Goal: Contribute content: Add original content to the website for others to see

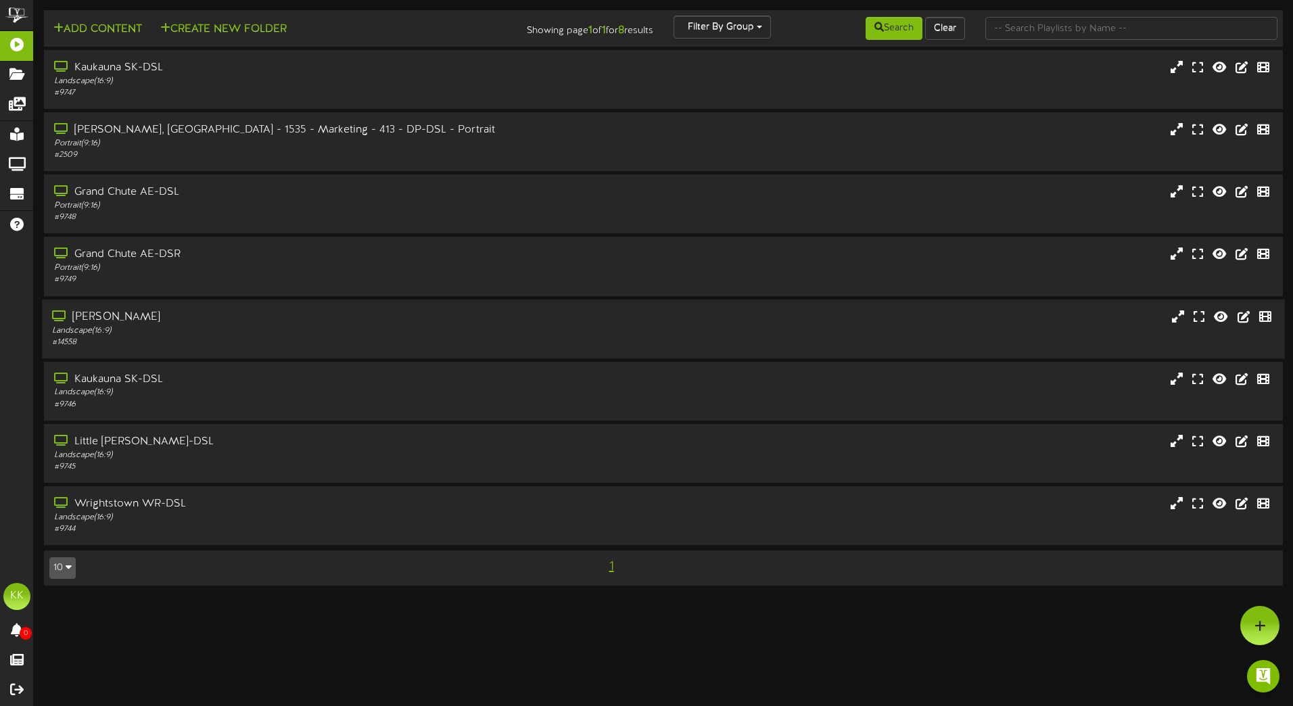
click at [203, 333] on div "Landscape ( 16:9 )" at bounding box center [301, 330] width 498 height 11
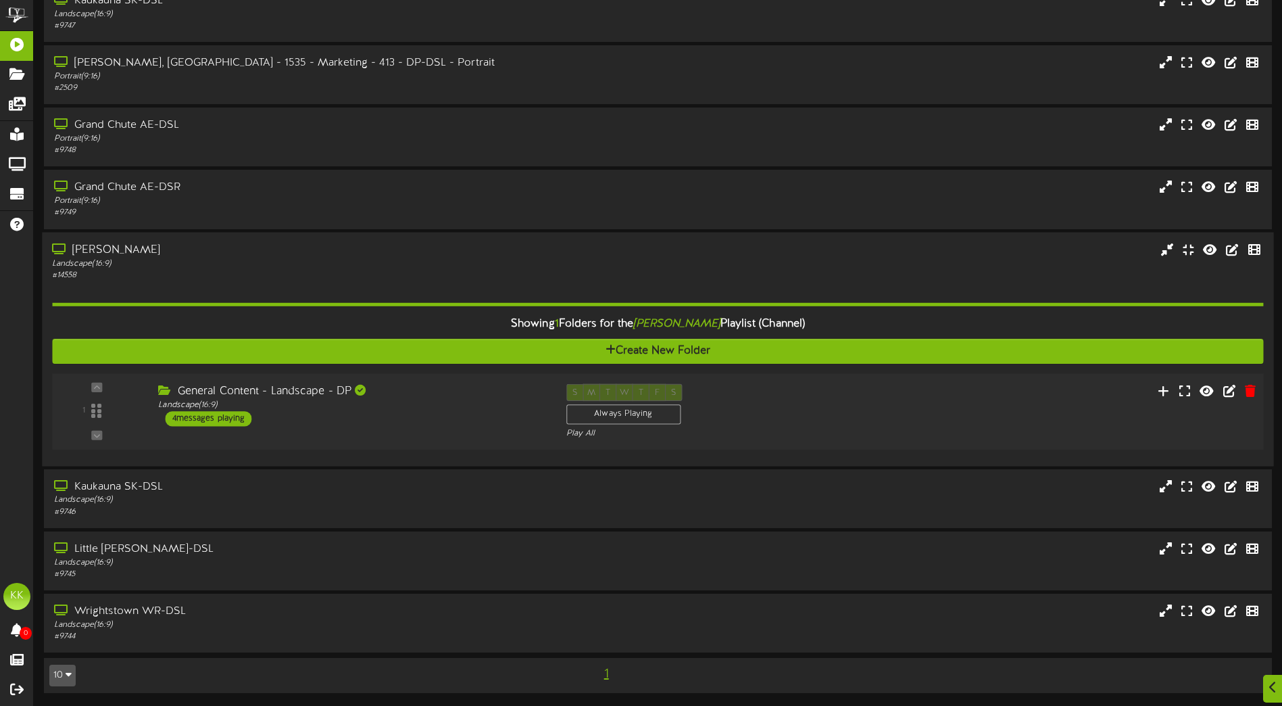
scroll to position [68, 0]
click at [1193, 388] on button at bounding box center [1185, 391] width 22 height 21
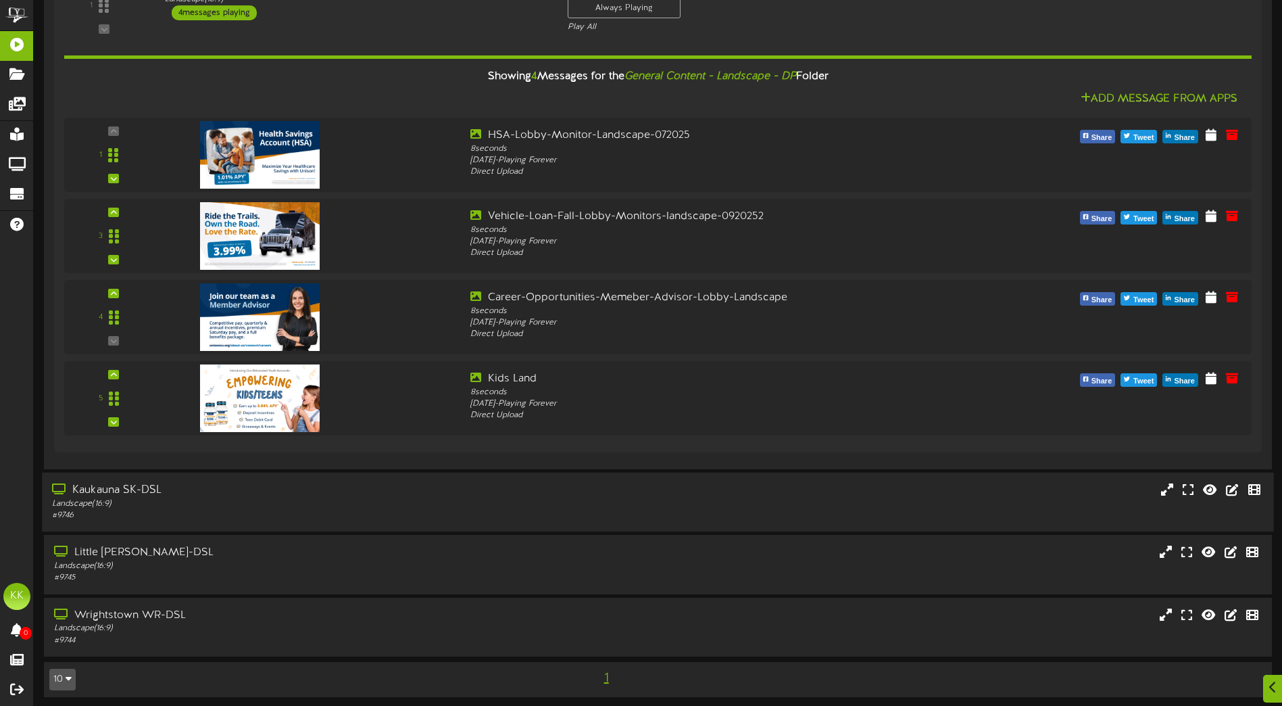
scroll to position [473, 0]
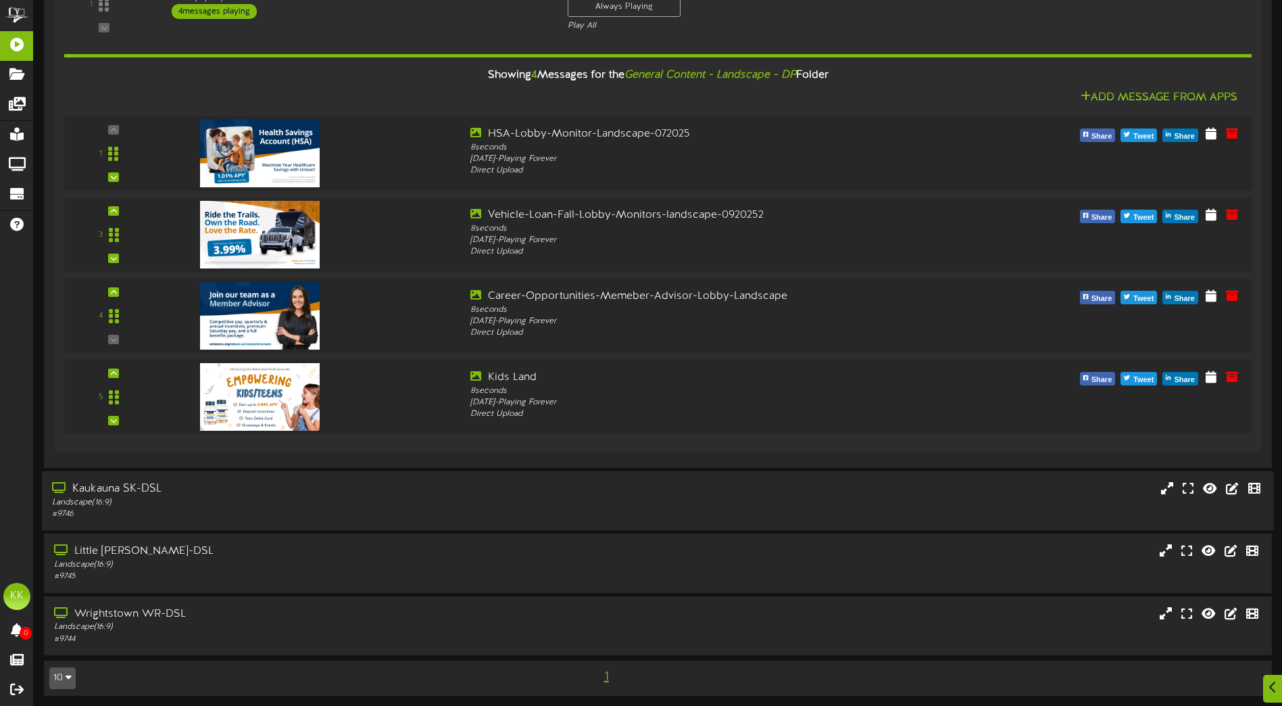
click at [762, 477] on div "Kaukauna SK-DSL Landscape ( 16:9 ) # 9746" at bounding box center [658, 500] width 1232 height 59
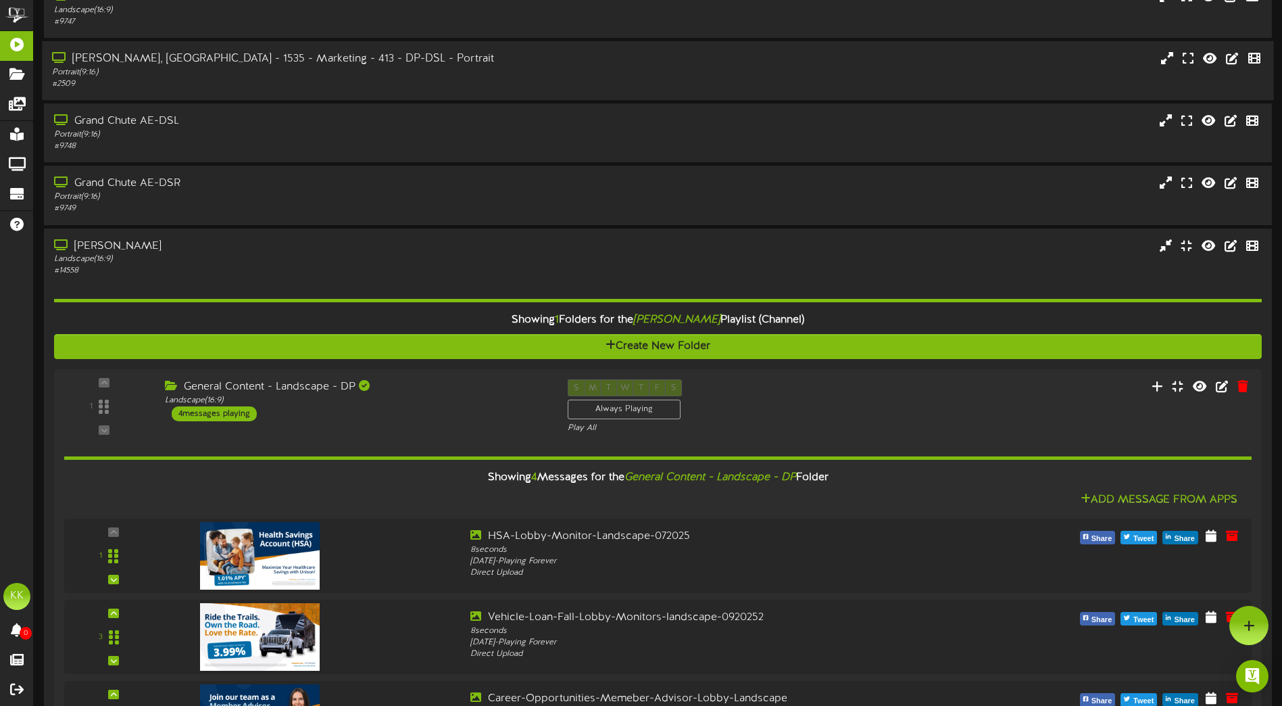
scroll to position [68, 0]
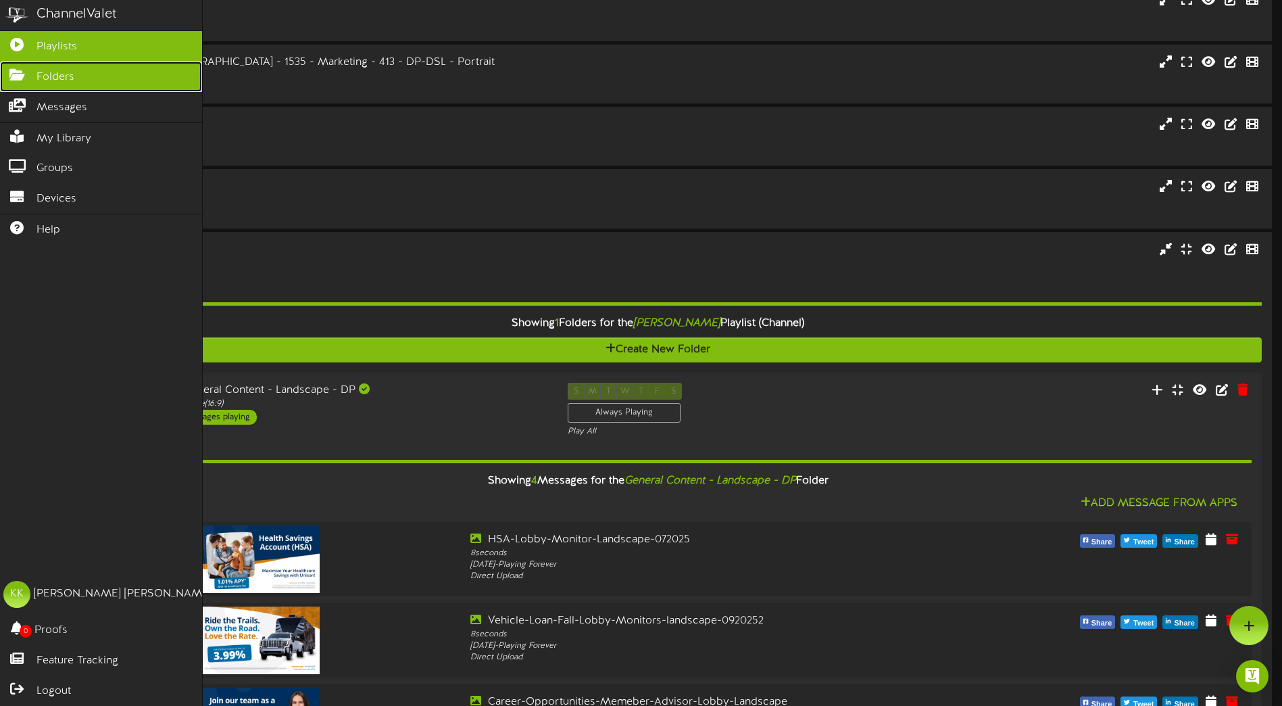
click at [44, 80] on span "Folders" at bounding box center [56, 78] width 38 height 16
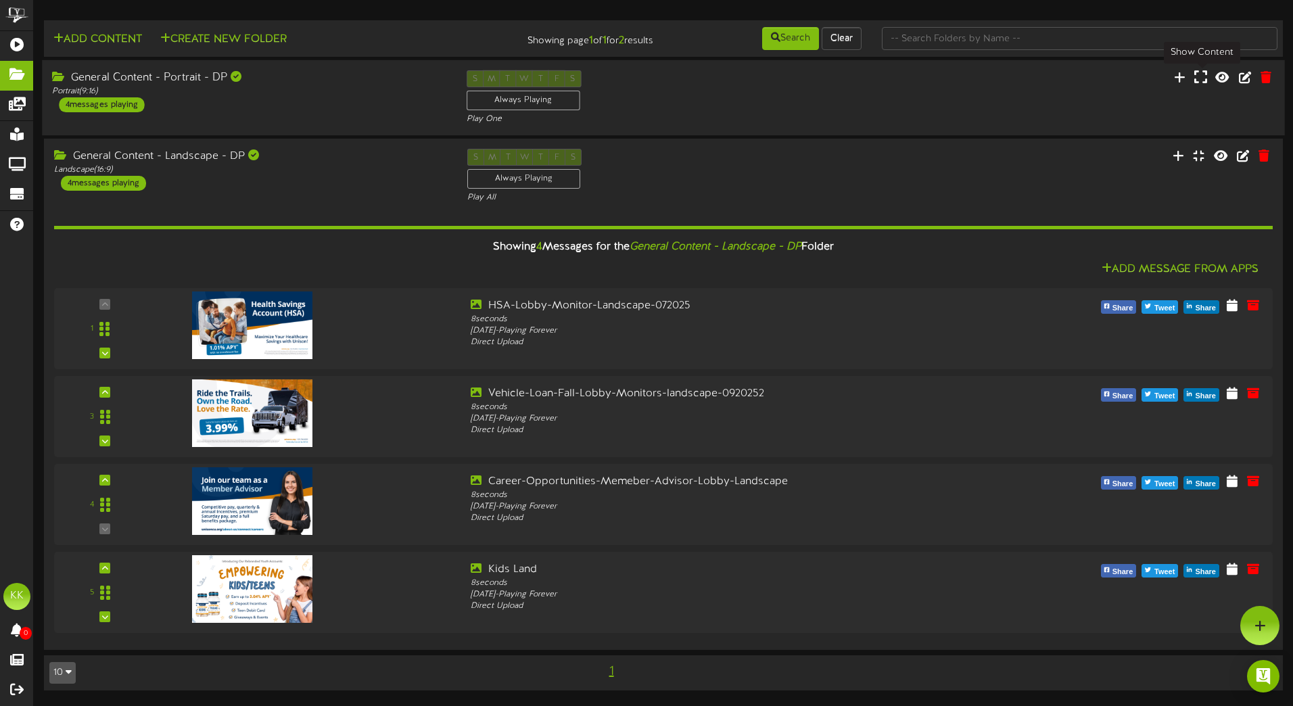
click at [1201, 80] on icon at bounding box center [1200, 77] width 13 height 15
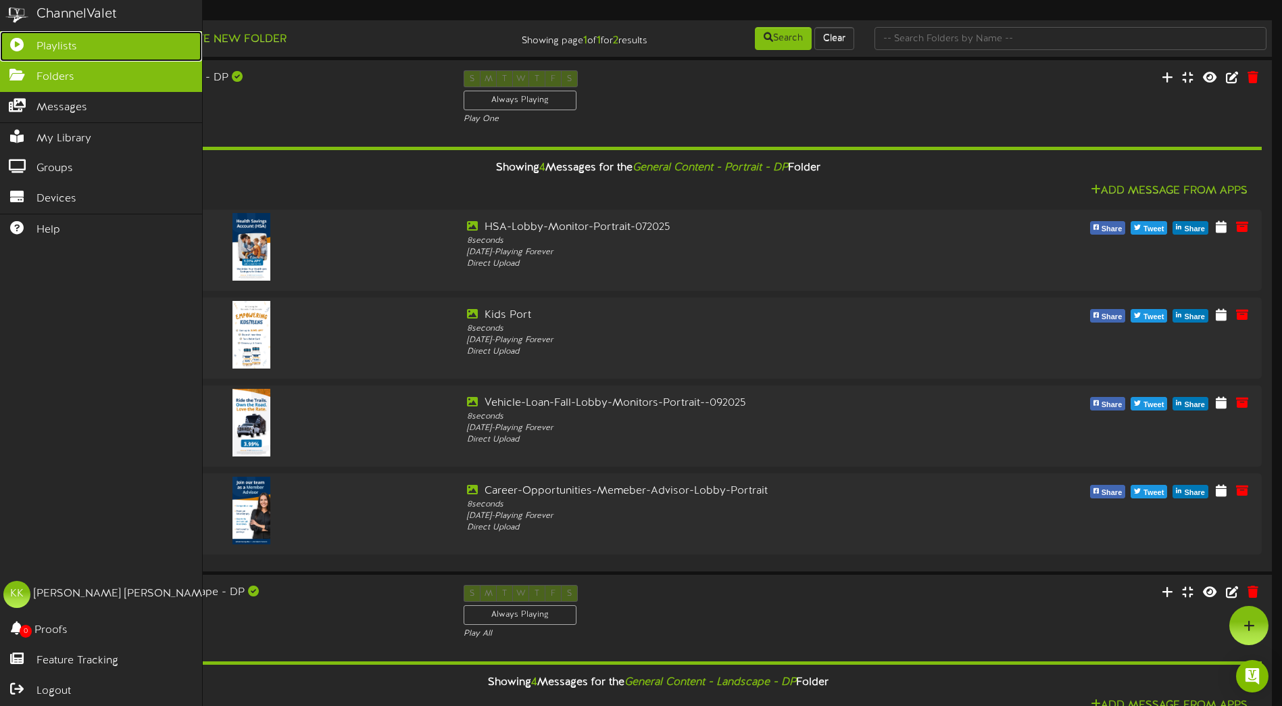
click at [24, 39] on icon at bounding box center [17, 43] width 34 height 10
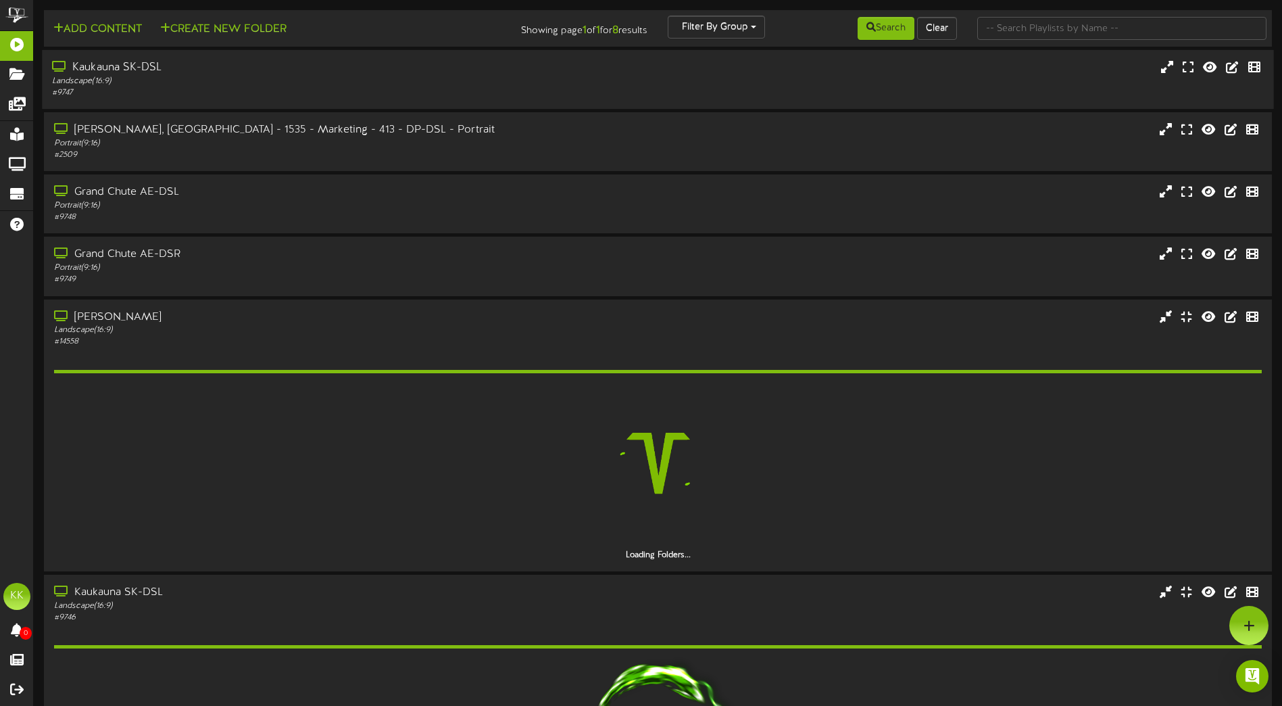
click at [848, 87] on div "Kaukauna SK-DSL Landscape ( 16:9 ) # 9747" at bounding box center [658, 79] width 1232 height 39
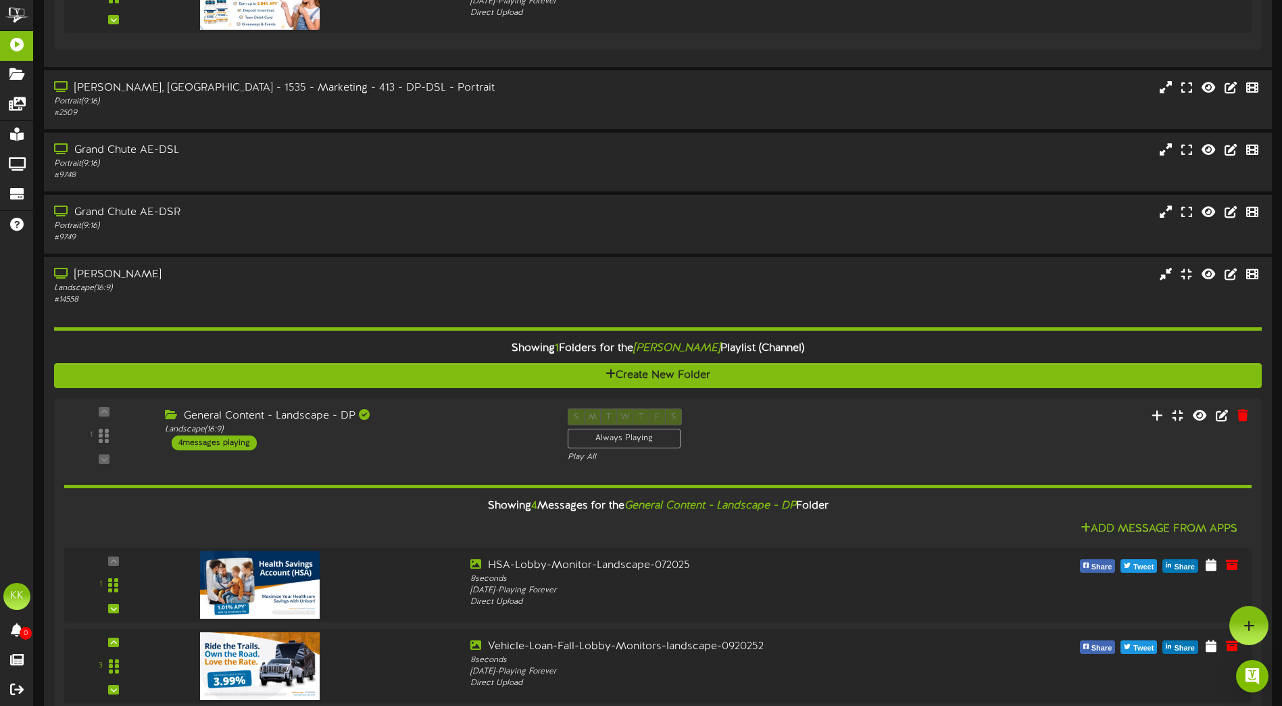
scroll to position [608, 0]
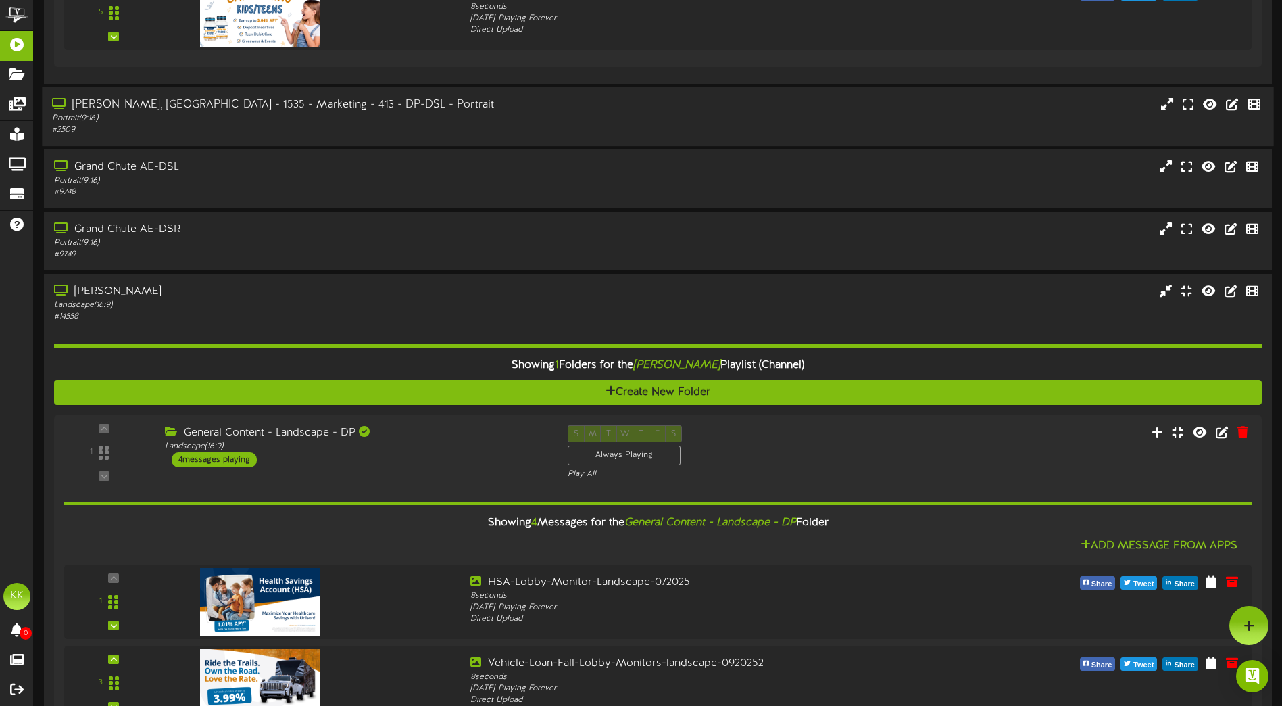
click at [327, 124] on div "Portrait ( 9:16 )" at bounding box center [298, 118] width 493 height 11
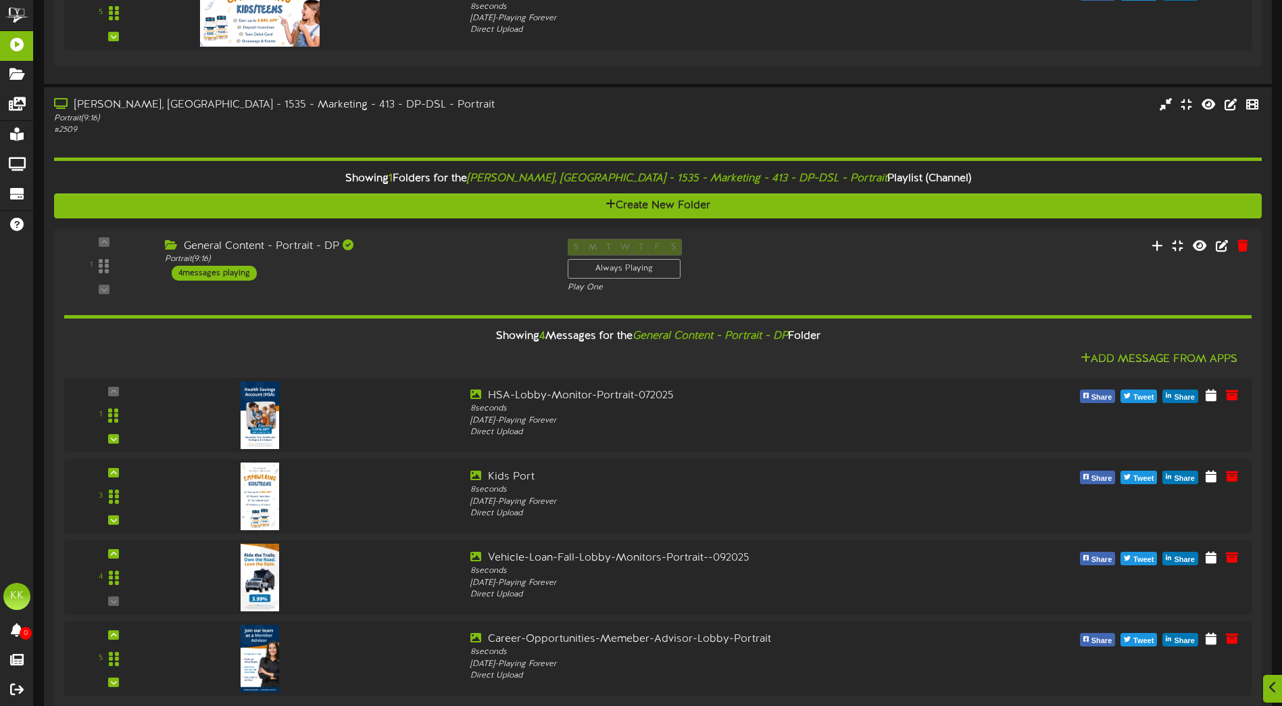
scroll to position [946, 0]
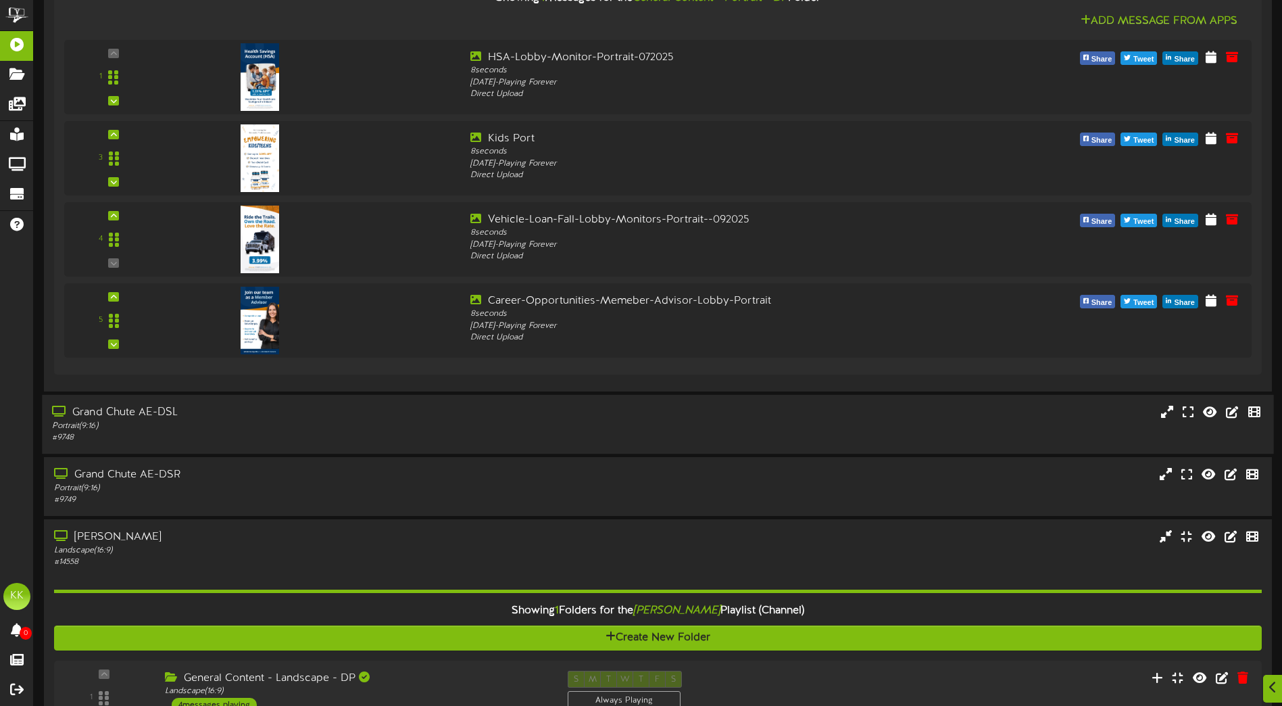
click at [449, 437] on div "# 9748" at bounding box center [298, 437] width 493 height 11
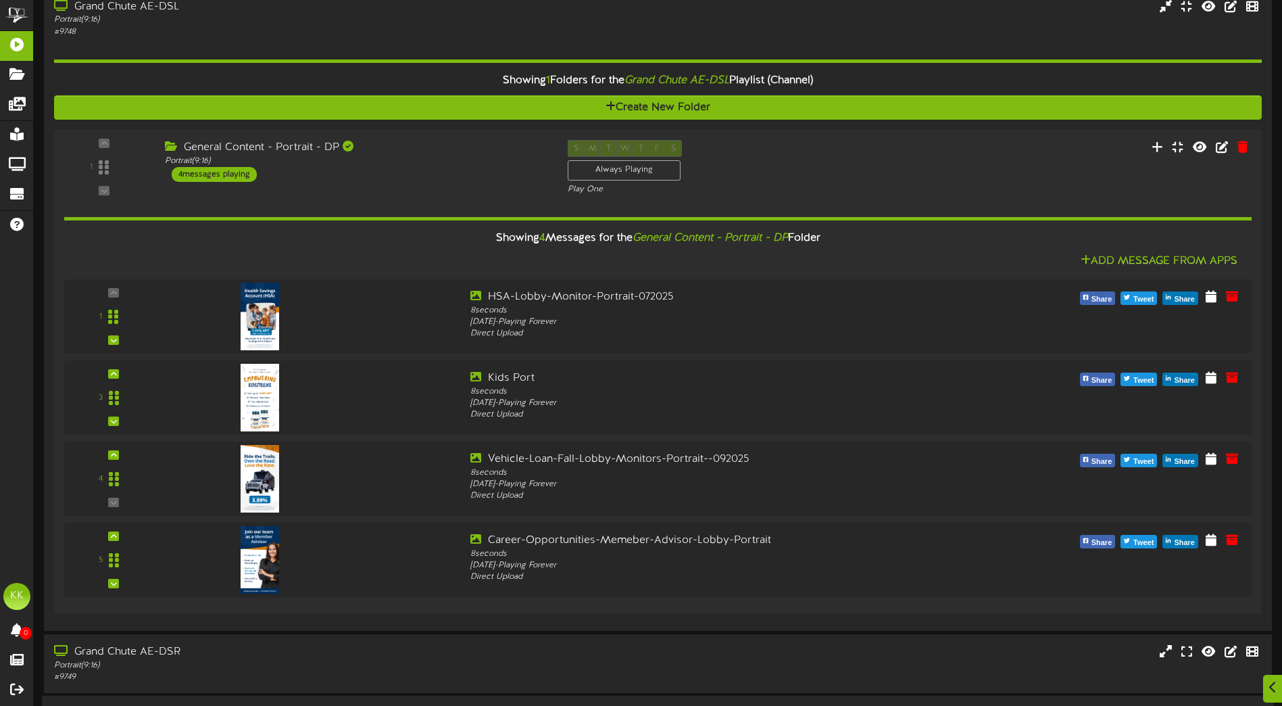
scroll to position [1758, 0]
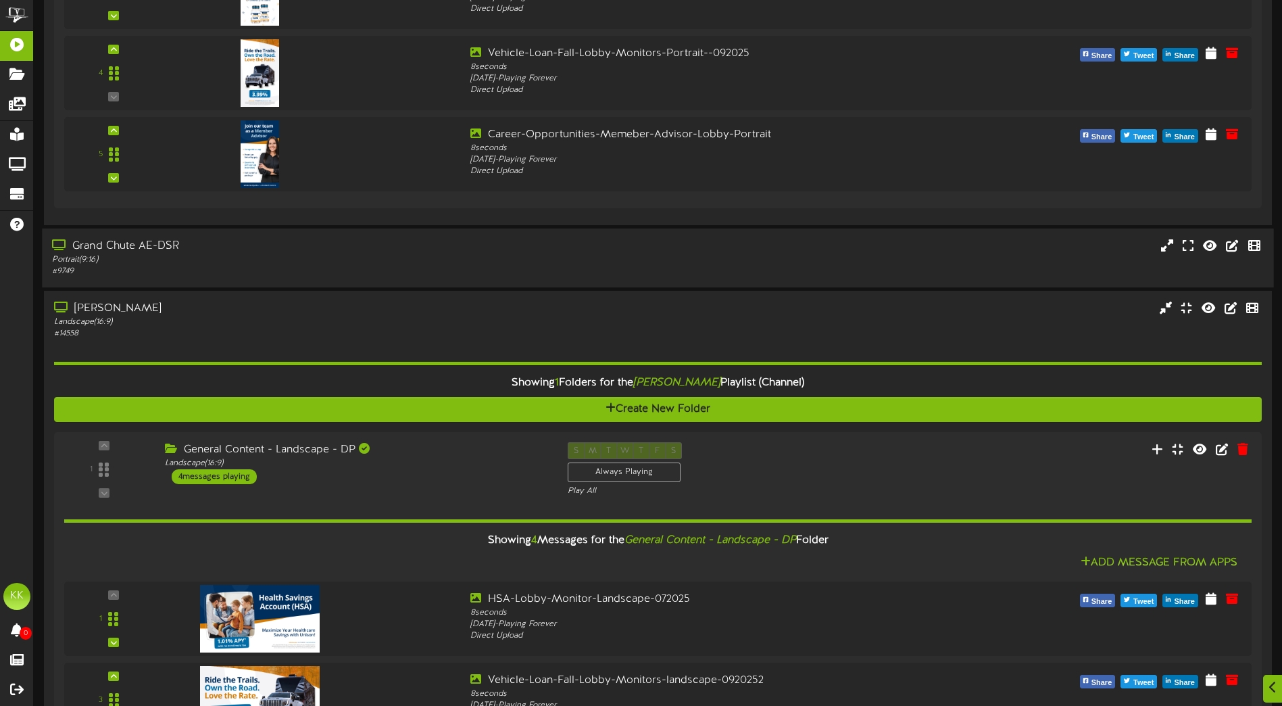
click at [262, 287] on div "Grand Chute AE-DSR Portrait ( 9:16 ) # 9749" at bounding box center [658, 258] width 1232 height 59
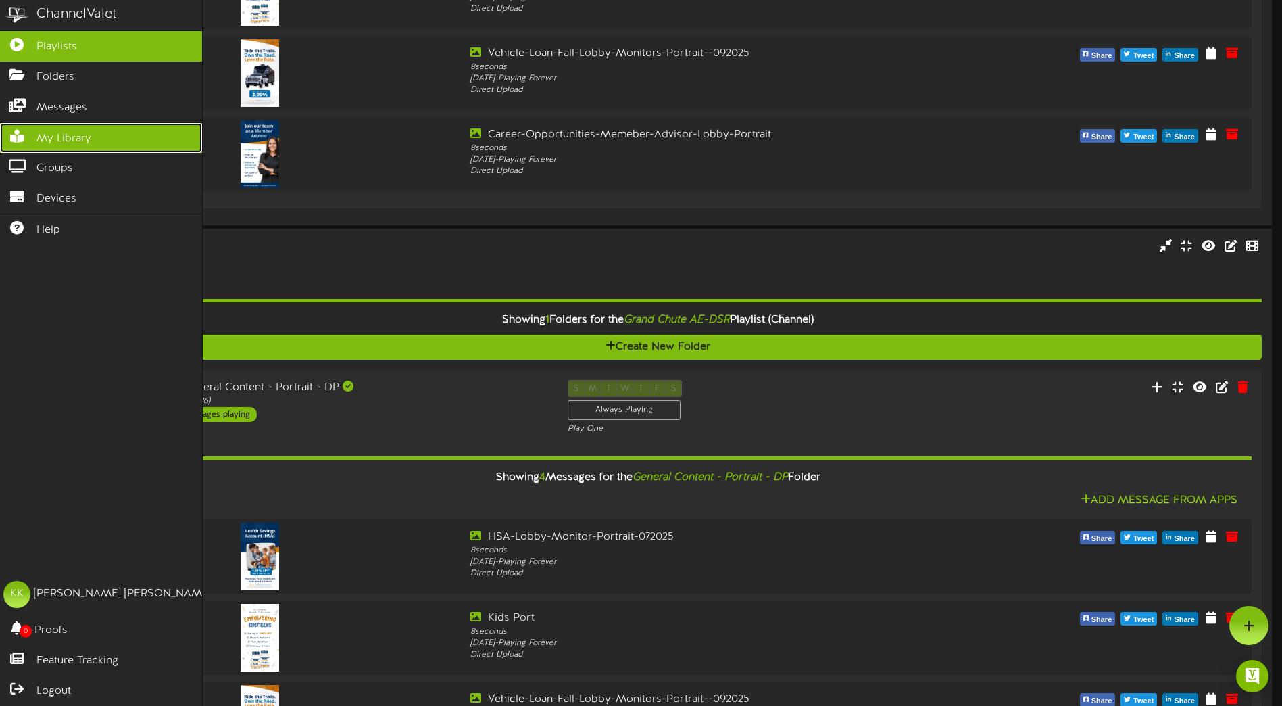
click at [17, 130] on icon at bounding box center [17, 135] width 34 height 10
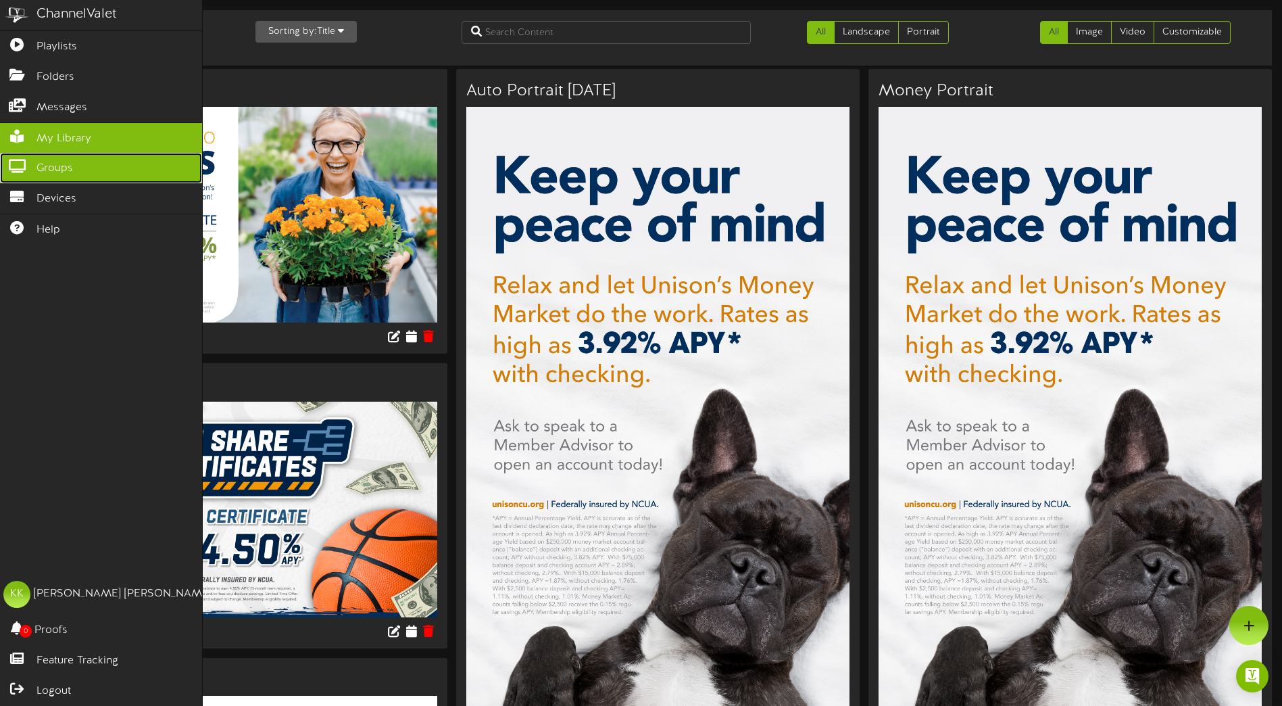
click at [11, 160] on icon at bounding box center [17, 165] width 34 height 10
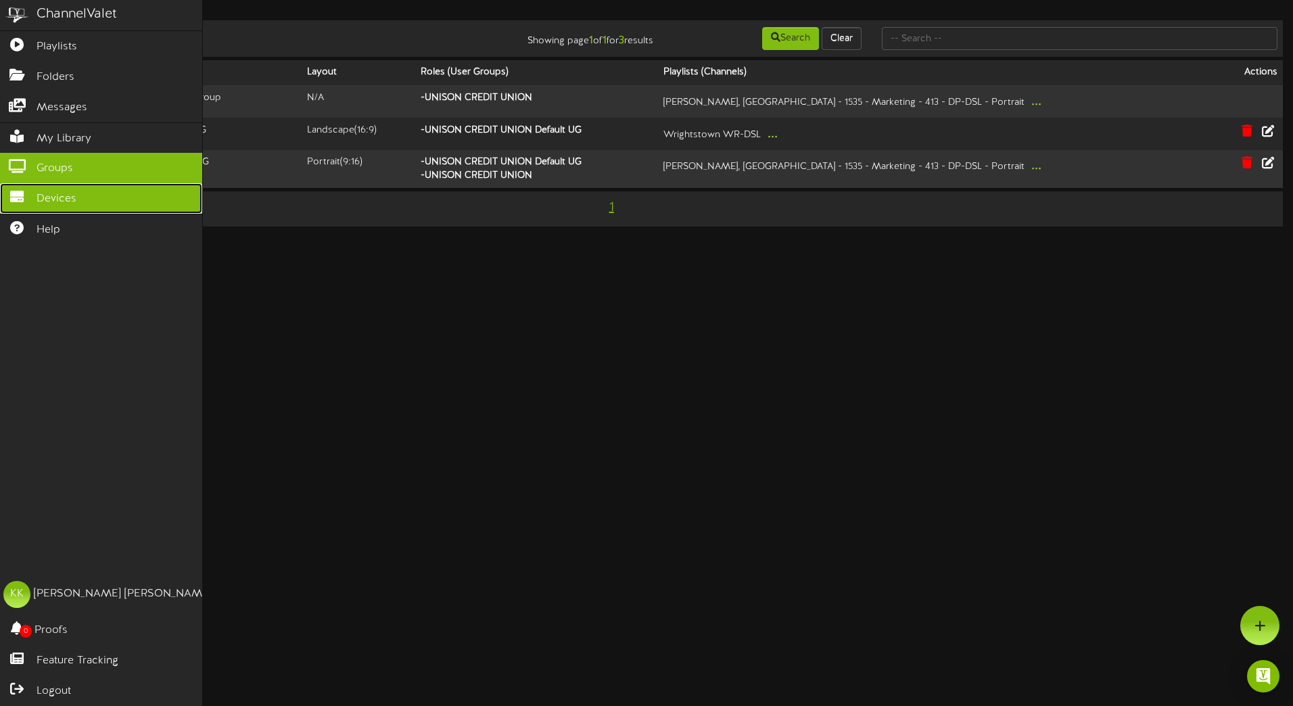
click at [32, 190] on icon at bounding box center [17, 195] width 34 height 10
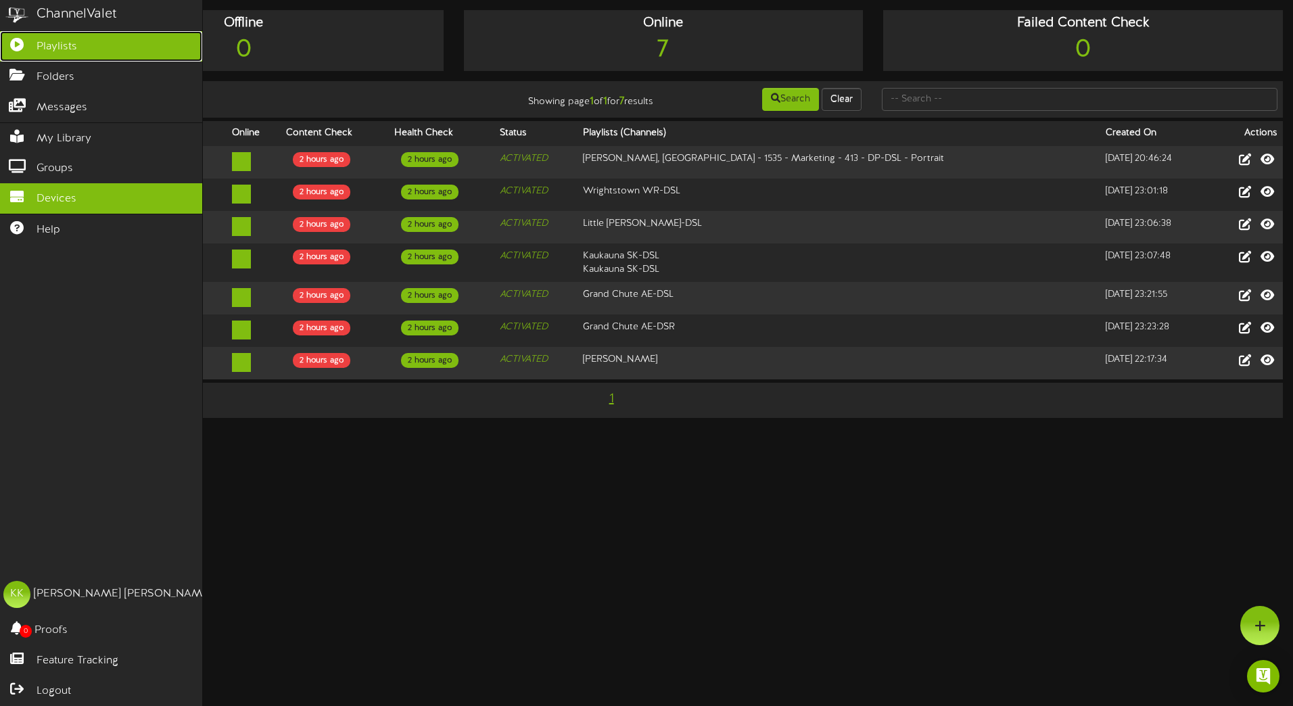
click at [19, 52] on link "Playlists" at bounding box center [101, 46] width 202 height 30
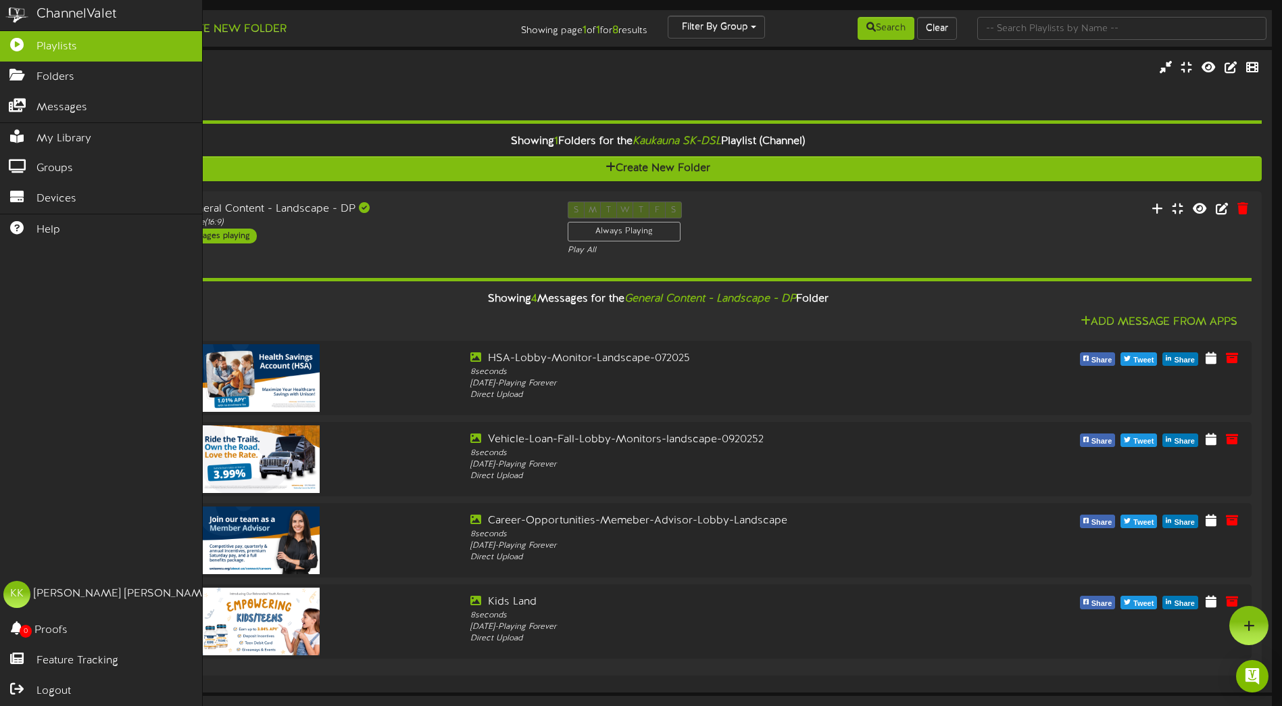
click at [16, 18] on img at bounding box center [17, 15] width 34 height 30
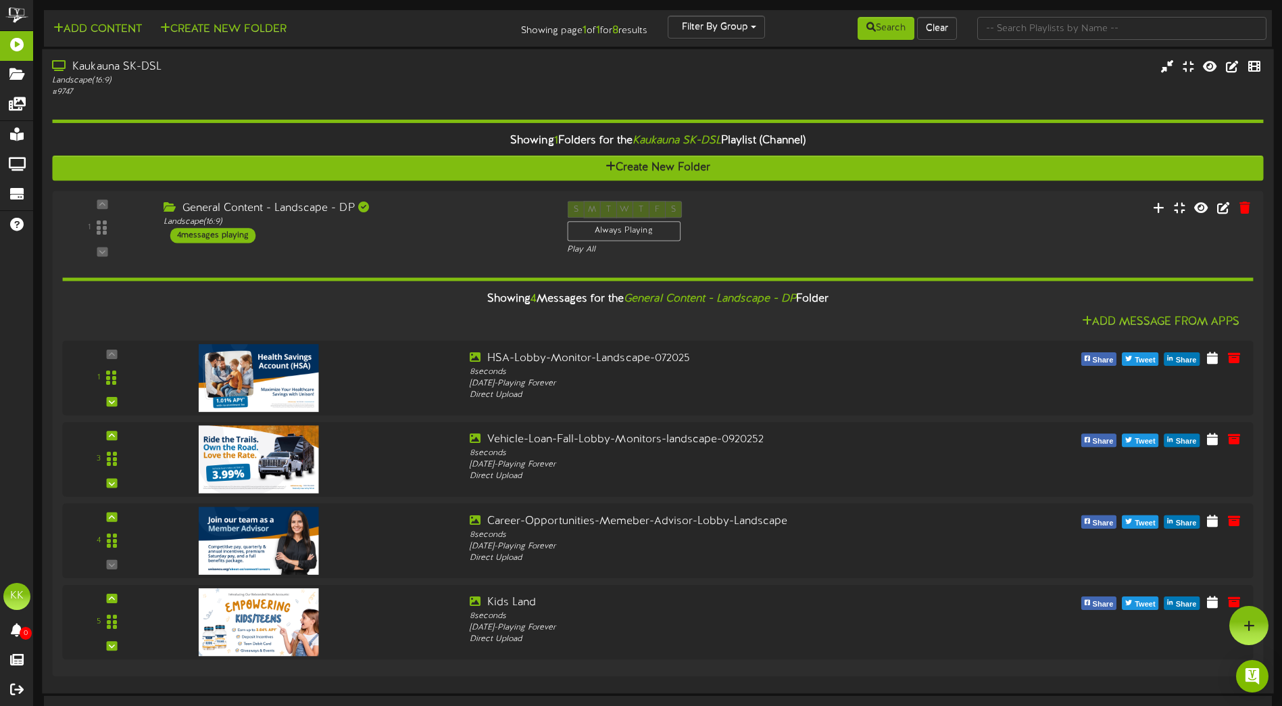
click at [790, 78] on div "Kaukauna SK-DSL Landscape ( 16:9 ) # 9747" at bounding box center [658, 78] width 1232 height 39
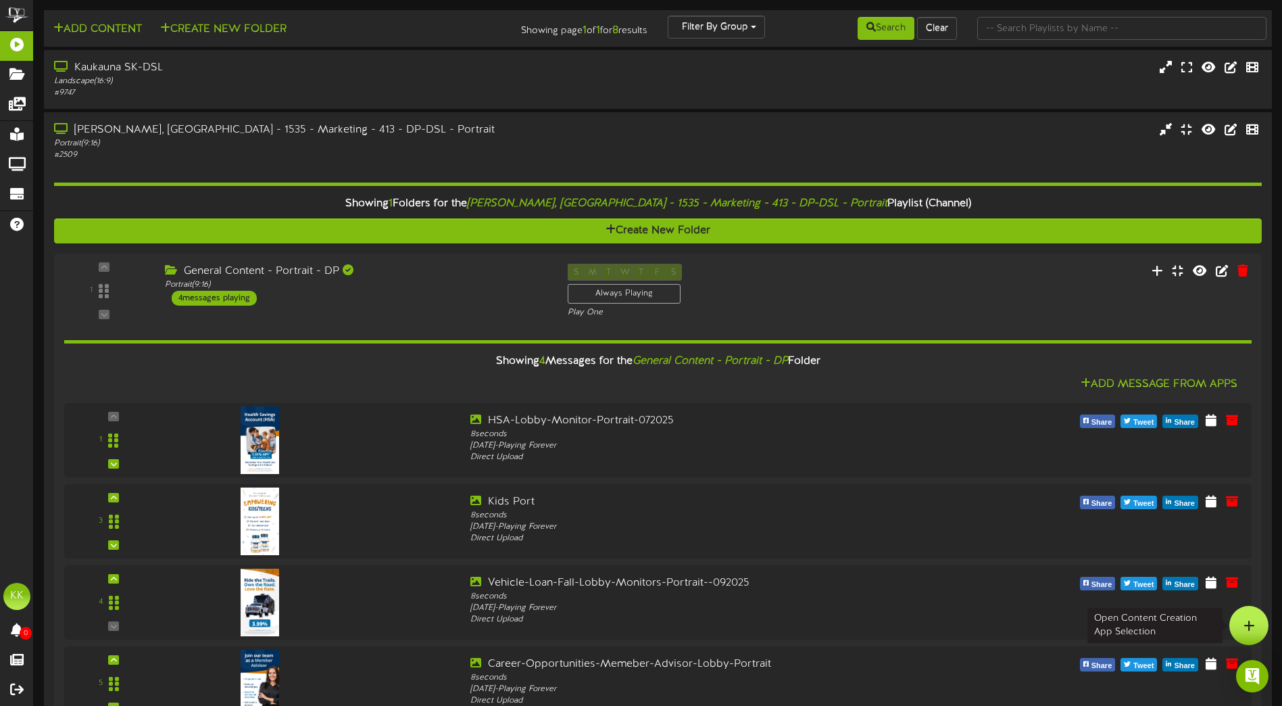
click at [1259, 624] on div at bounding box center [1249, 625] width 39 height 39
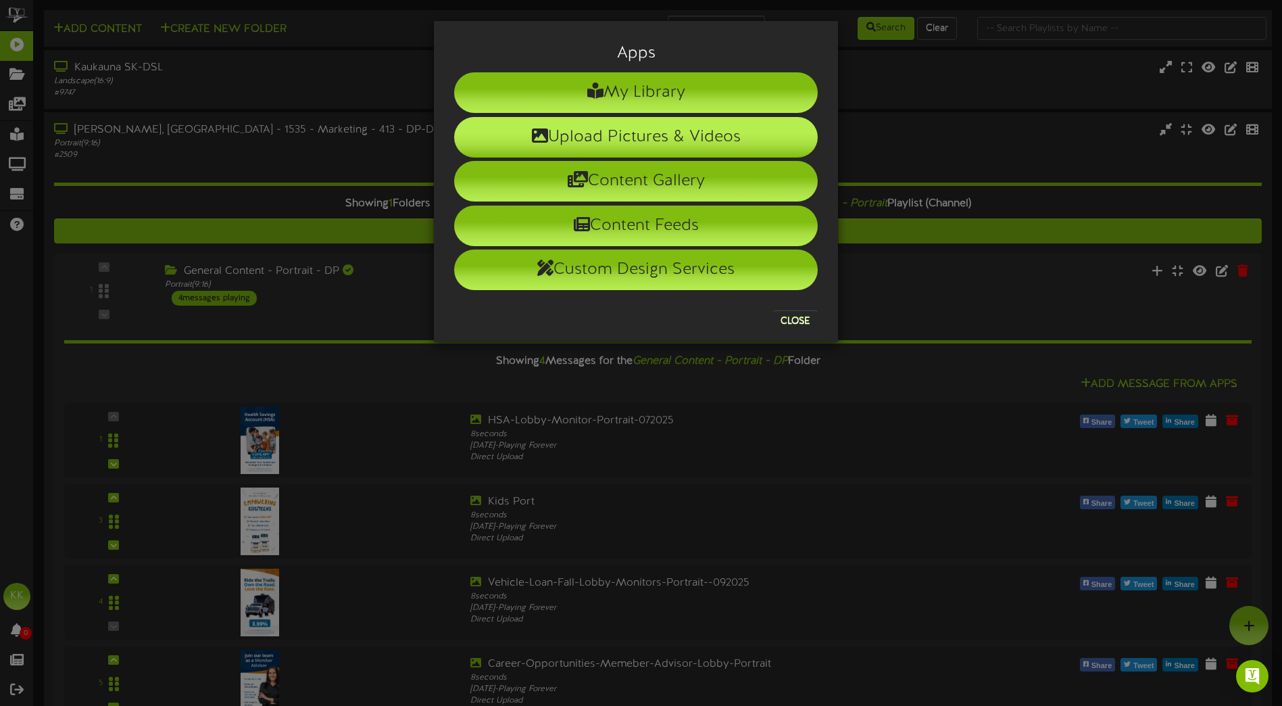
click at [659, 131] on li "Upload Pictures & Videos" at bounding box center [636, 137] width 364 height 41
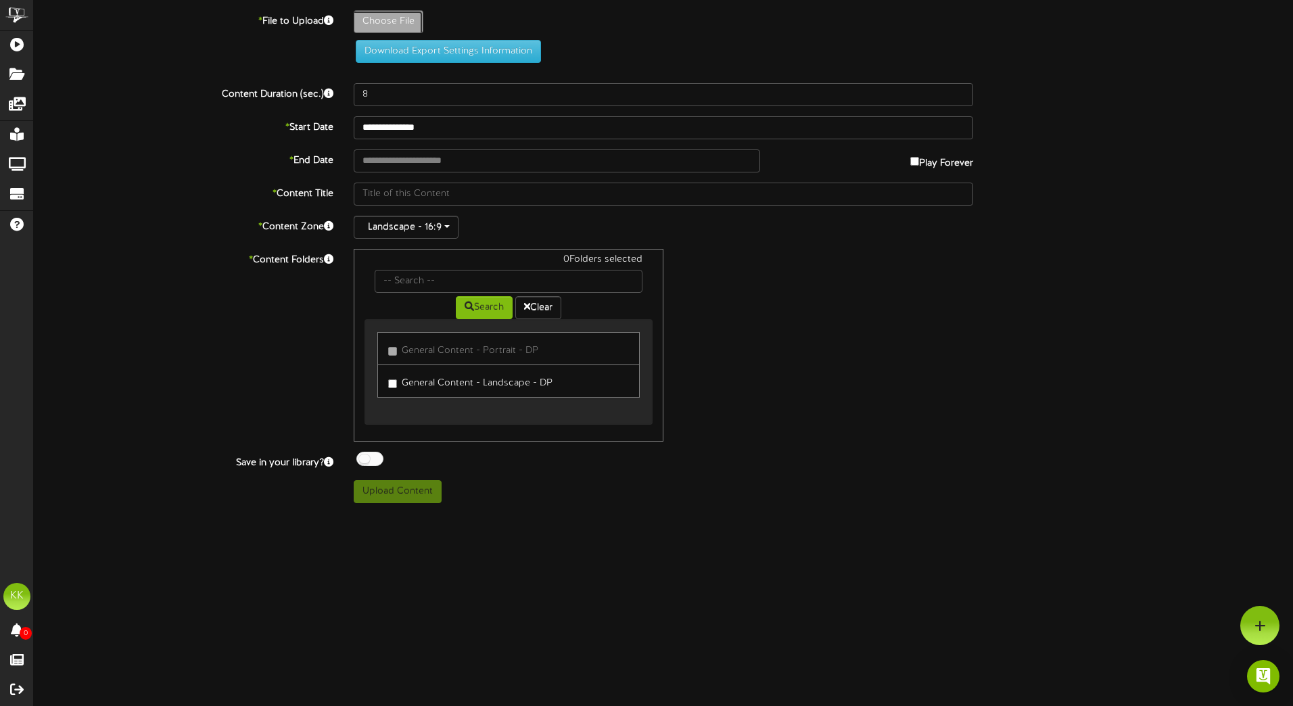
type input "**********"
type input "Share-Certificate-Lobby-Monitor-landscape-102025"
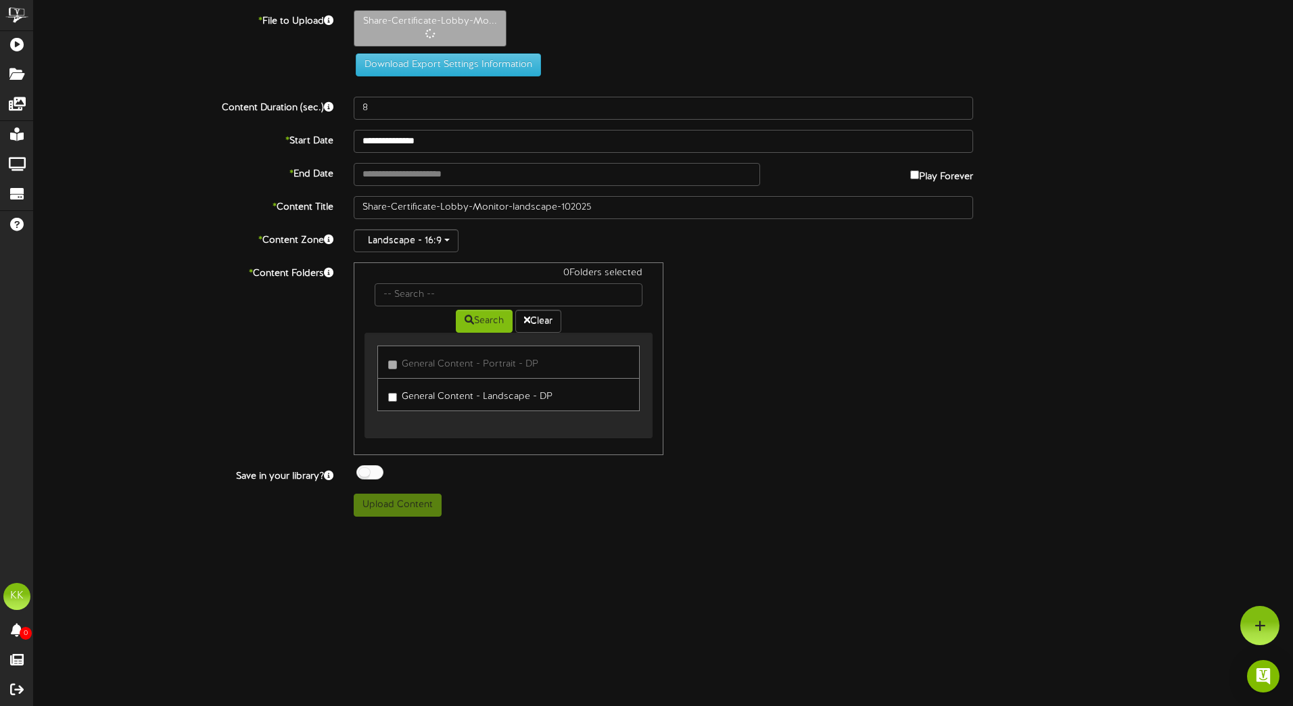
click at [399, 398] on label "General Content - Landscape - DP" at bounding box center [470, 394] width 164 height 18
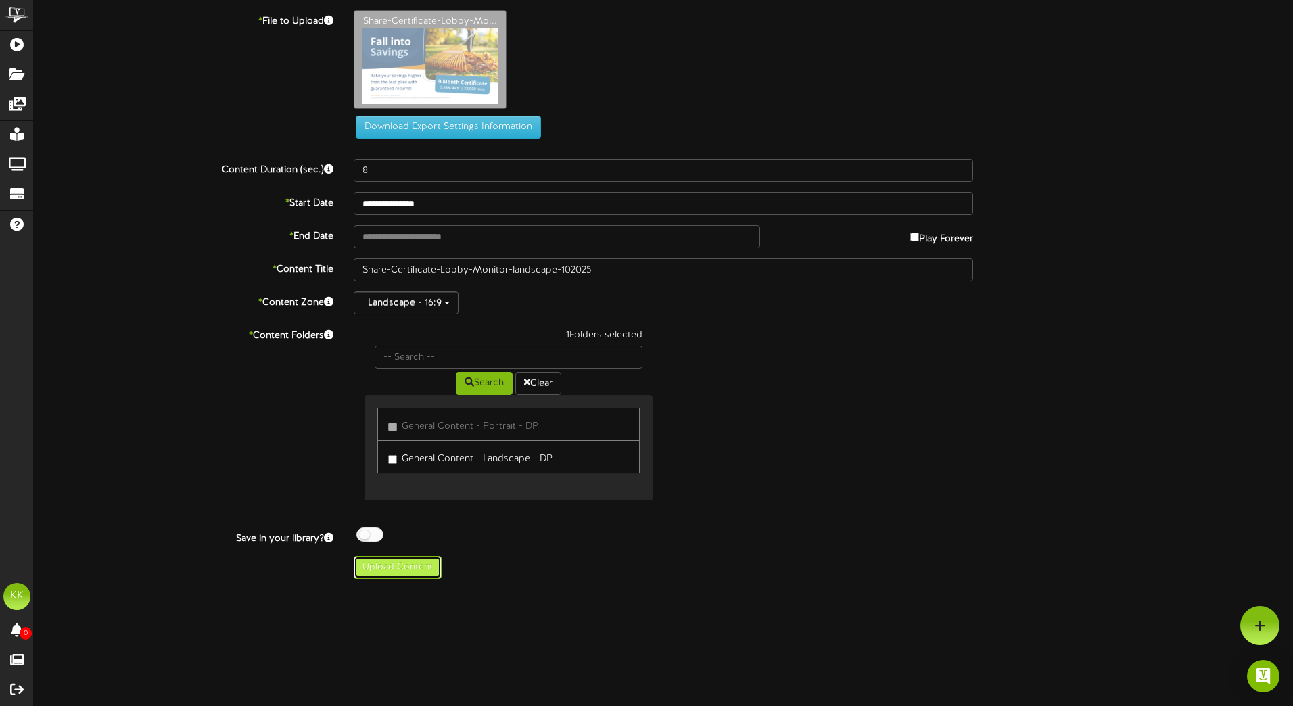
click at [423, 574] on button "Upload Content" at bounding box center [398, 567] width 88 height 23
type input "**********"
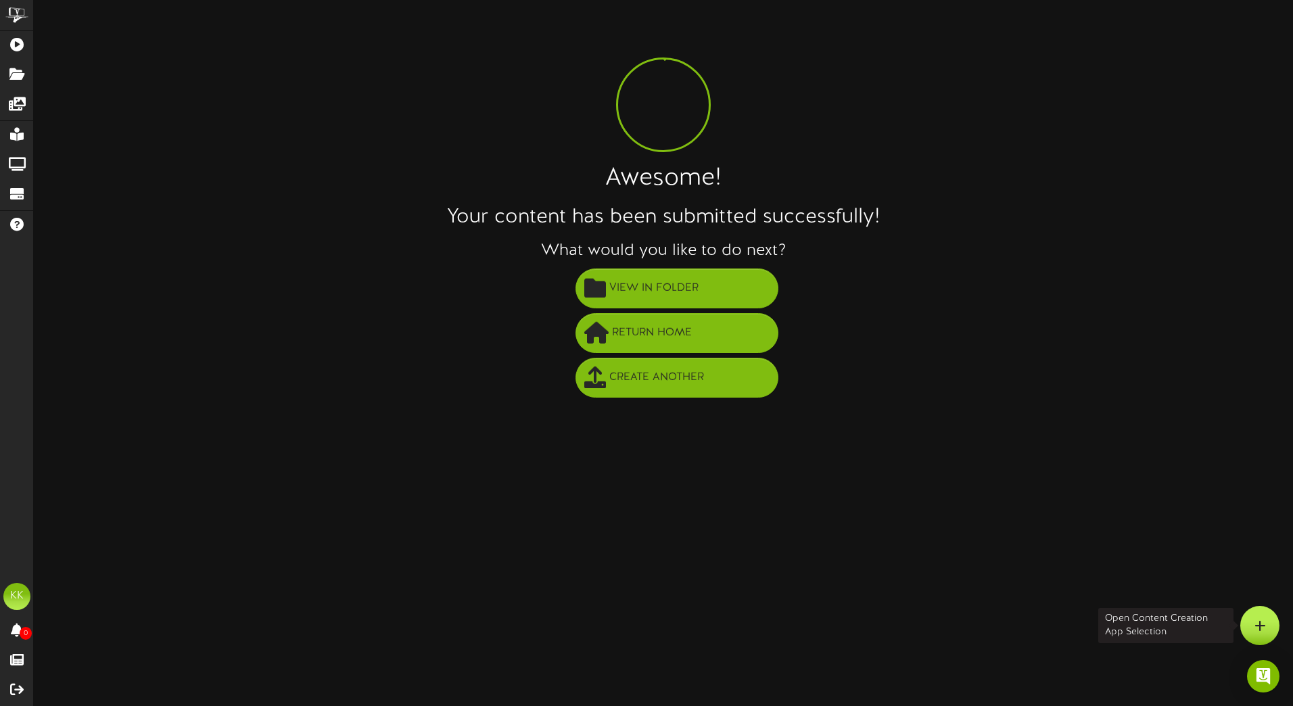
click at [1256, 630] on icon at bounding box center [1259, 625] width 11 height 12
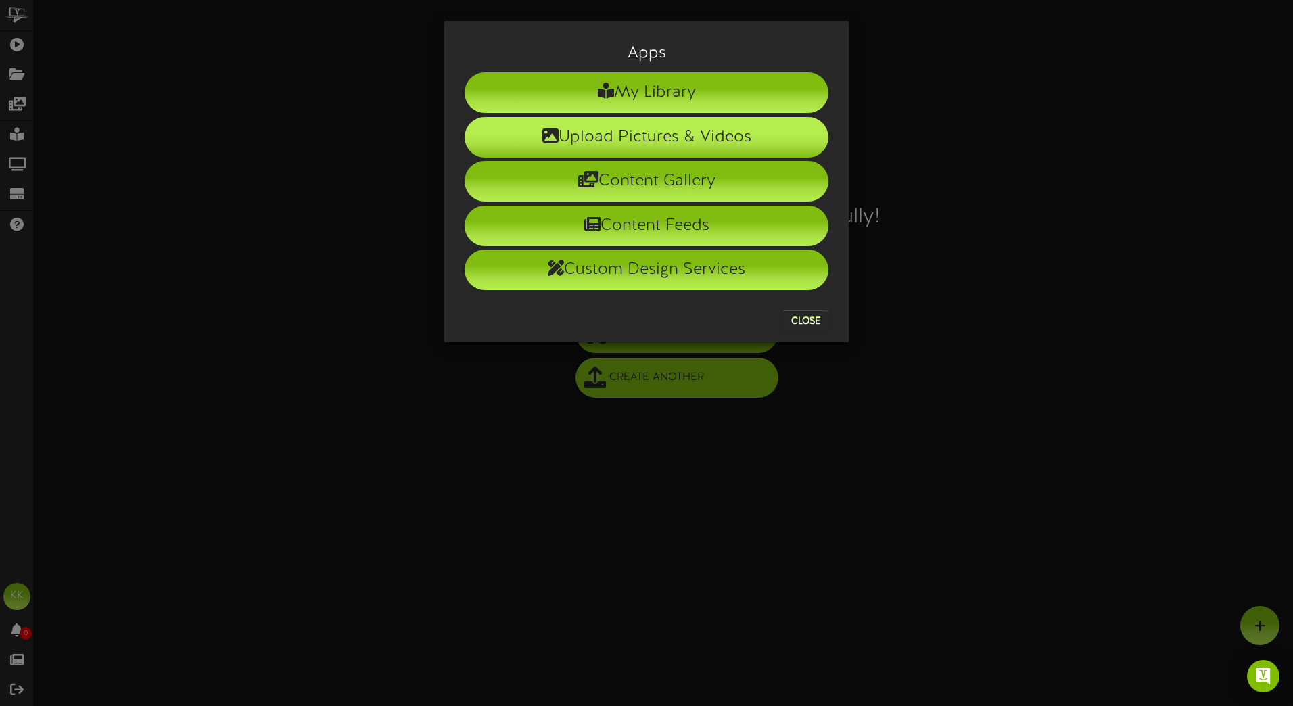
click at [639, 131] on li "Upload Pictures & Videos" at bounding box center [646, 137] width 364 height 41
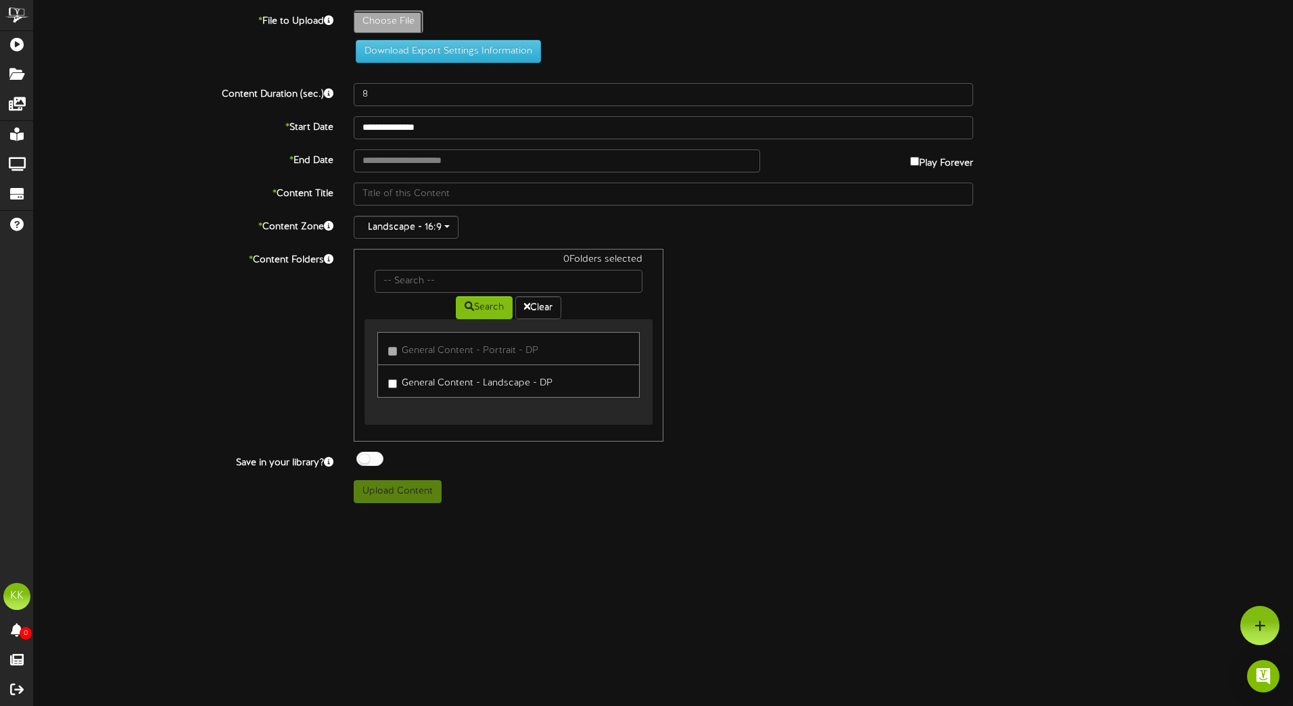
type input "**********"
type input "Share-Certificate-Lobby-Monitor-portrait-102025"
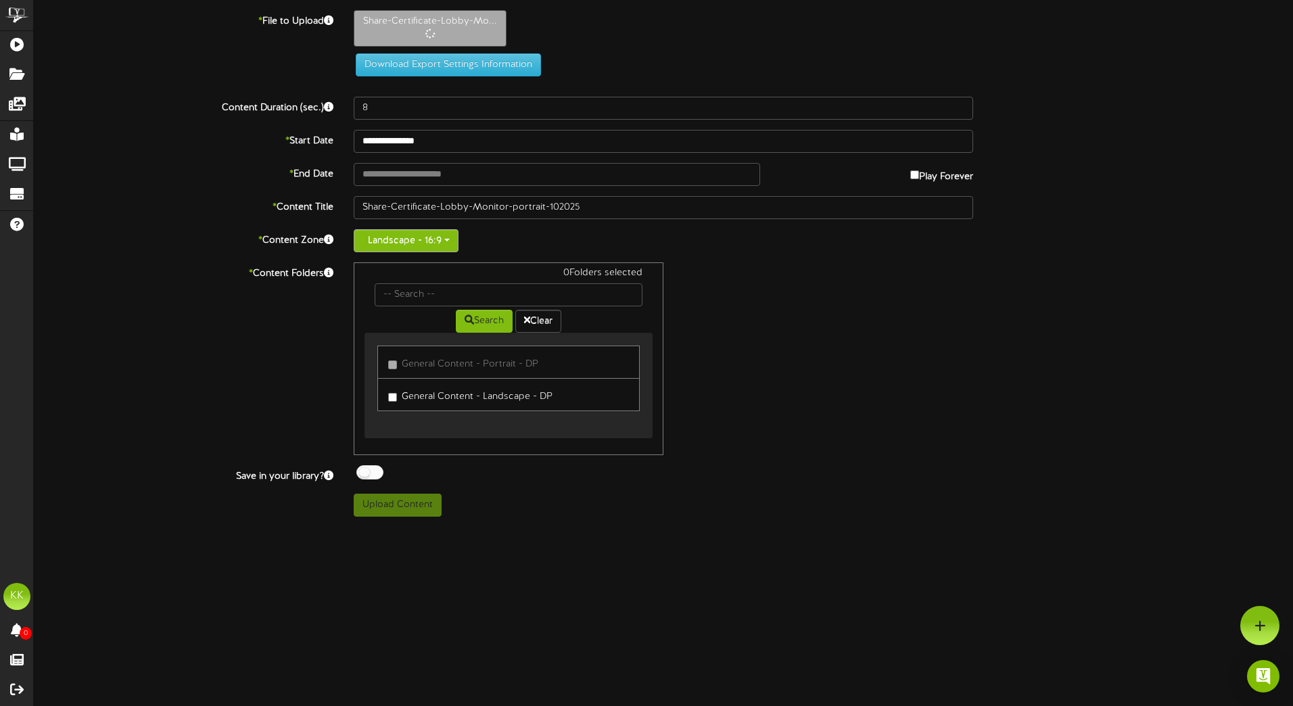
click at [454, 246] on button "Landscape - 16:9" at bounding box center [406, 240] width 105 height 23
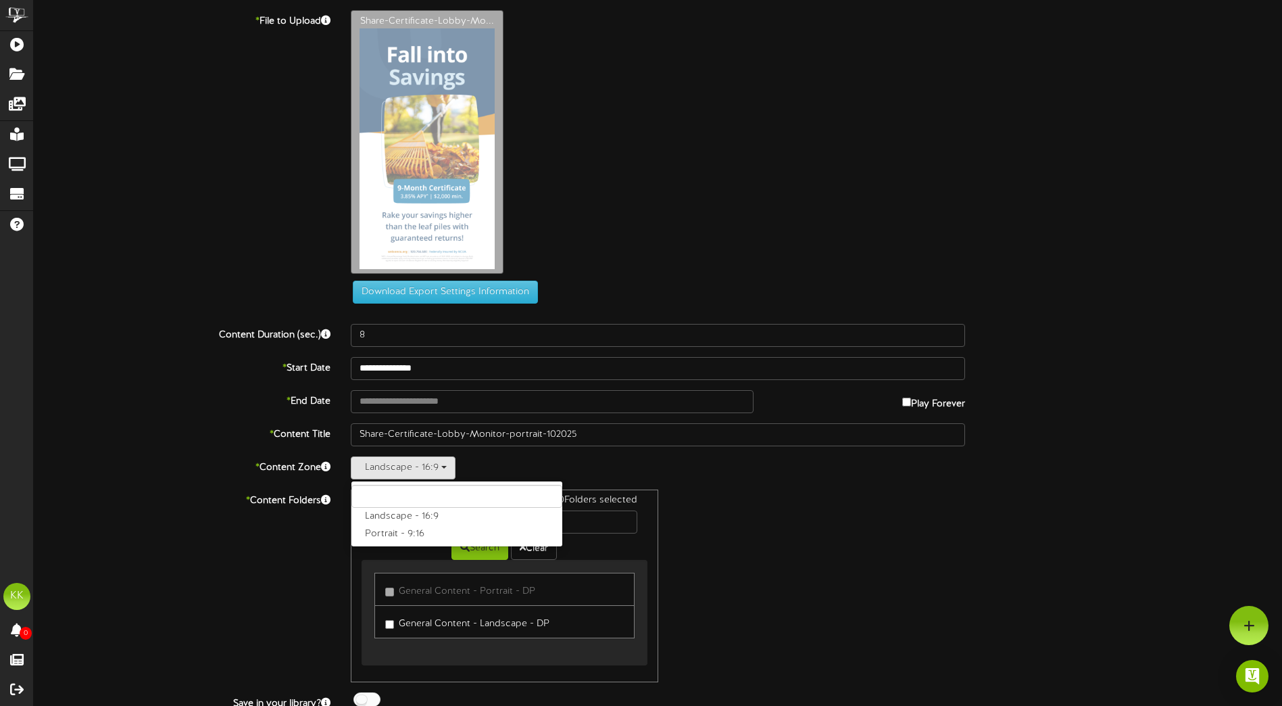
click at [406, 307] on div "* File to Upload Share-Certificate-Lobby-Mo... Download Export Settings Informa…" at bounding box center [658, 162] width 1269 height 304
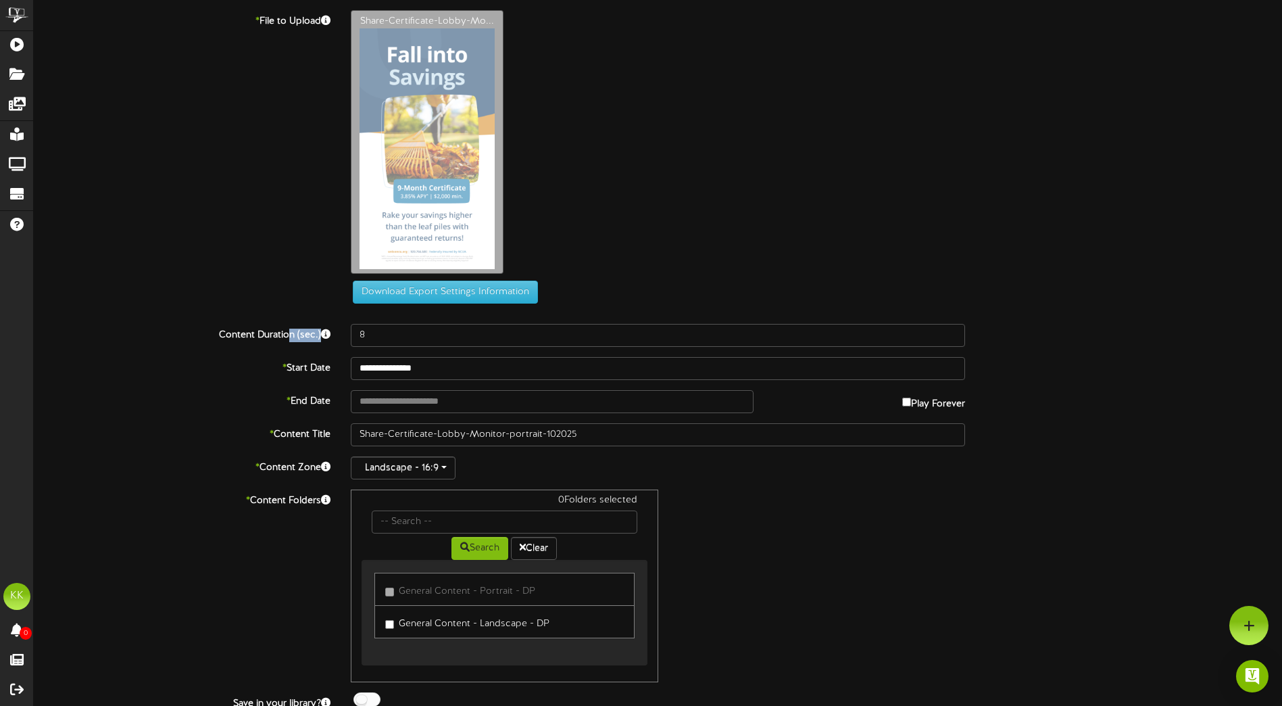
click at [406, 307] on div "* File to Upload Share-Certificate-Lobby-Mo... Download Export Settings Informa…" at bounding box center [658, 162] width 1269 height 304
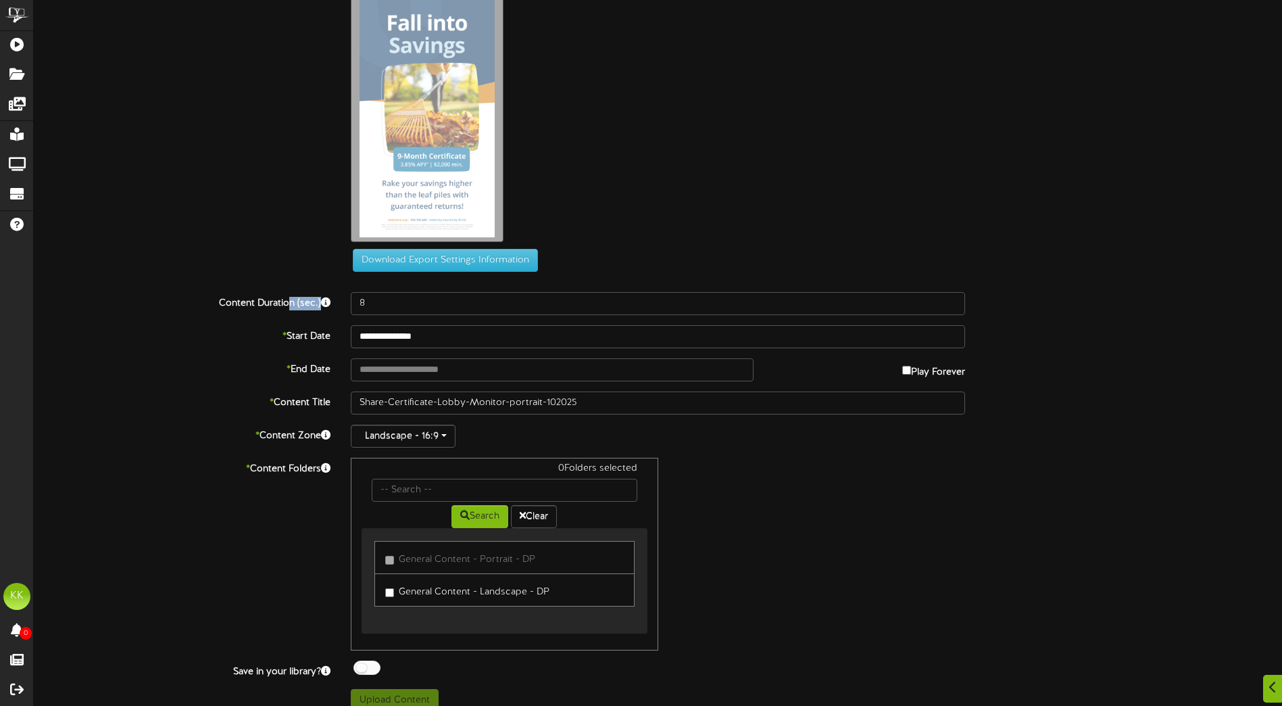
scroll to position [48, 0]
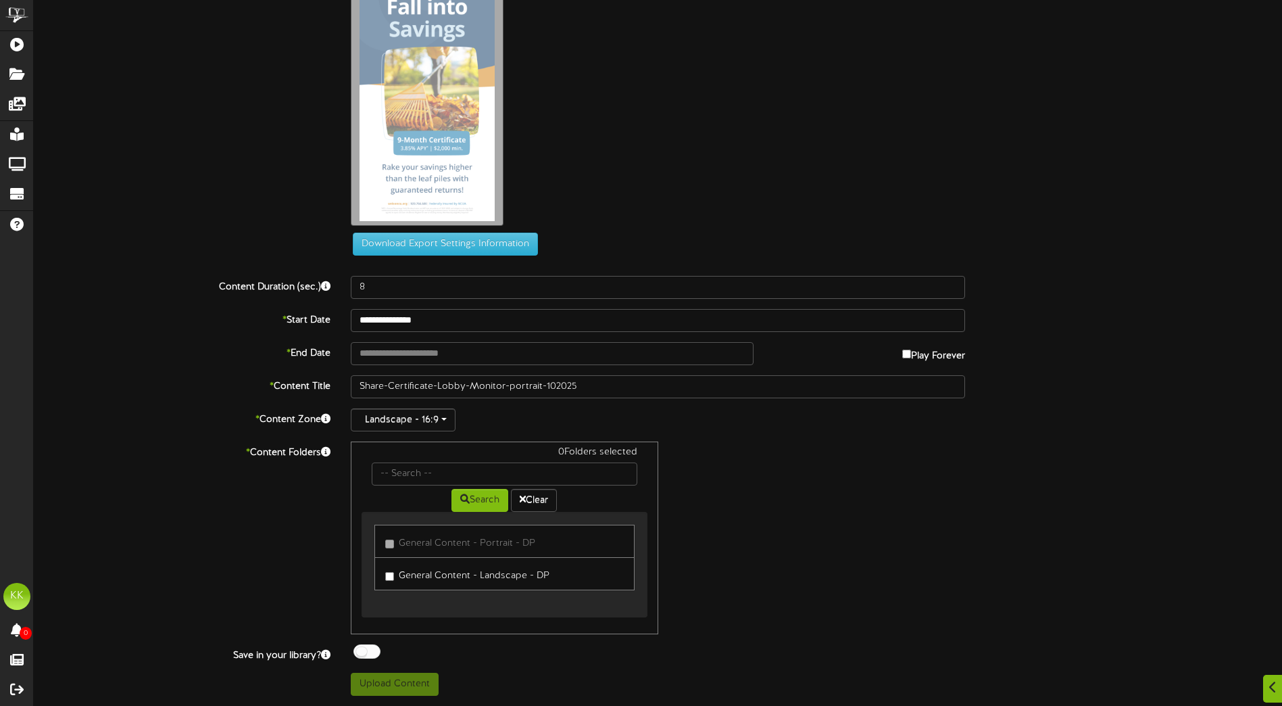
drag, startPoint x: 452, startPoint y: 432, endPoint x: 437, endPoint y: 426, distance: 15.4
click at [451, 432] on div "**********" at bounding box center [658, 329] width 1249 height 734
click at [433, 424] on button "Landscape - 16:9" at bounding box center [403, 419] width 105 height 23
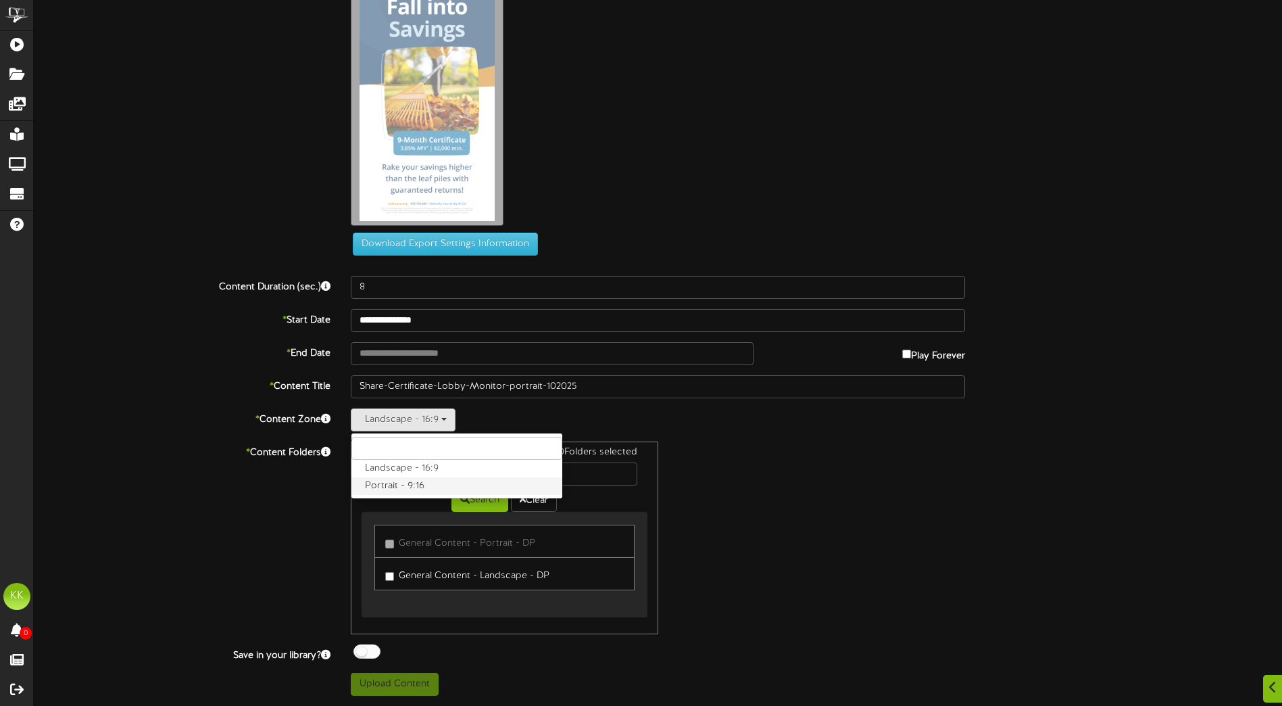
click at [429, 487] on label "Portrait - 9:16" at bounding box center [457, 486] width 211 height 18
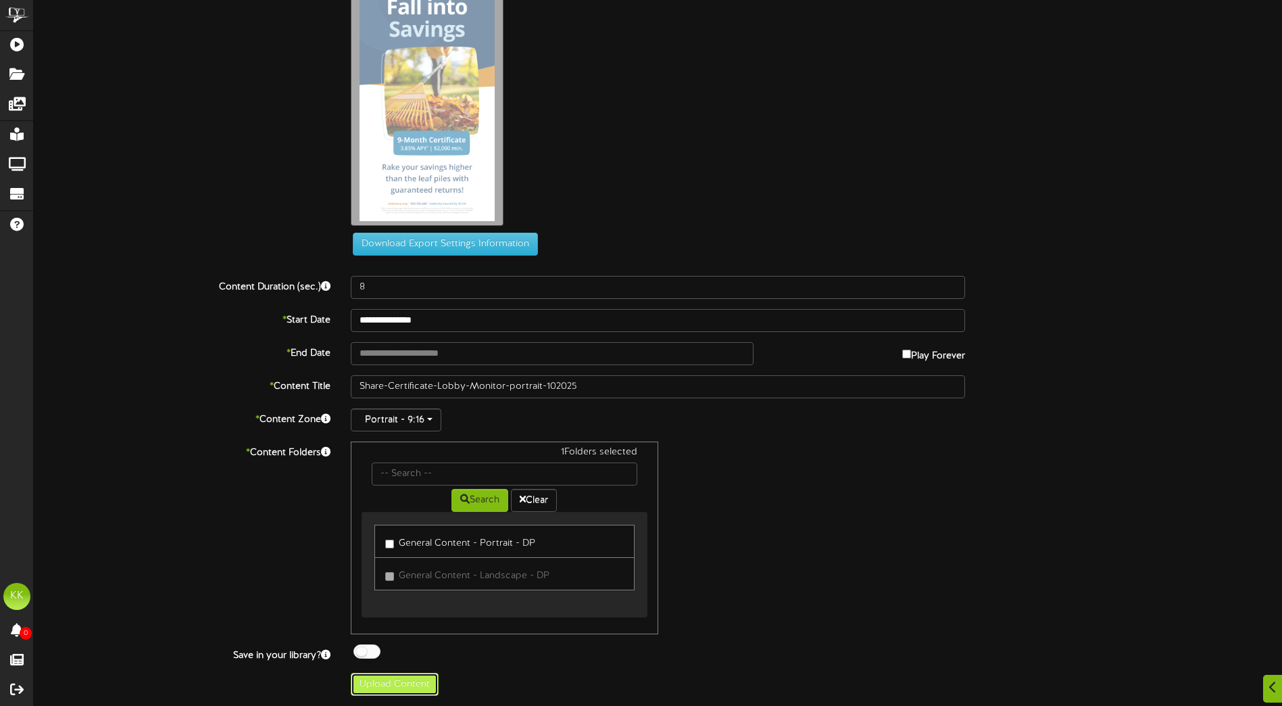
click at [418, 683] on button "Upload Content" at bounding box center [395, 684] width 88 height 23
type input "**********"
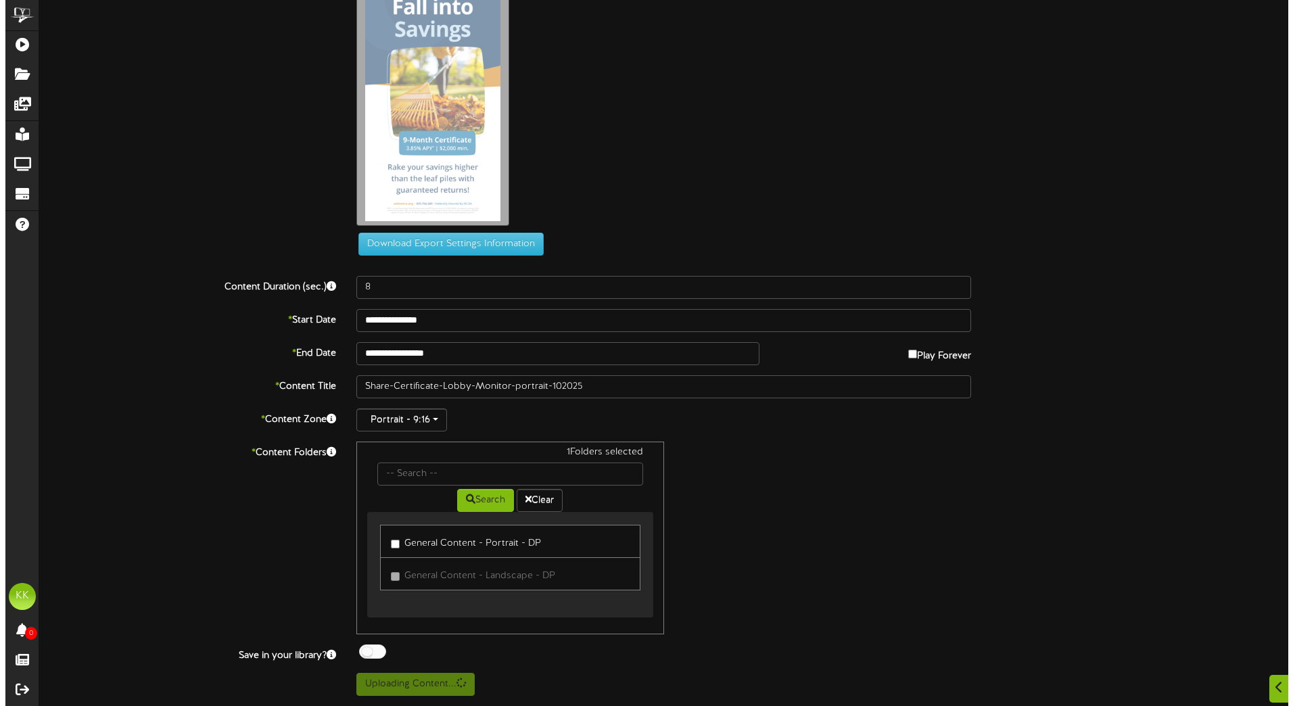
scroll to position [0, 0]
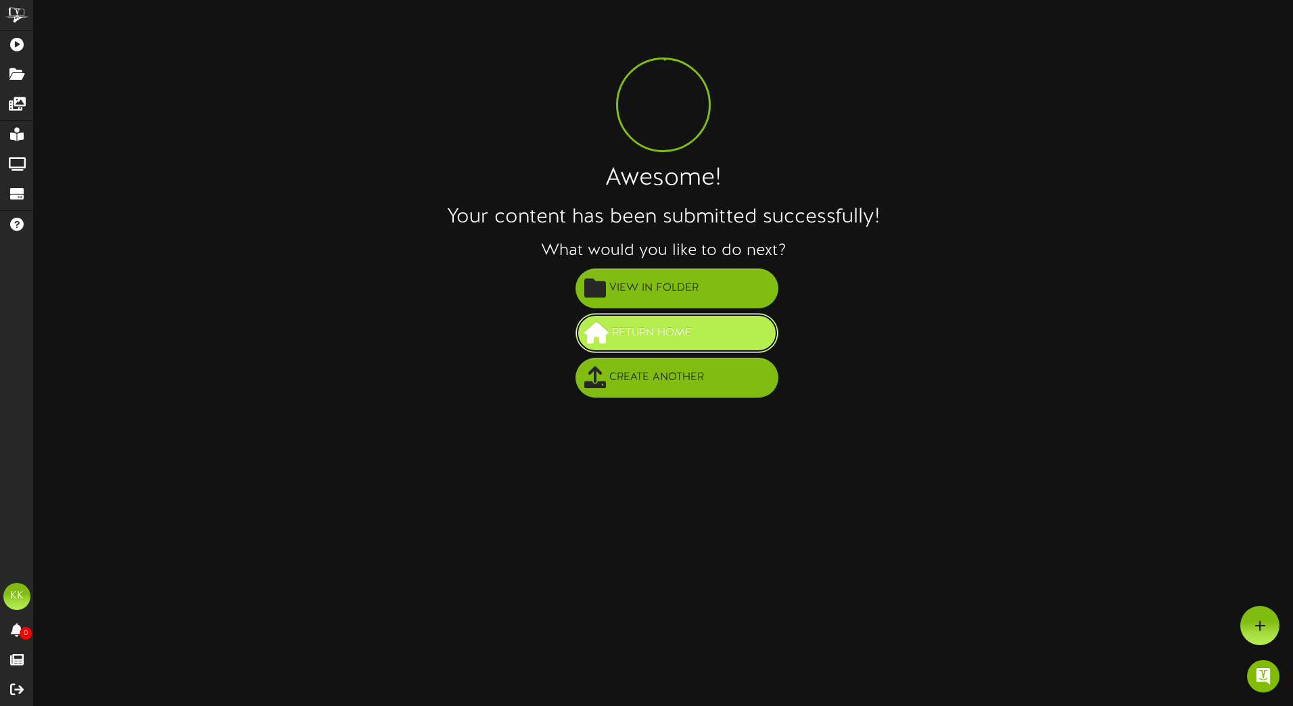
click at [634, 338] on span "Return Home" at bounding box center [651, 333] width 87 height 22
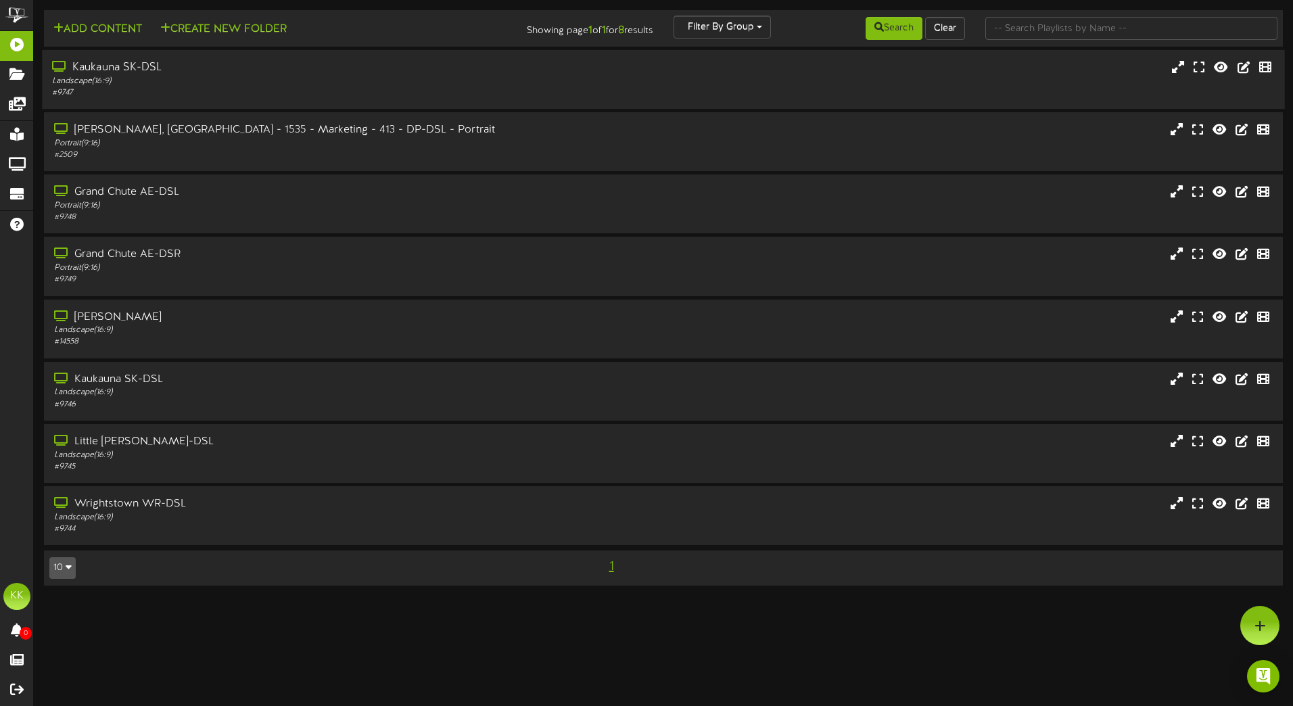
click at [517, 62] on div "Kaukauna SK-DSL" at bounding box center [301, 68] width 498 height 16
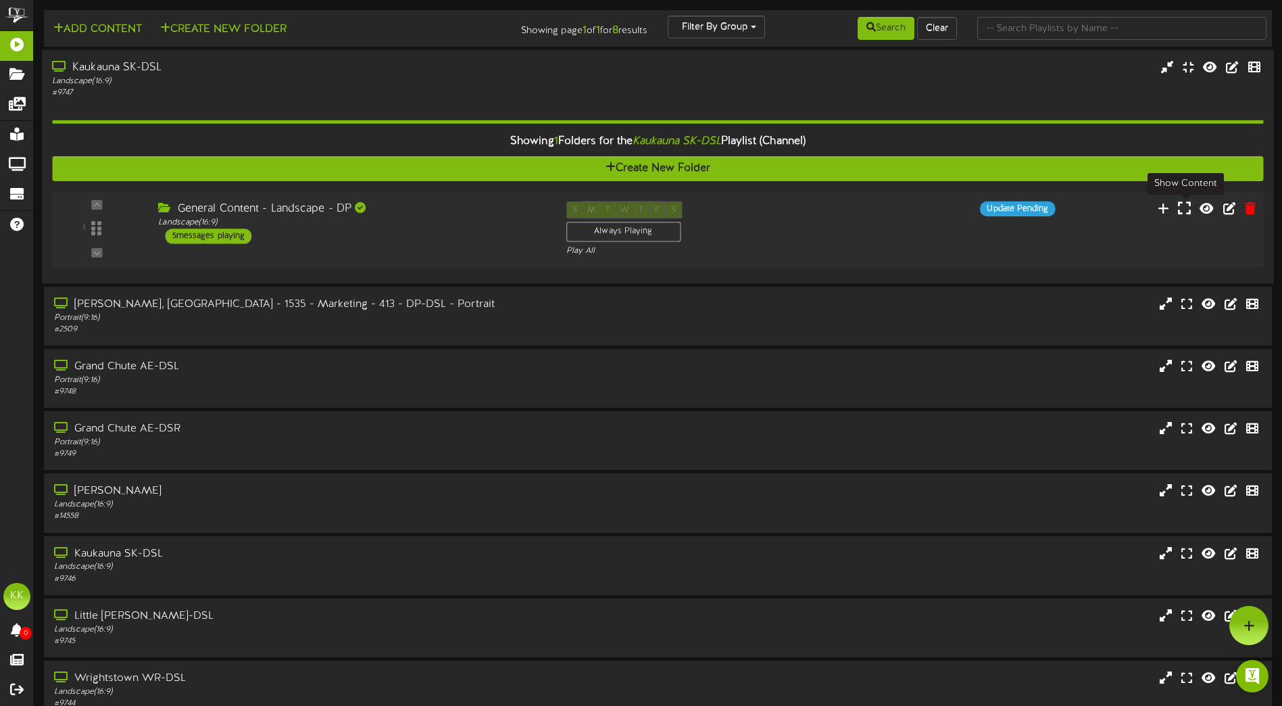
click at [1182, 214] on icon at bounding box center [1184, 207] width 13 height 15
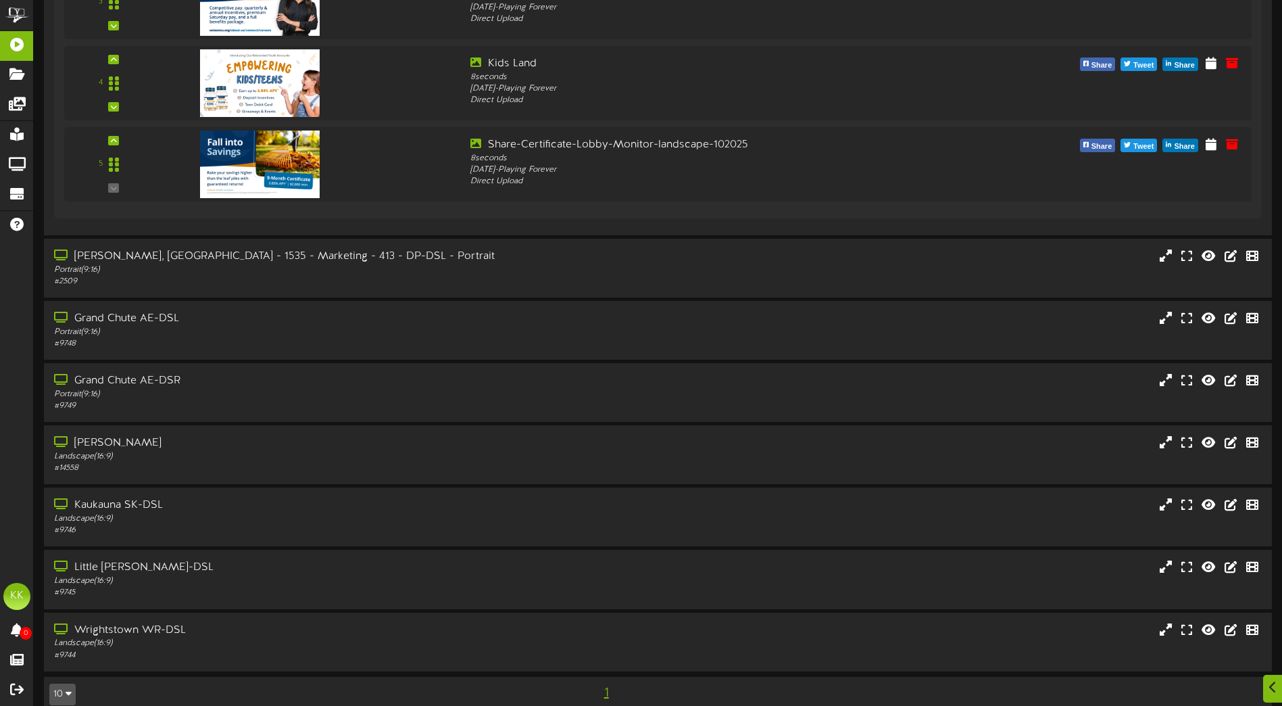
scroll to position [541, 0]
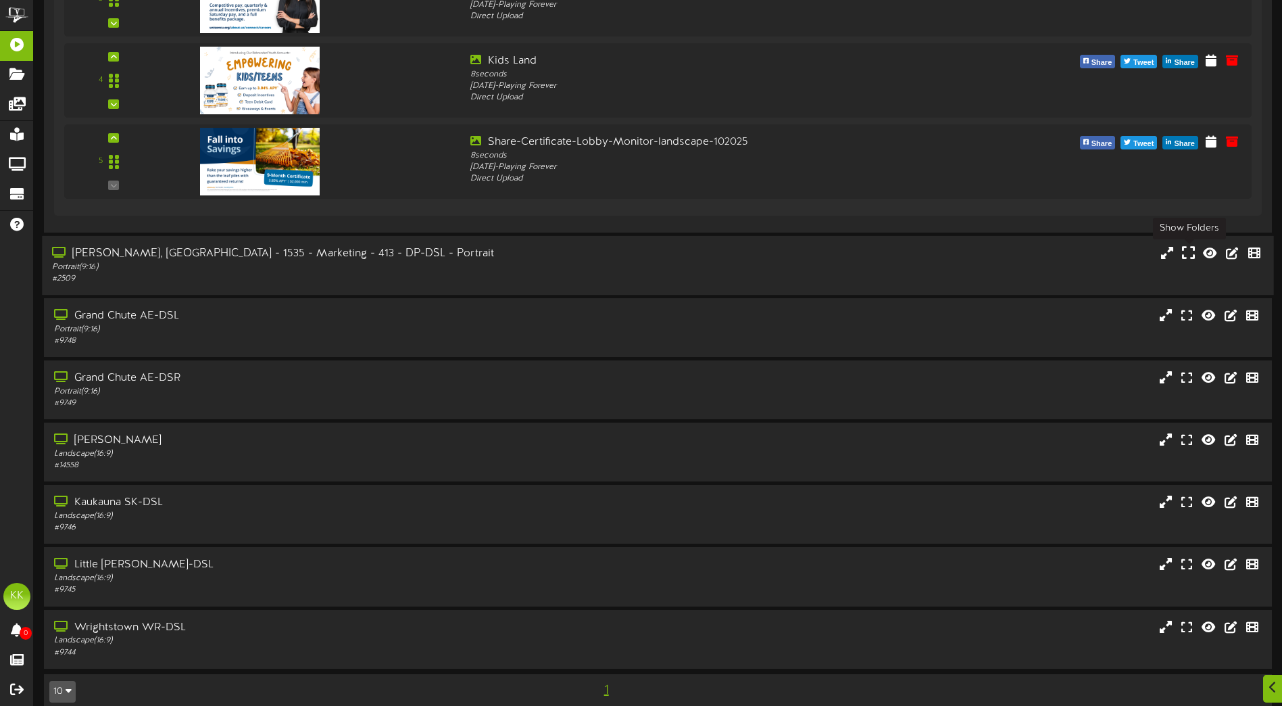
click at [1192, 256] on icon at bounding box center [1188, 252] width 13 height 15
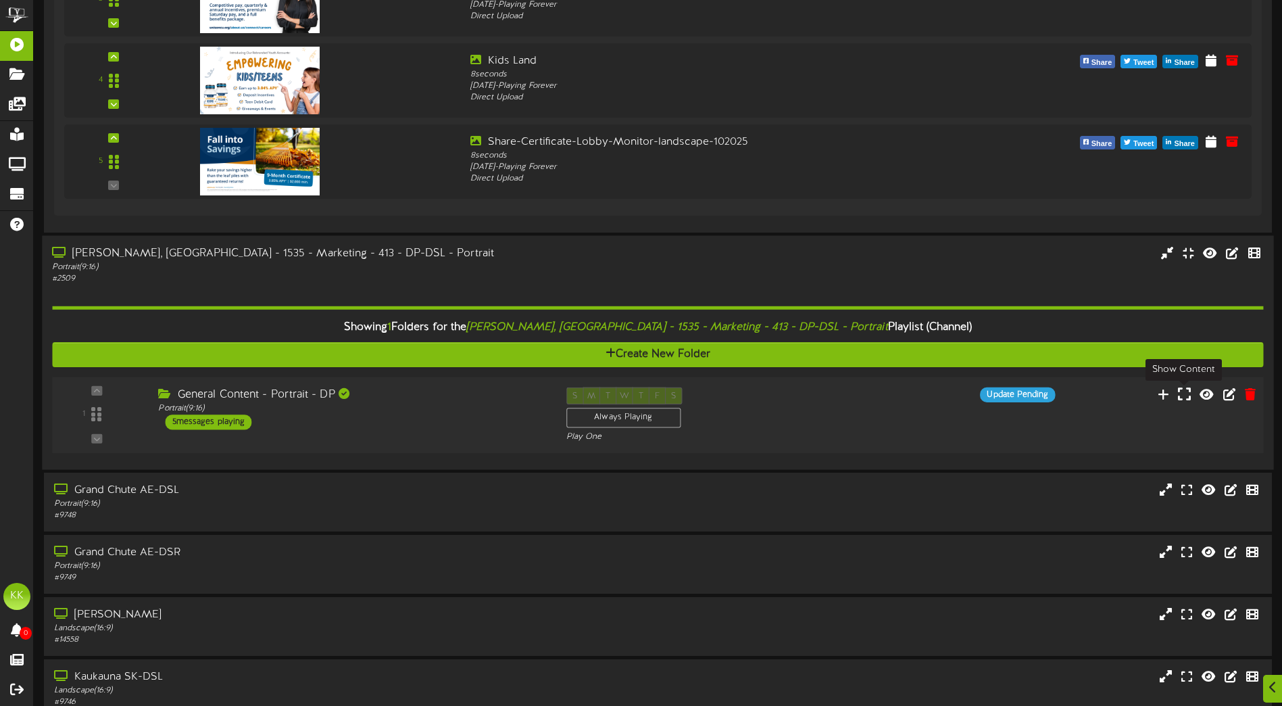
click at [1185, 401] on icon at bounding box center [1184, 393] width 13 height 15
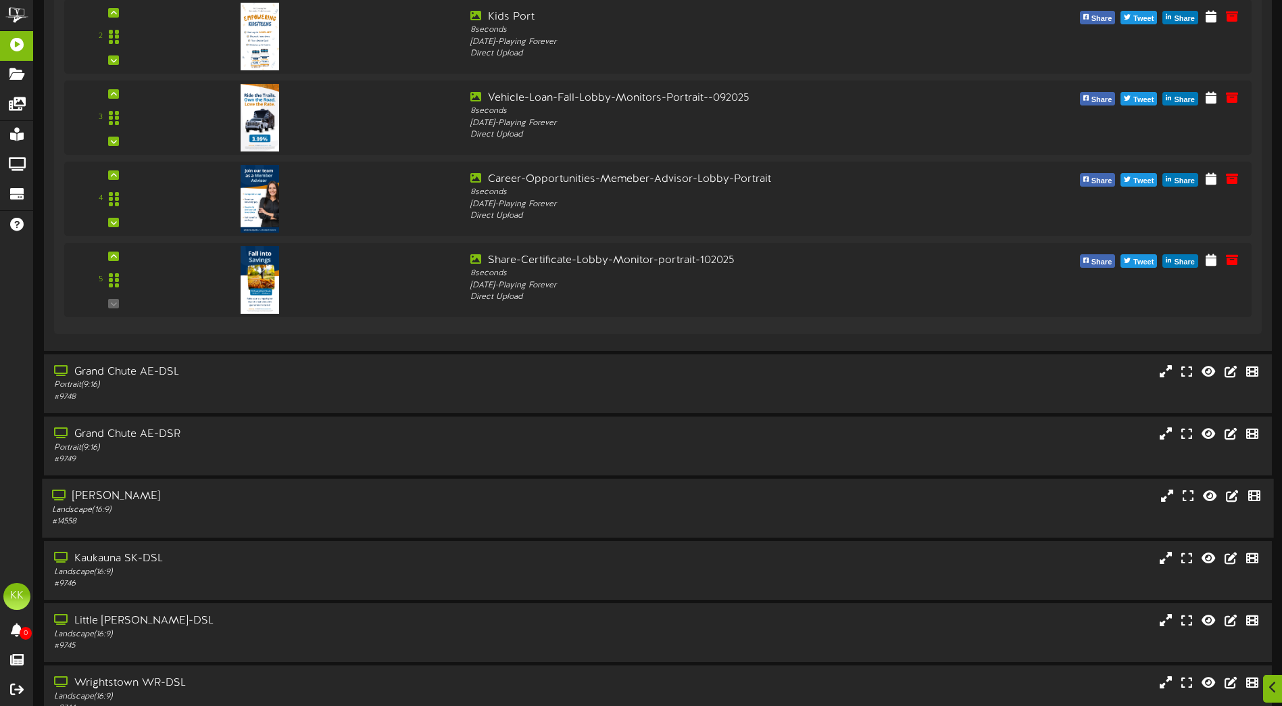
scroll to position [1222, 0]
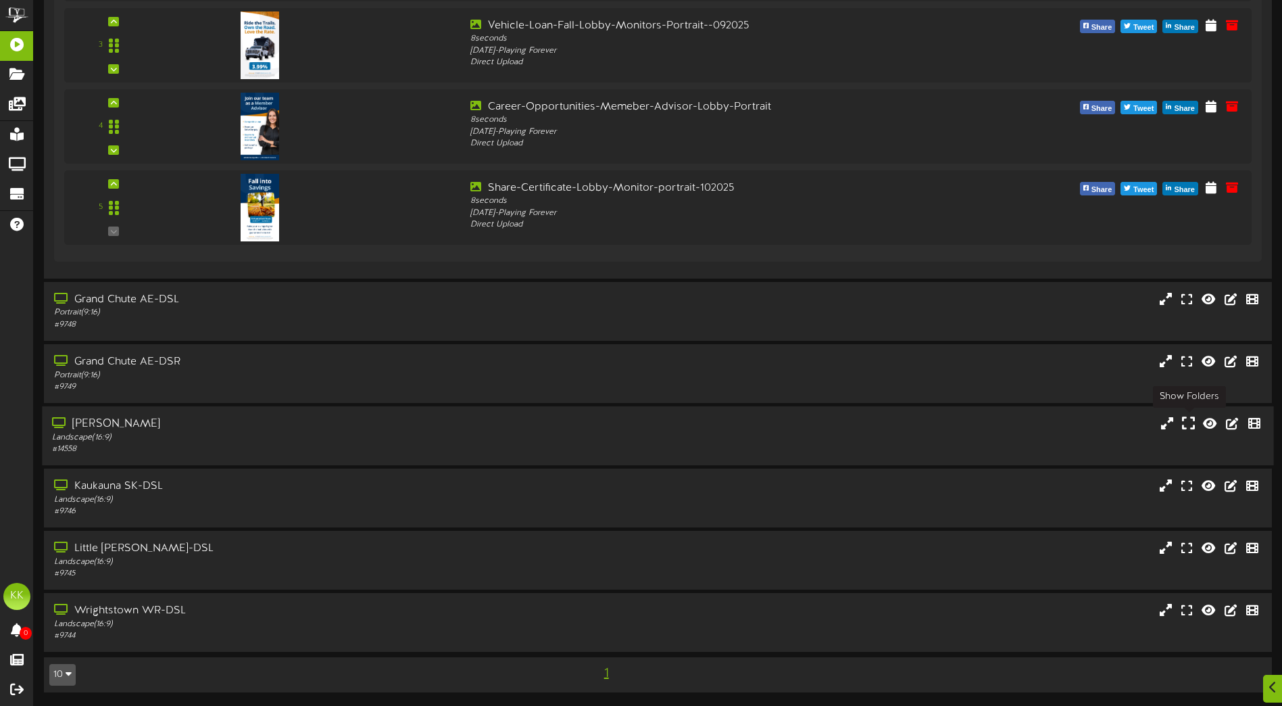
click at [1190, 425] on icon at bounding box center [1188, 422] width 13 height 15
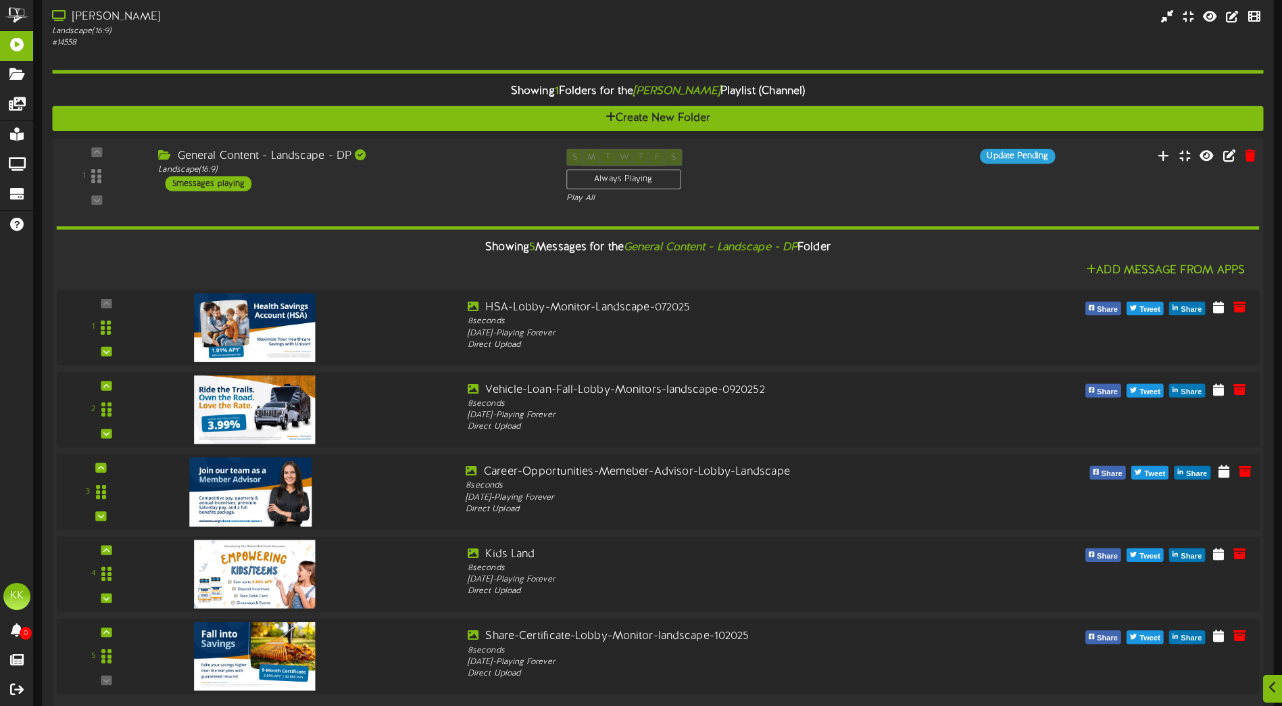
scroll to position [1762, 0]
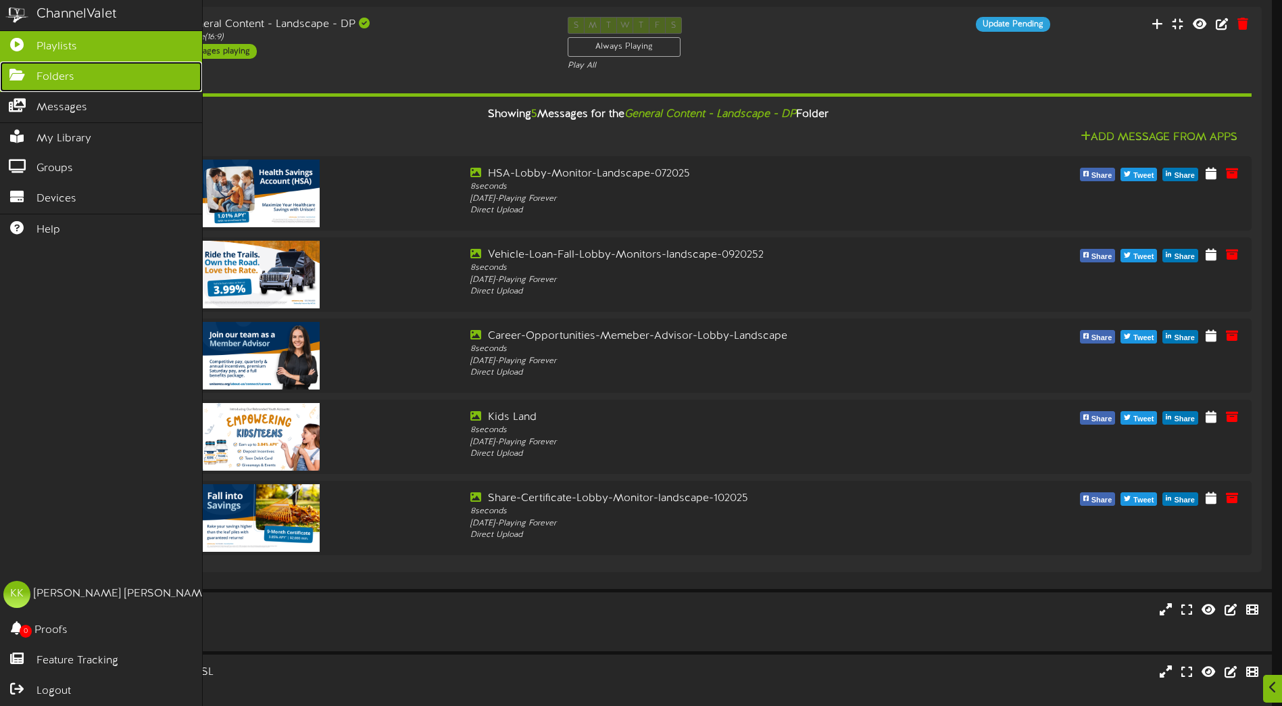
click at [48, 75] on span "Folders" at bounding box center [56, 78] width 38 height 16
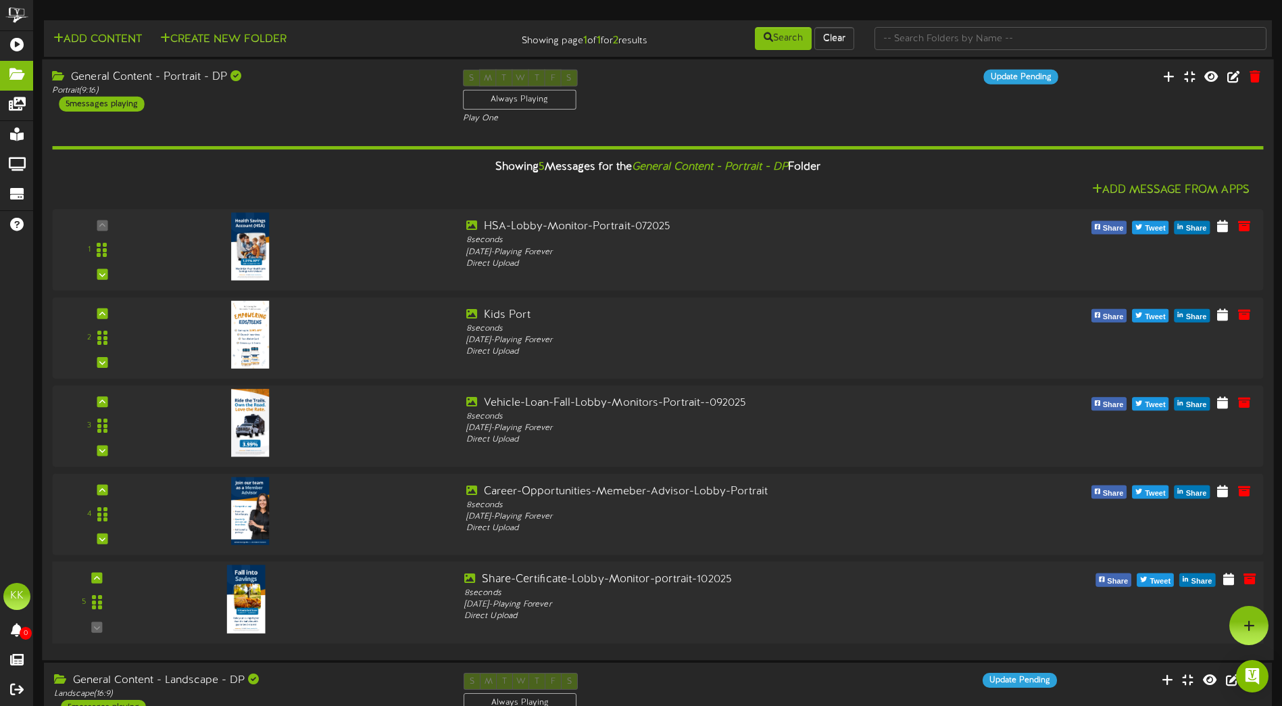
click at [229, 615] on img at bounding box center [246, 599] width 39 height 68
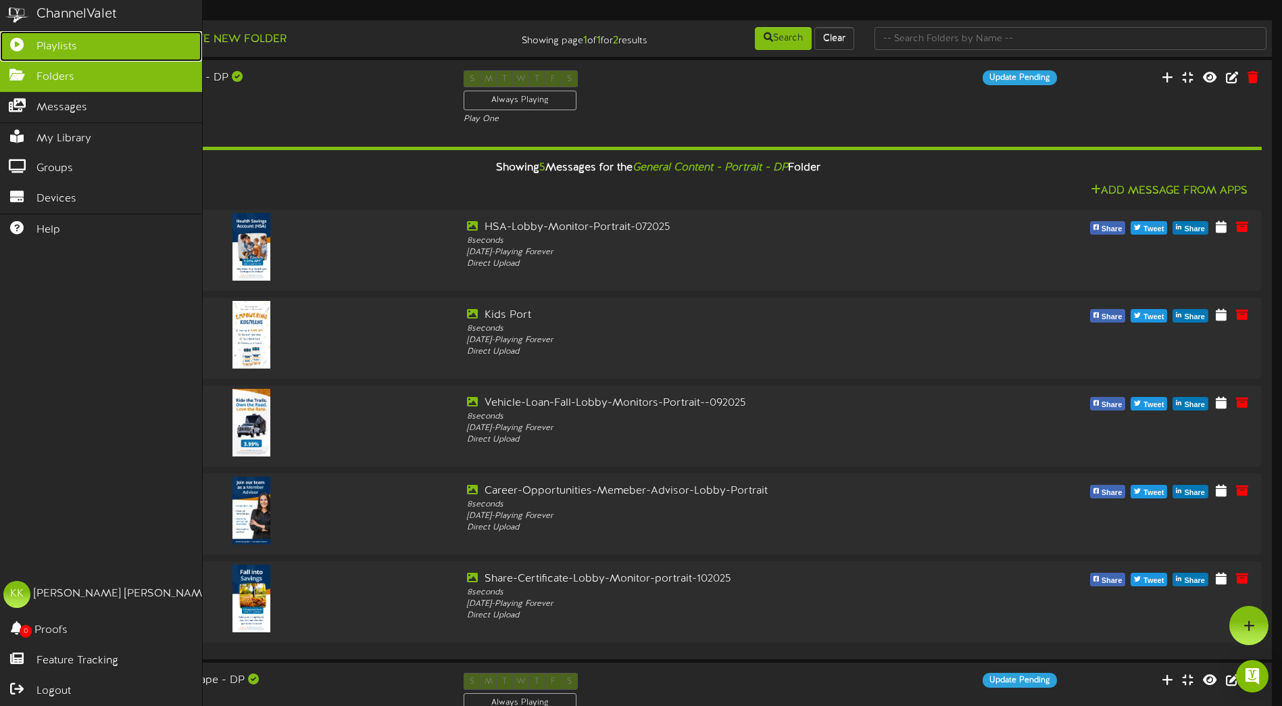
click at [20, 41] on icon at bounding box center [17, 43] width 34 height 10
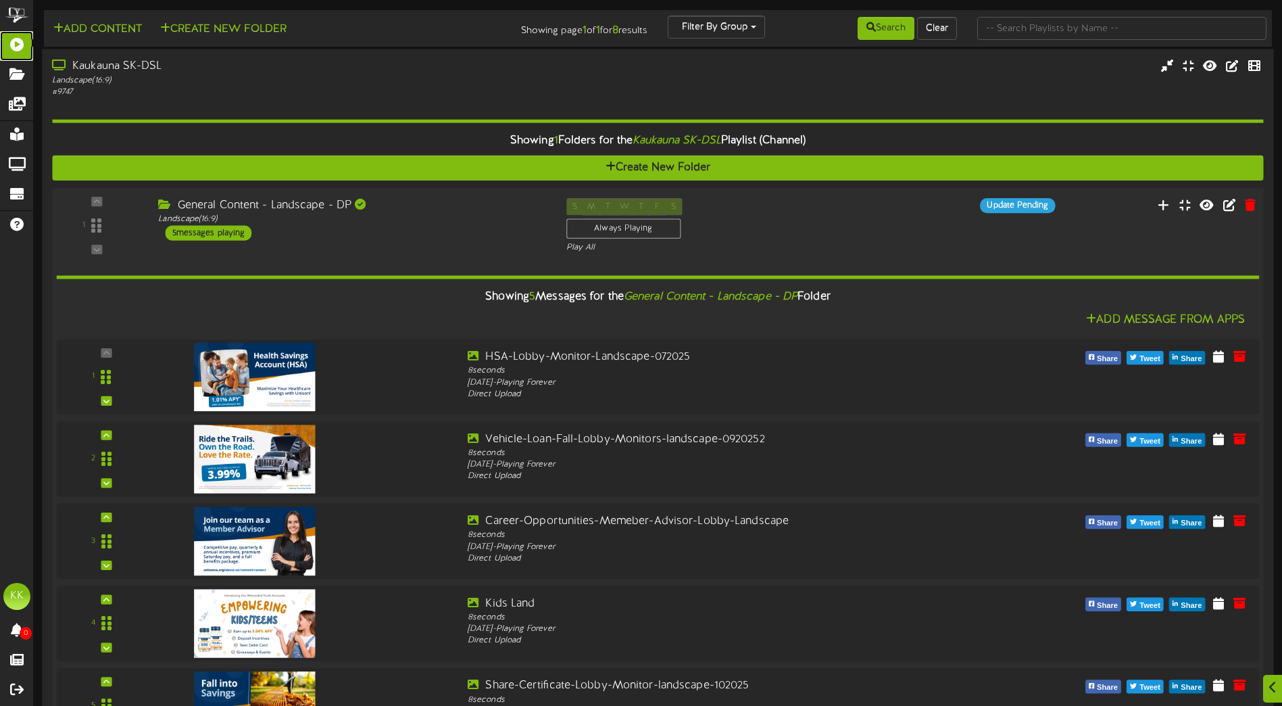
scroll to position [270, 0]
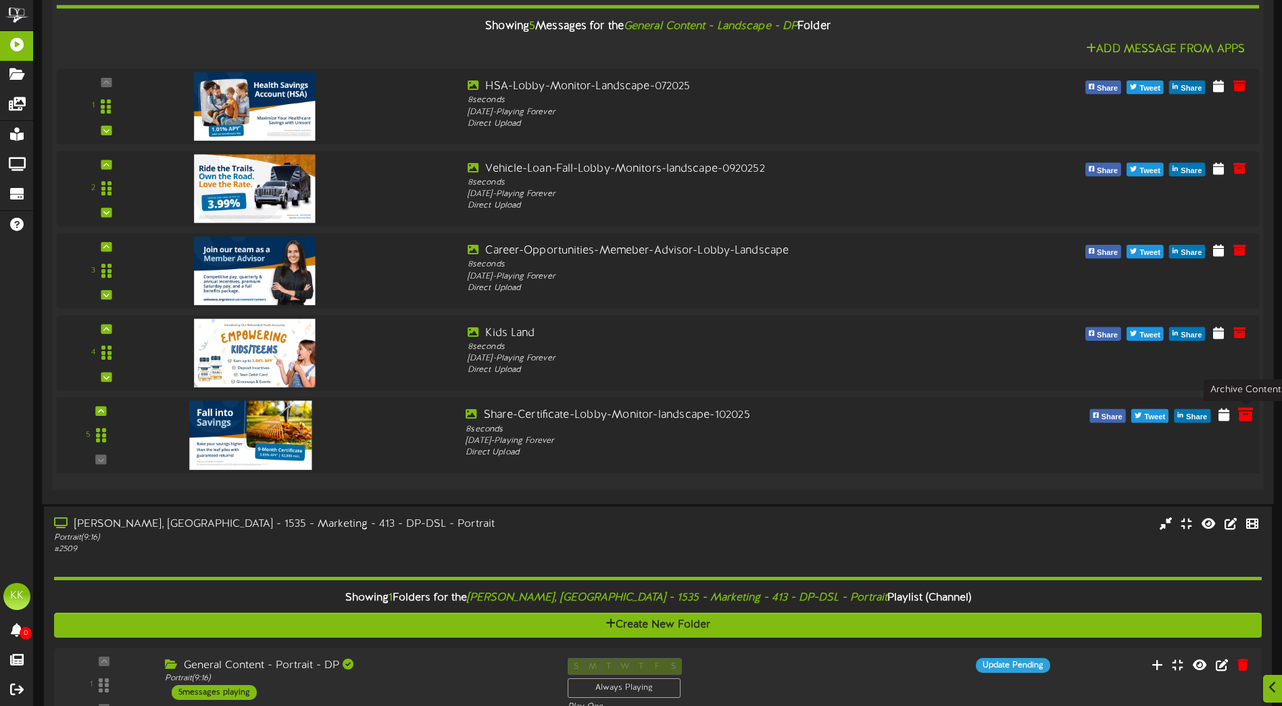
click at [1247, 416] on icon at bounding box center [1246, 413] width 15 height 15
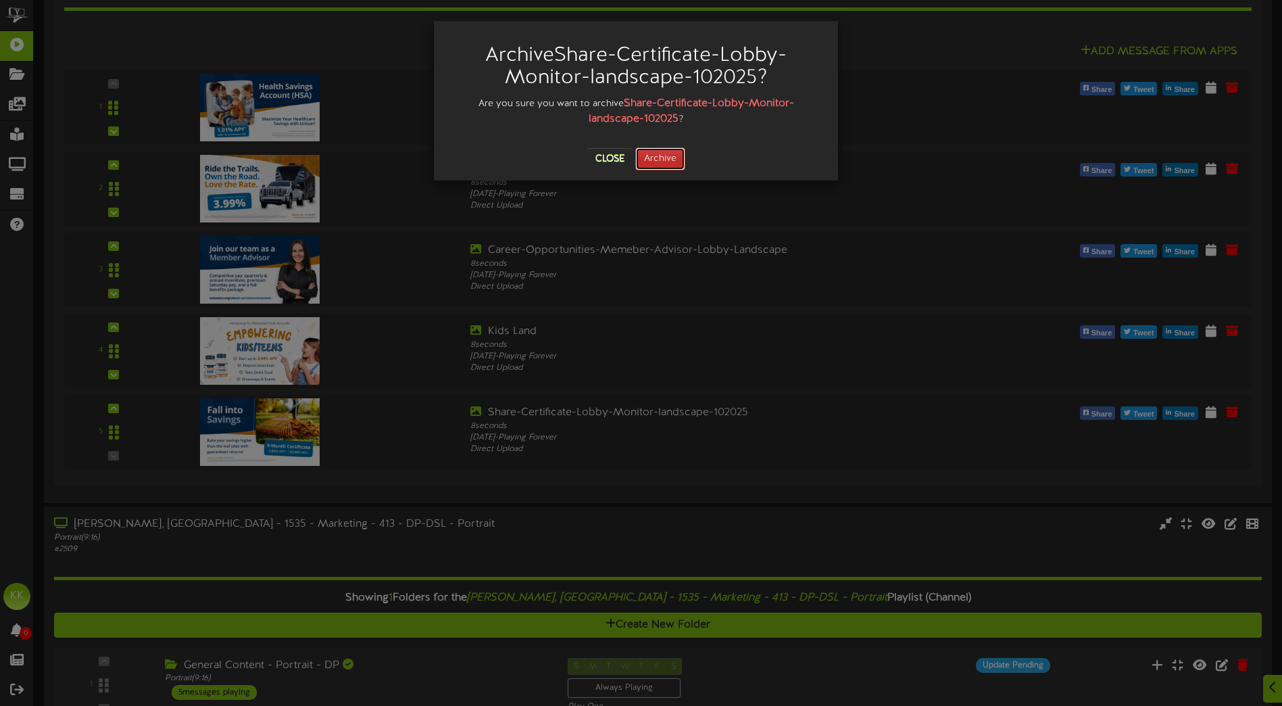
click at [656, 156] on button "Archive" at bounding box center [660, 158] width 50 height 23
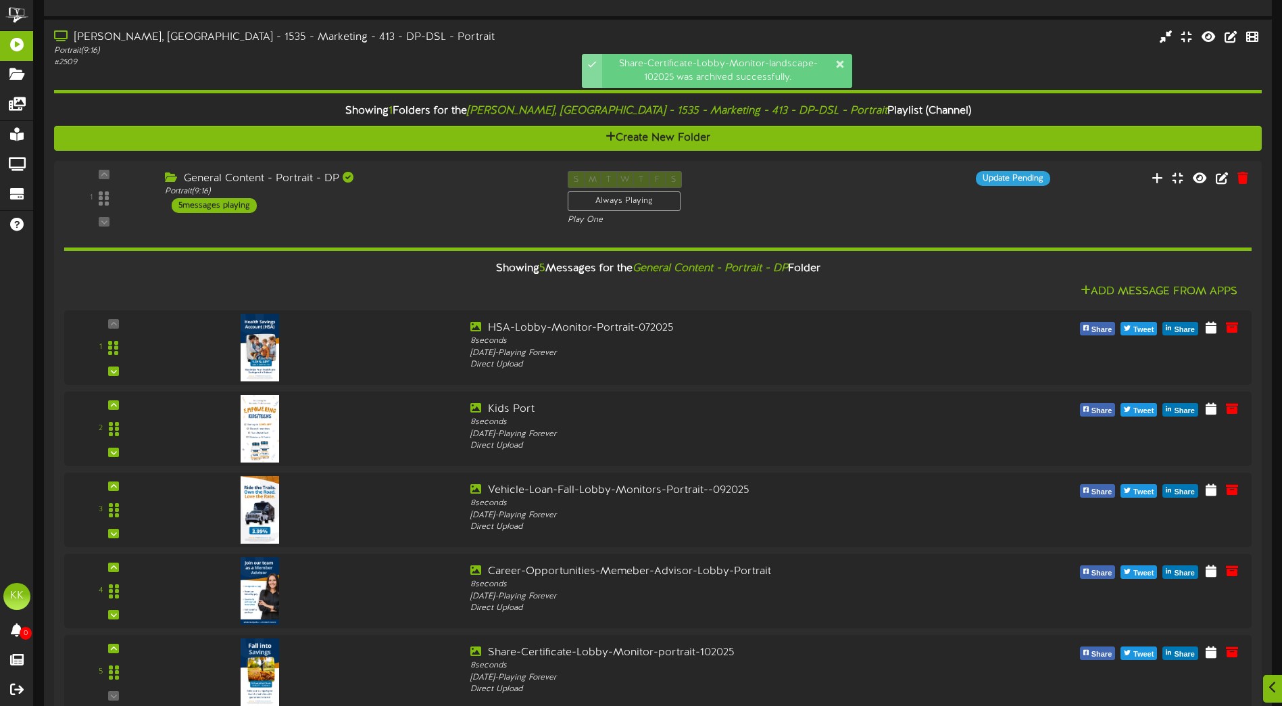
scroll to position [1082, 0]
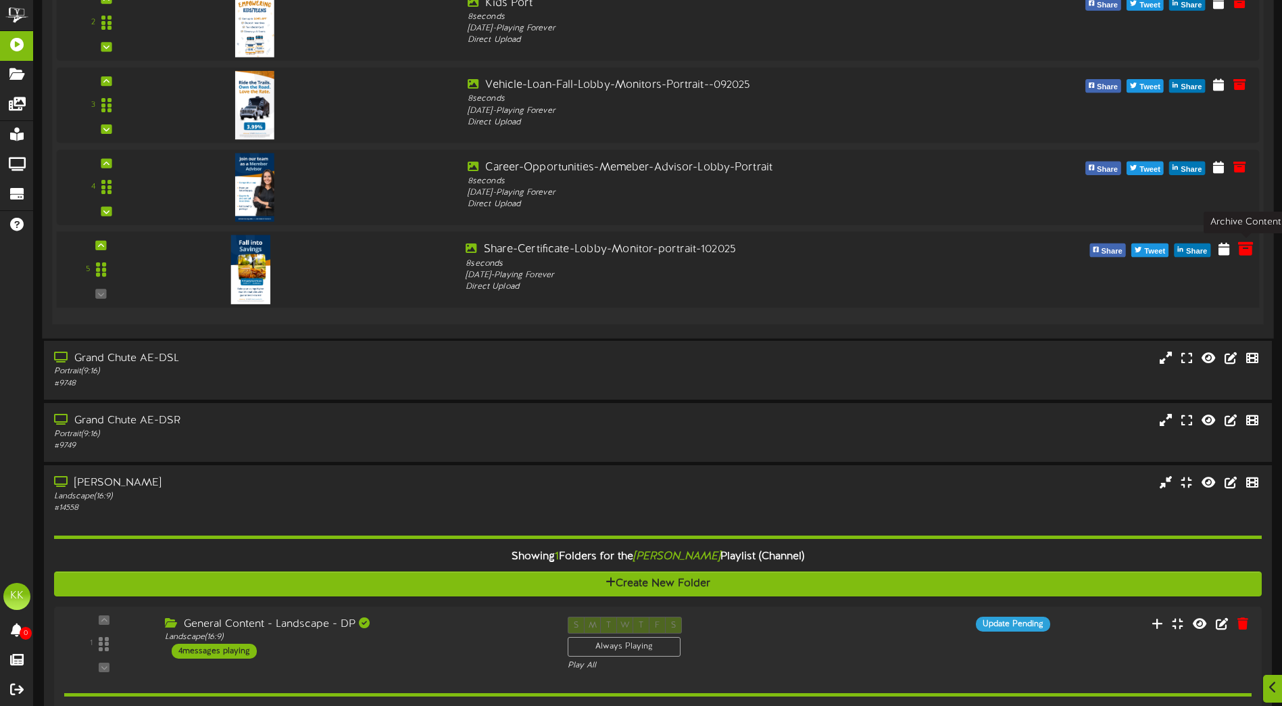
click at [1237, 247] on button at bounding box center [1245, 251] width 23 height 22
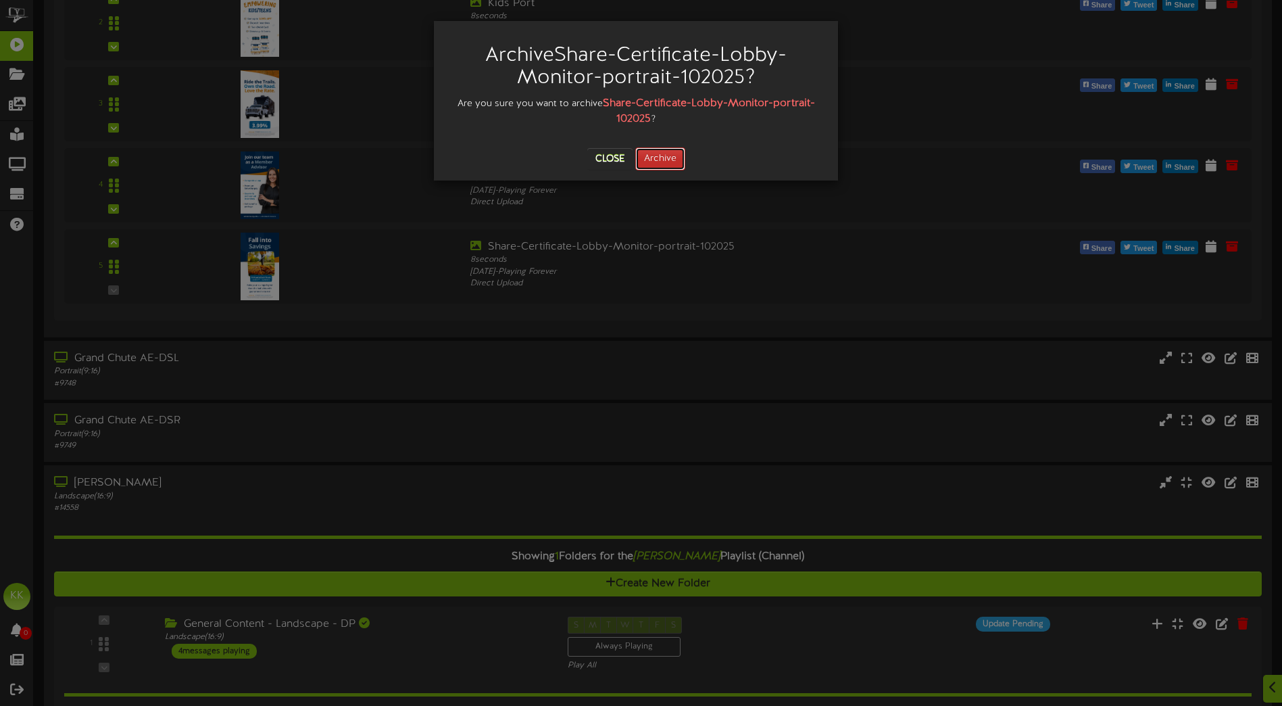
click at [659, 156] on button "Archive" at bounding box center [660, 158] width 50 height 23
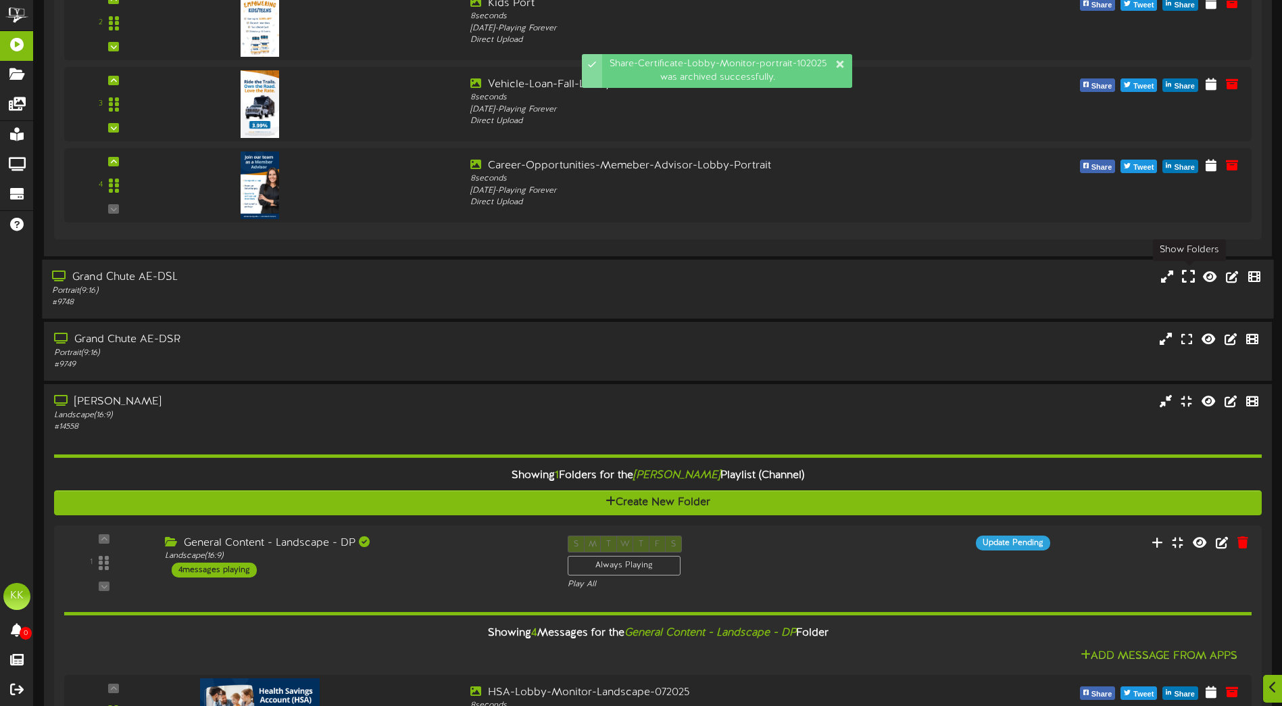
click at [1189, 279] on icon at bounding box center [1188, 275] width 13 height 15
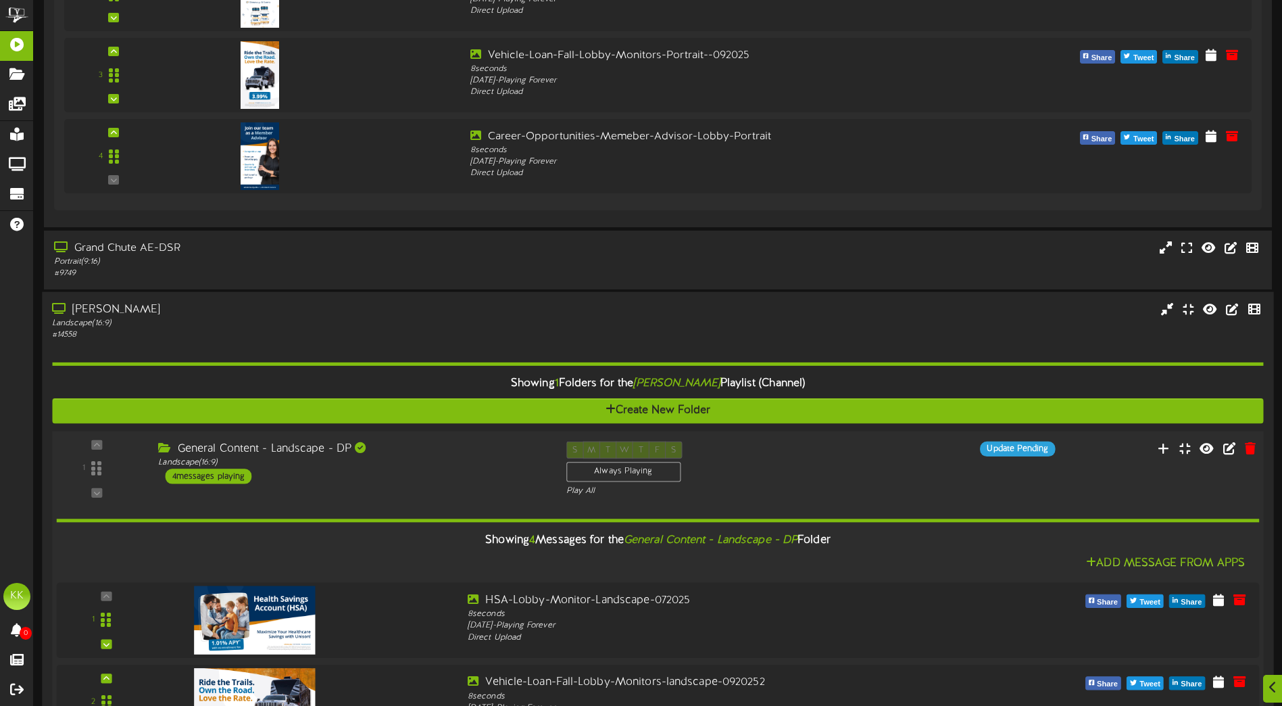
scroll to position [1758, 0]
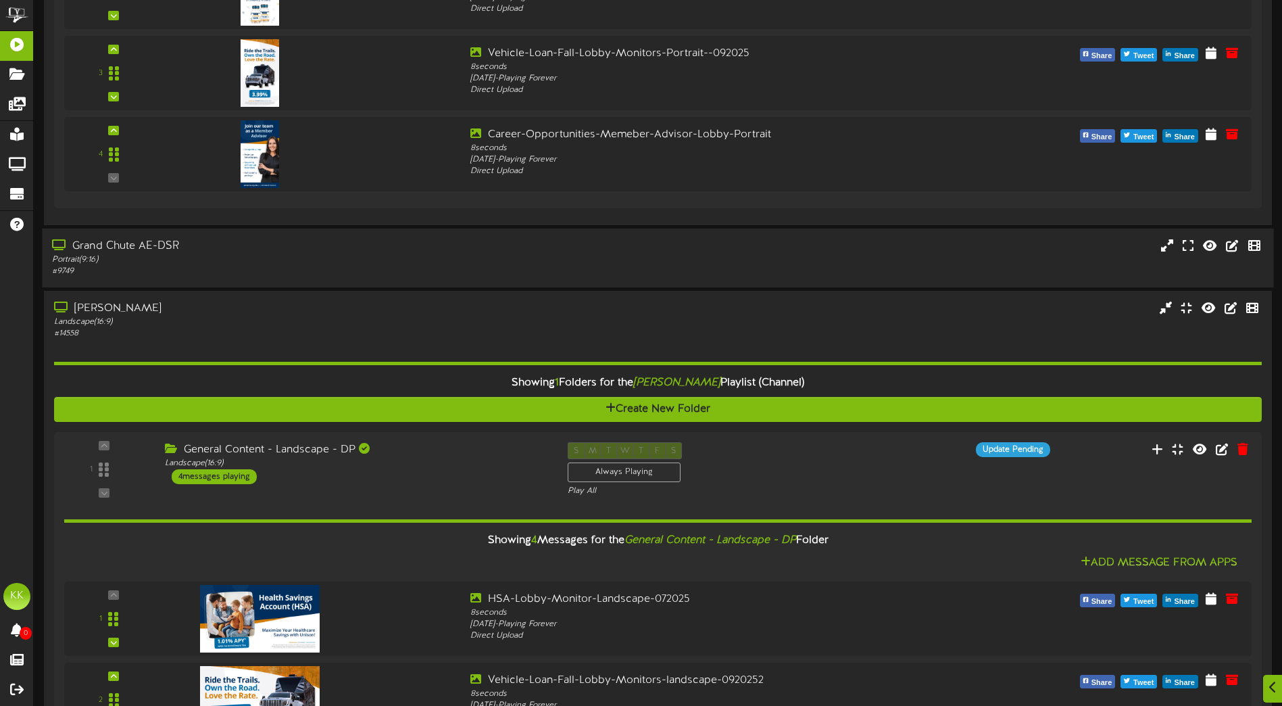
click at [335, 253] on div "Grand Chute AE-DSR" at bounding box center [298, 247] width 493 height 16
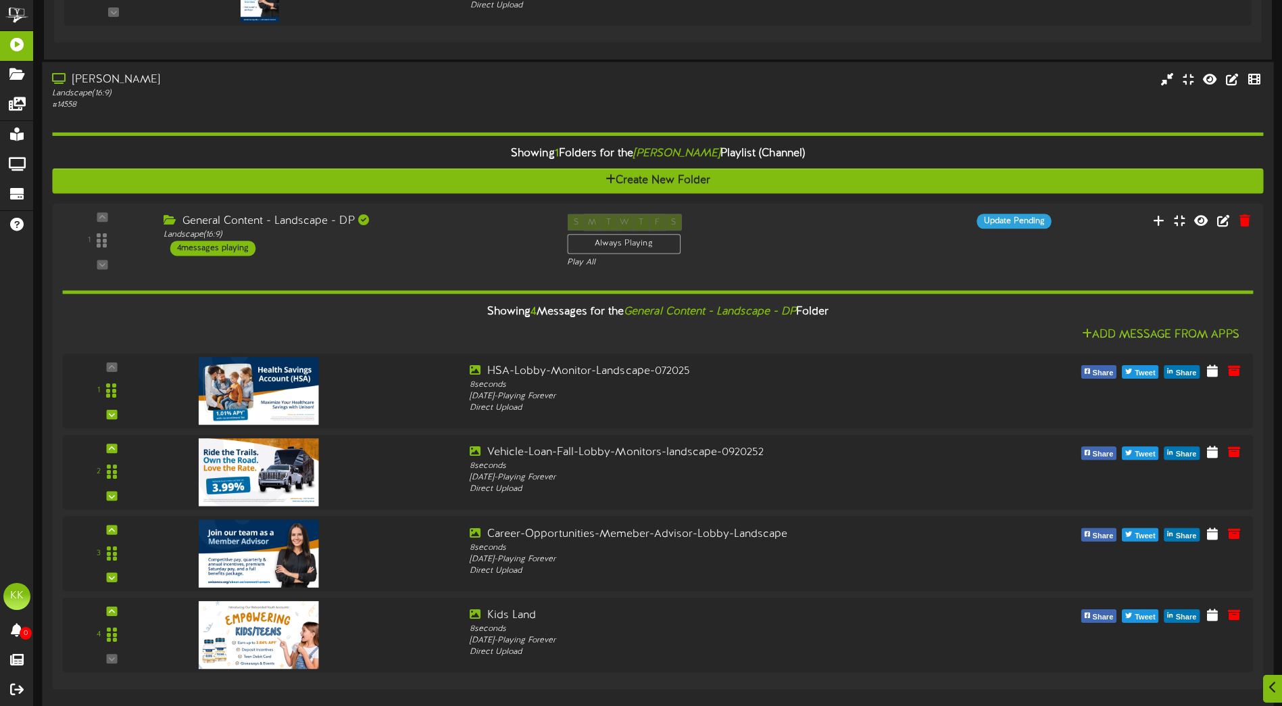
scroll to position [2809, 0]
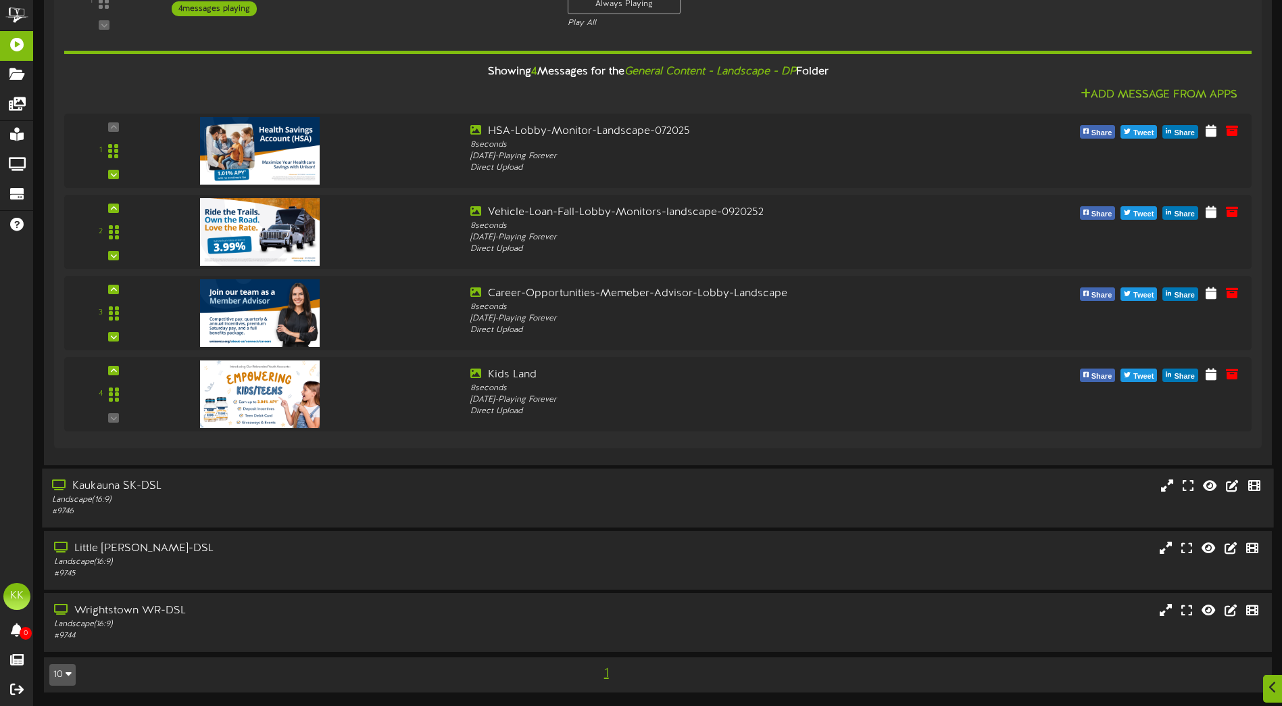
click at [545, 508] on div "# 9746" at bounding box center [298, 511] width 493 height 11
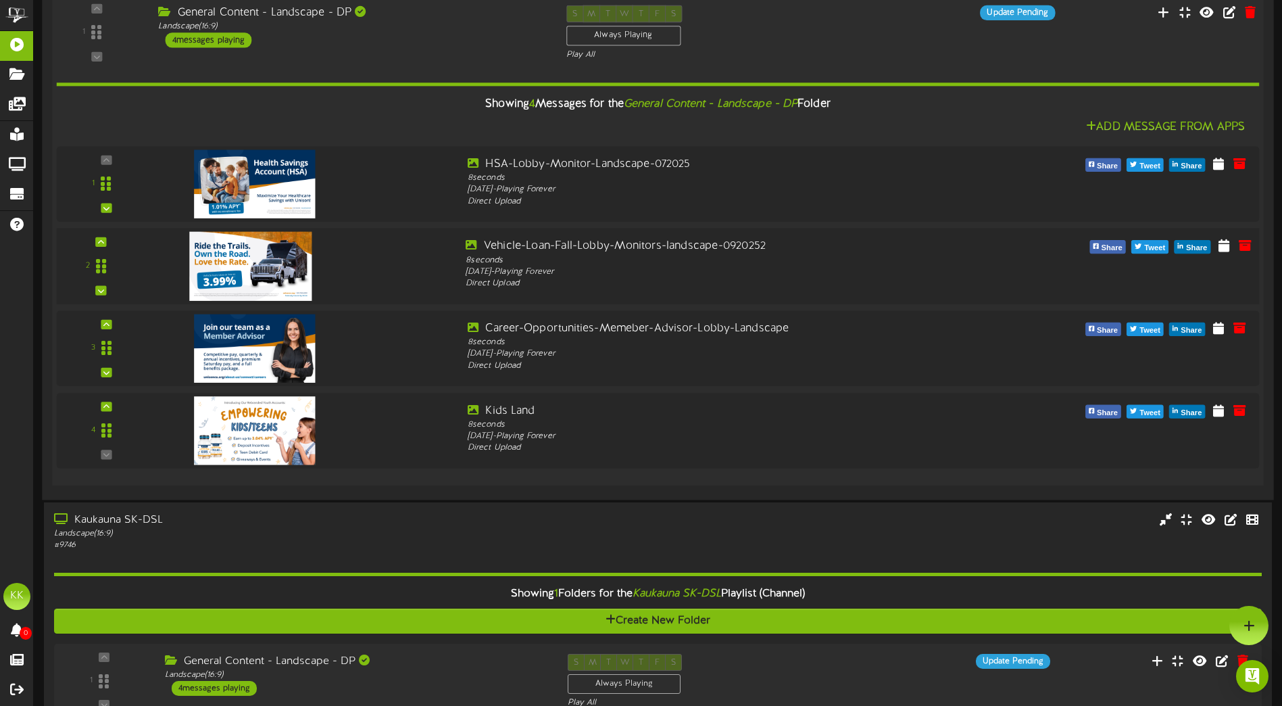
scroll to position [2606, 0]
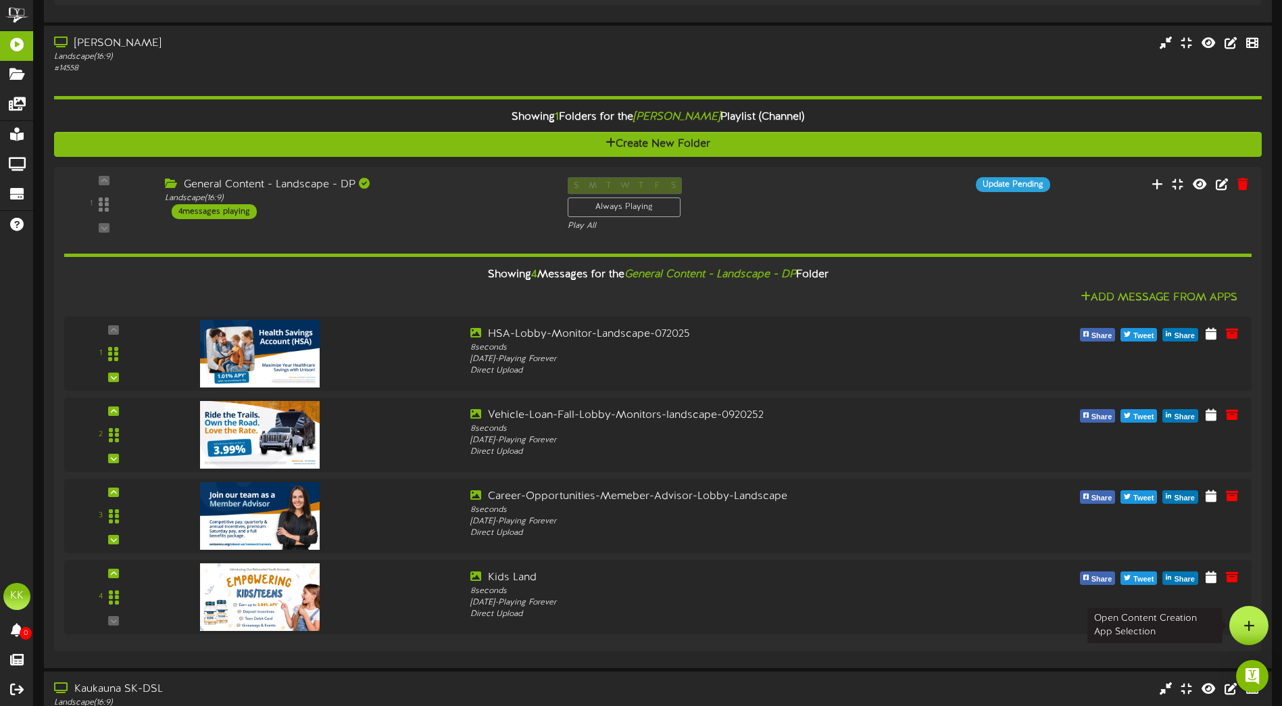
click at [1234, 623] on div at bounding box center [1249, 625] width 39 height 39
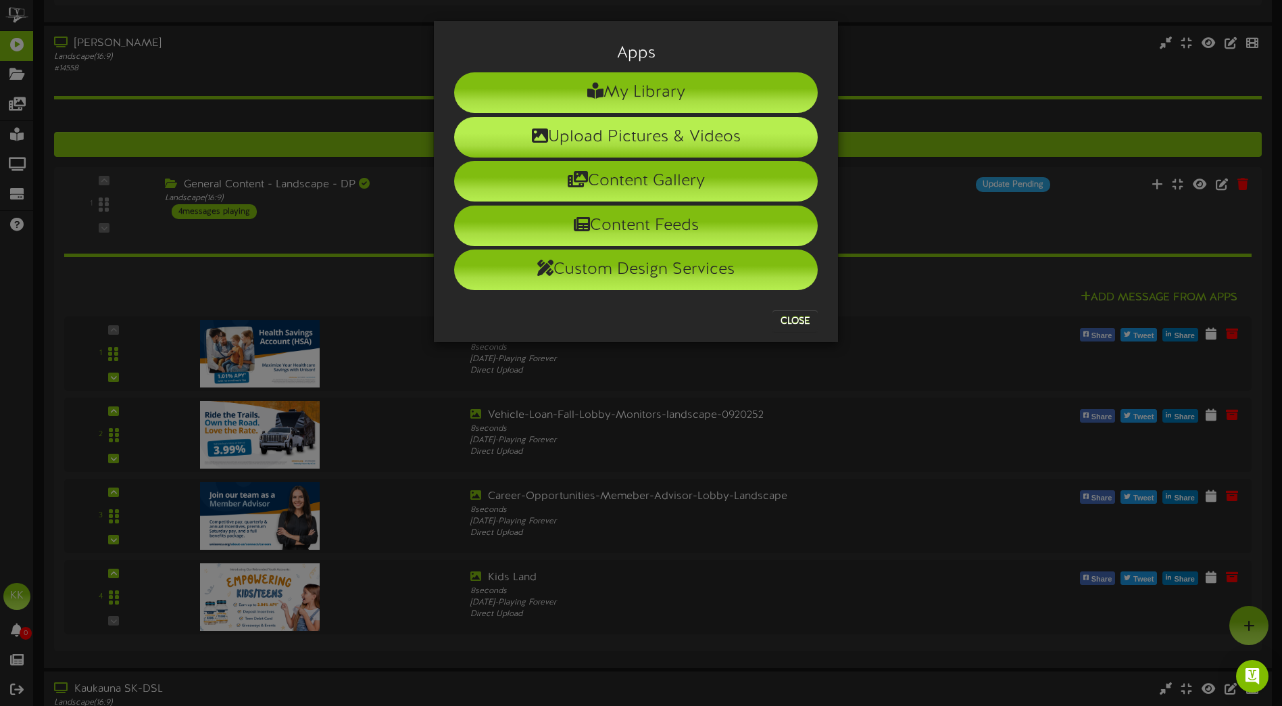
click at [556, 130] on li "Upload Pictures & Videos" at bounding box center [636, 137] width 364 height 41
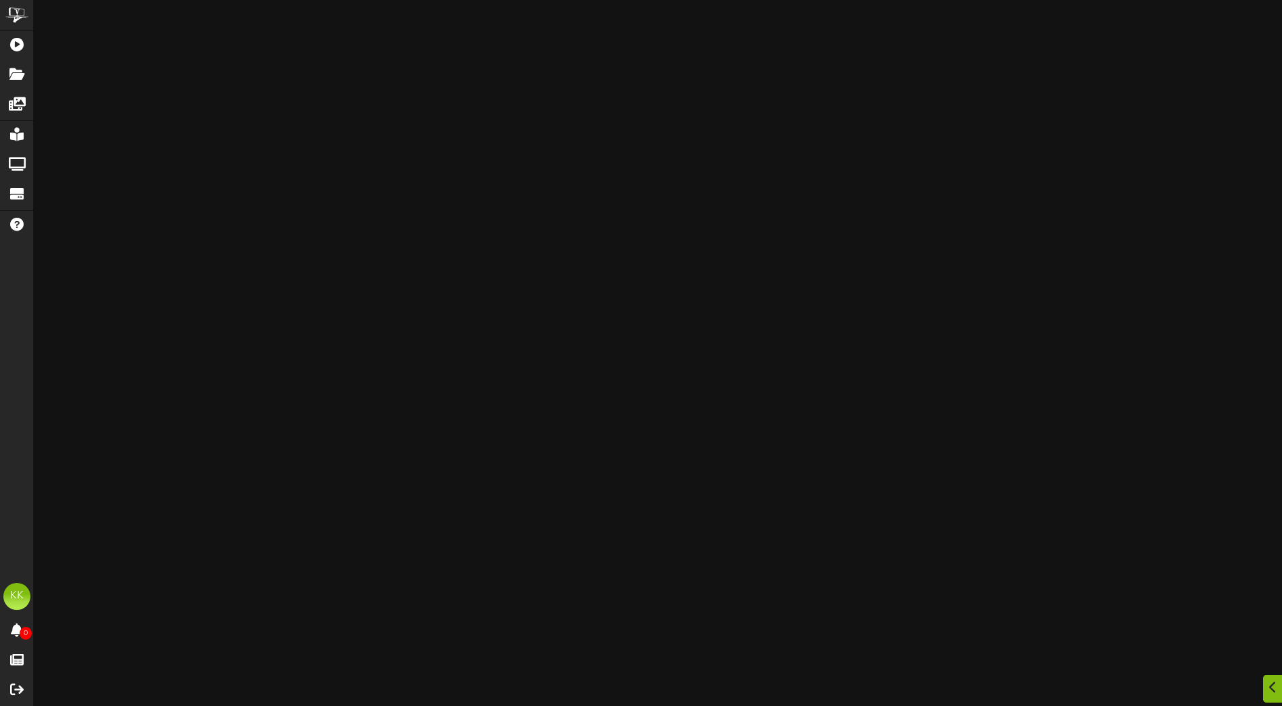
scroll to position [2543, 0]
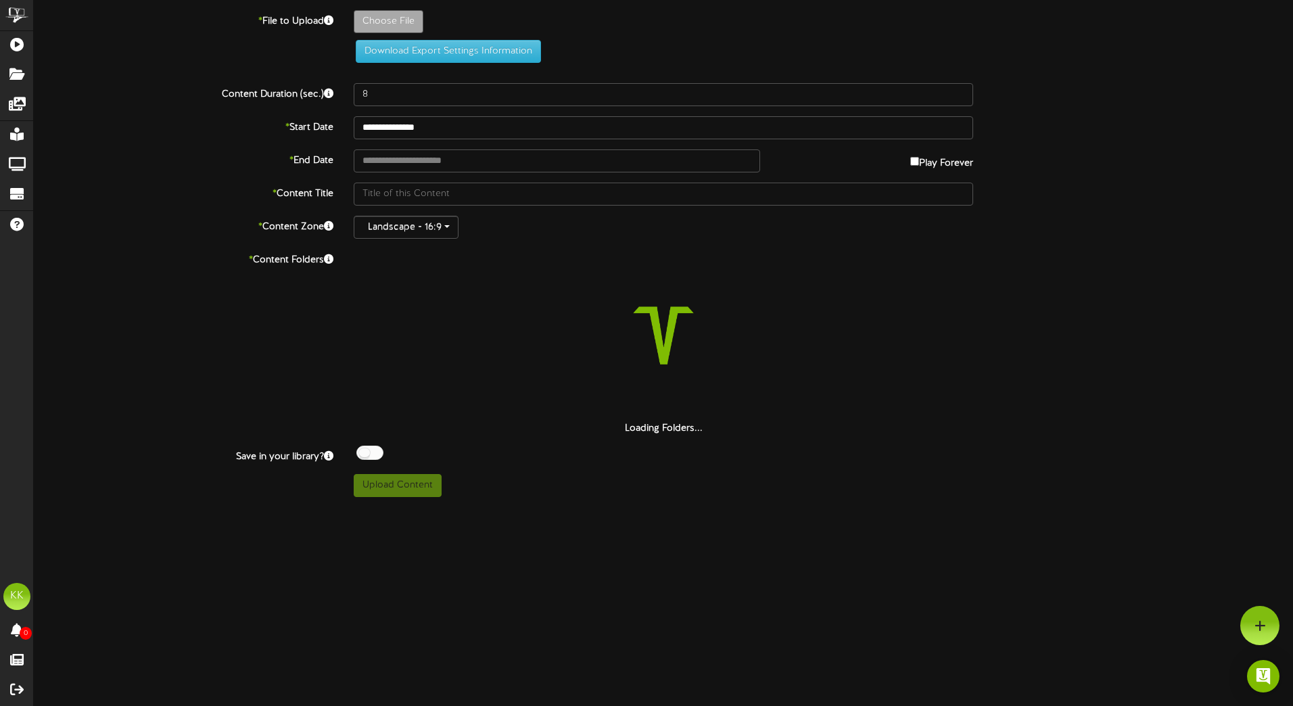
click at [379, 10] on label "Choose File" at bounding box center [389, 21] width 70 height 23
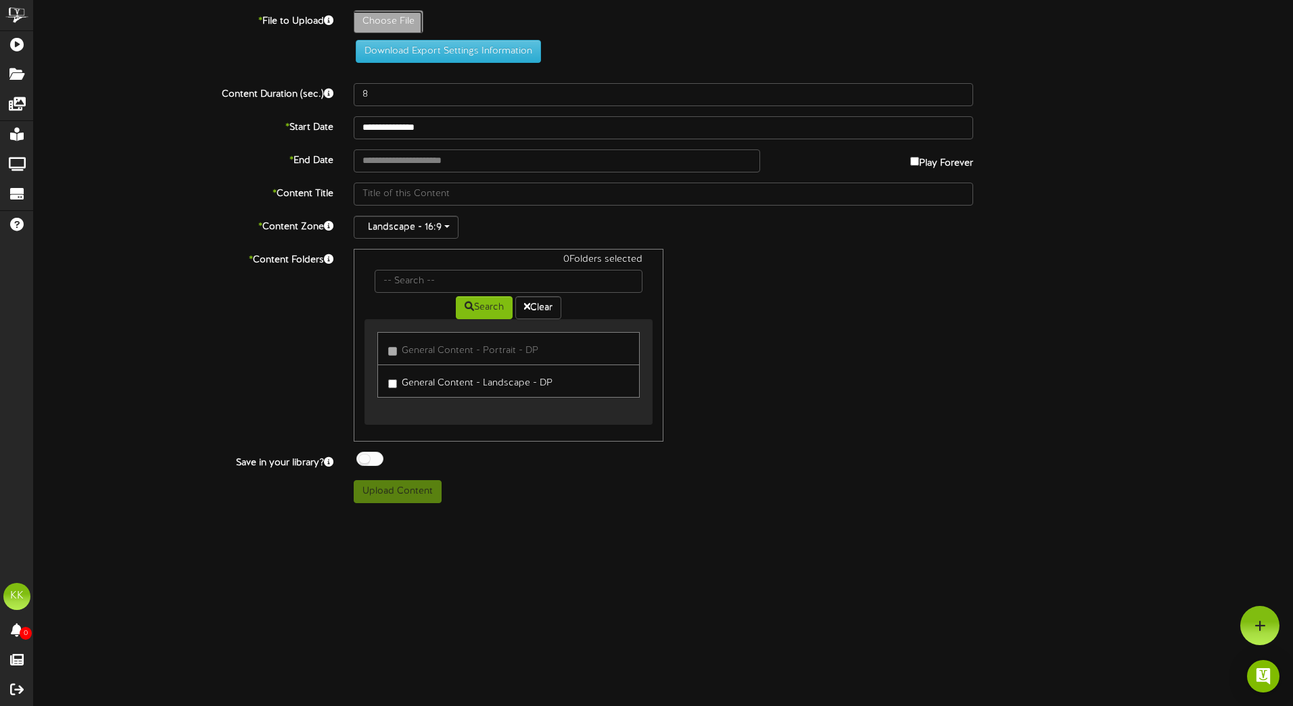
type input "**********"
type input "Share-Certificate-Lobby-Monitor-landscape-102025"
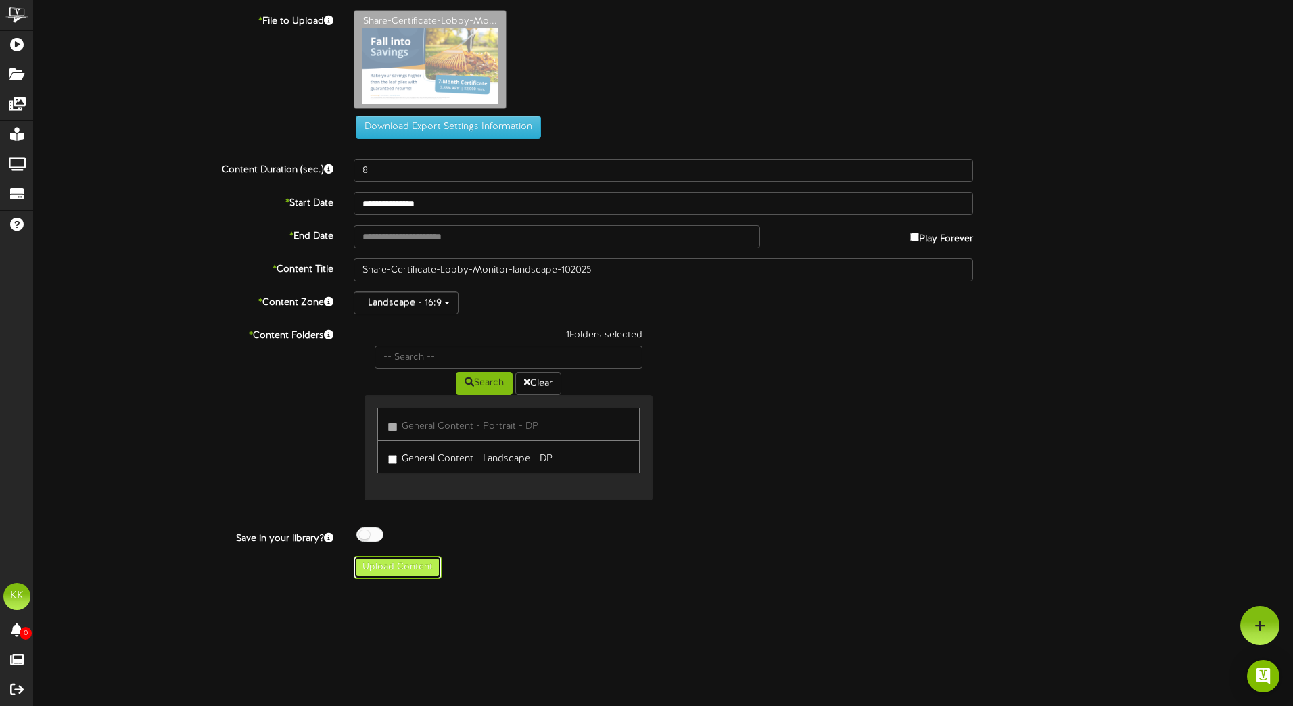
click at [410, 575] on button "Upload Content" at bounding box center [398, 567] width 88 height 23
type input "**********"
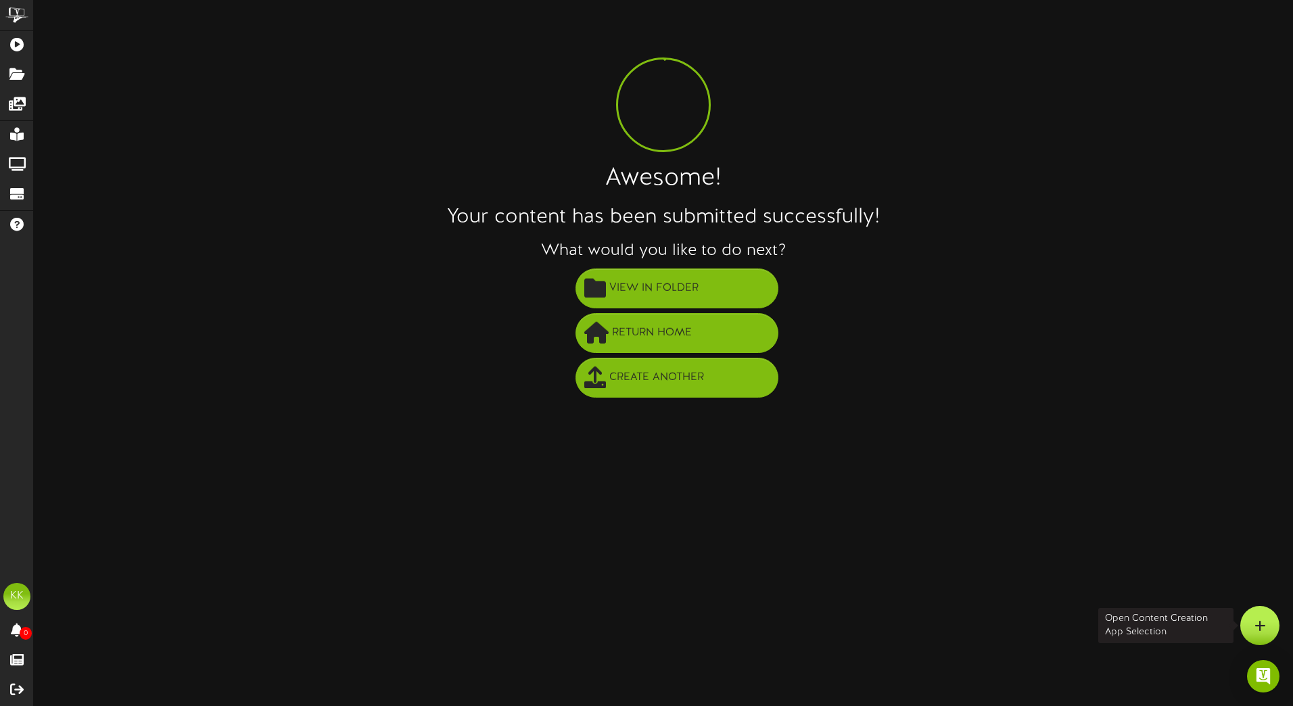
click at [1269, 623] on div at bounding box center [1259, 625] width 39 height 39
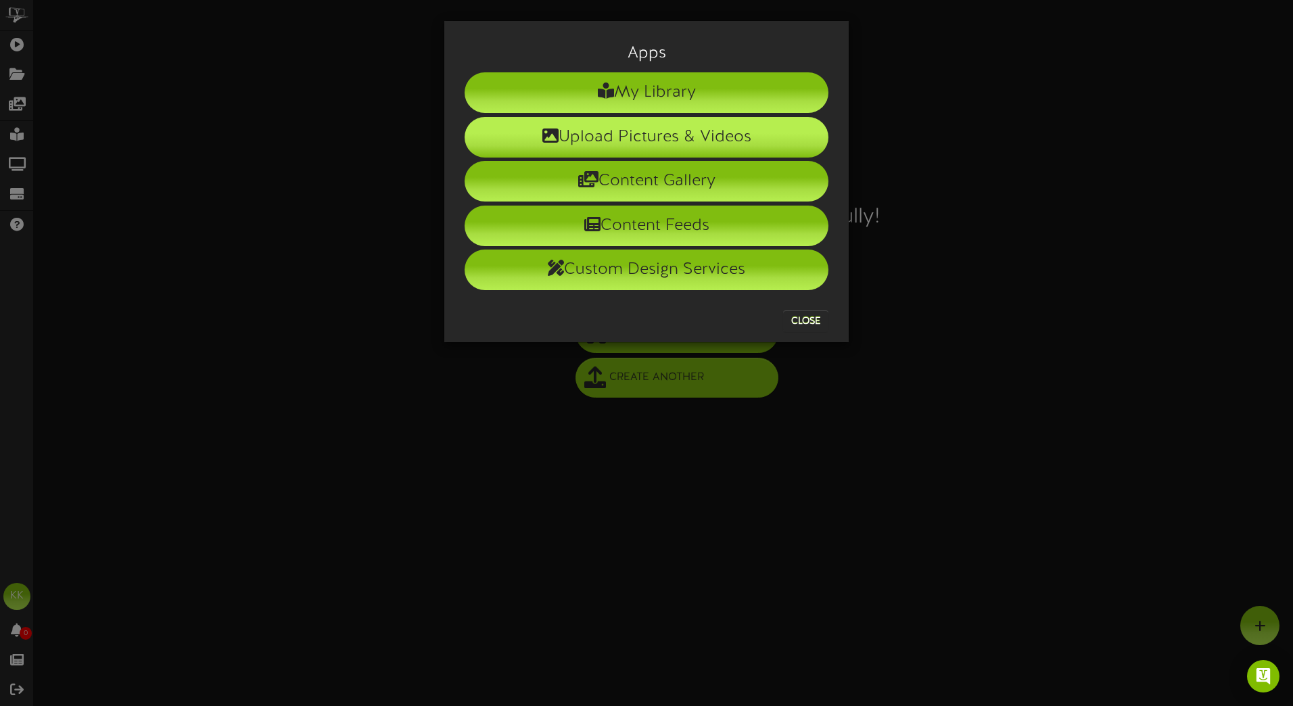
click at [627, 130] on li "Upload Pictures & Videos" at bounding box center [646, 137] width 364 height 41
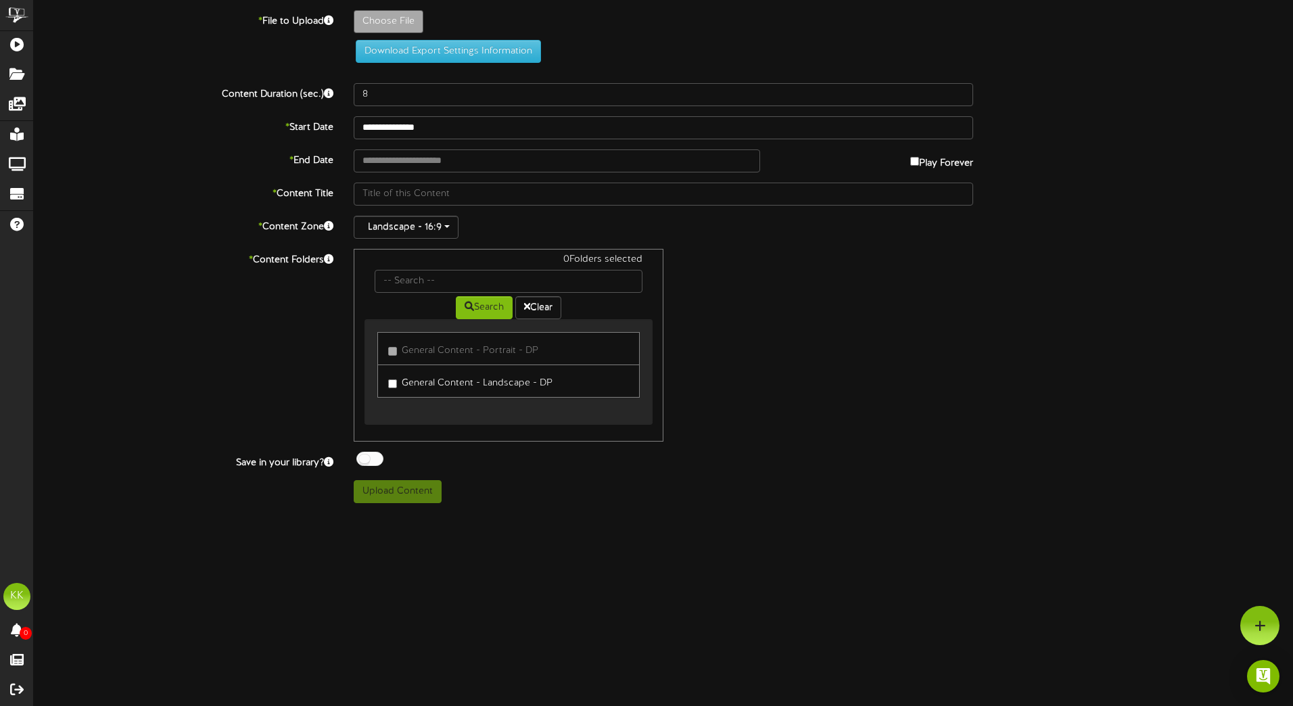
click at [391, 9] on div "**********" at bounding box center [663, 251] width 1259 height 503
type input "**********"
type input "Share-Certificate-Lobby-Monitor-portrait-102025"
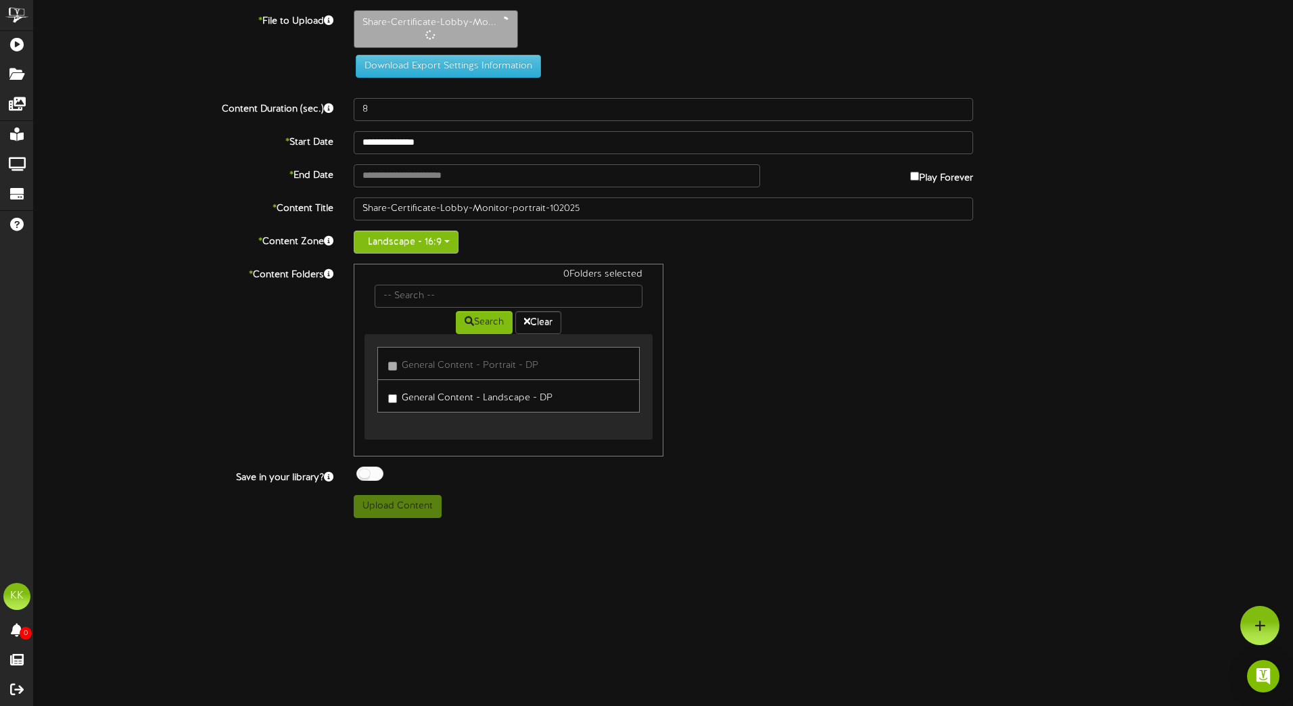
click at [406, 245] on button "Landscape - 16:9" at bounding box center [406, 242] width 105 height 23
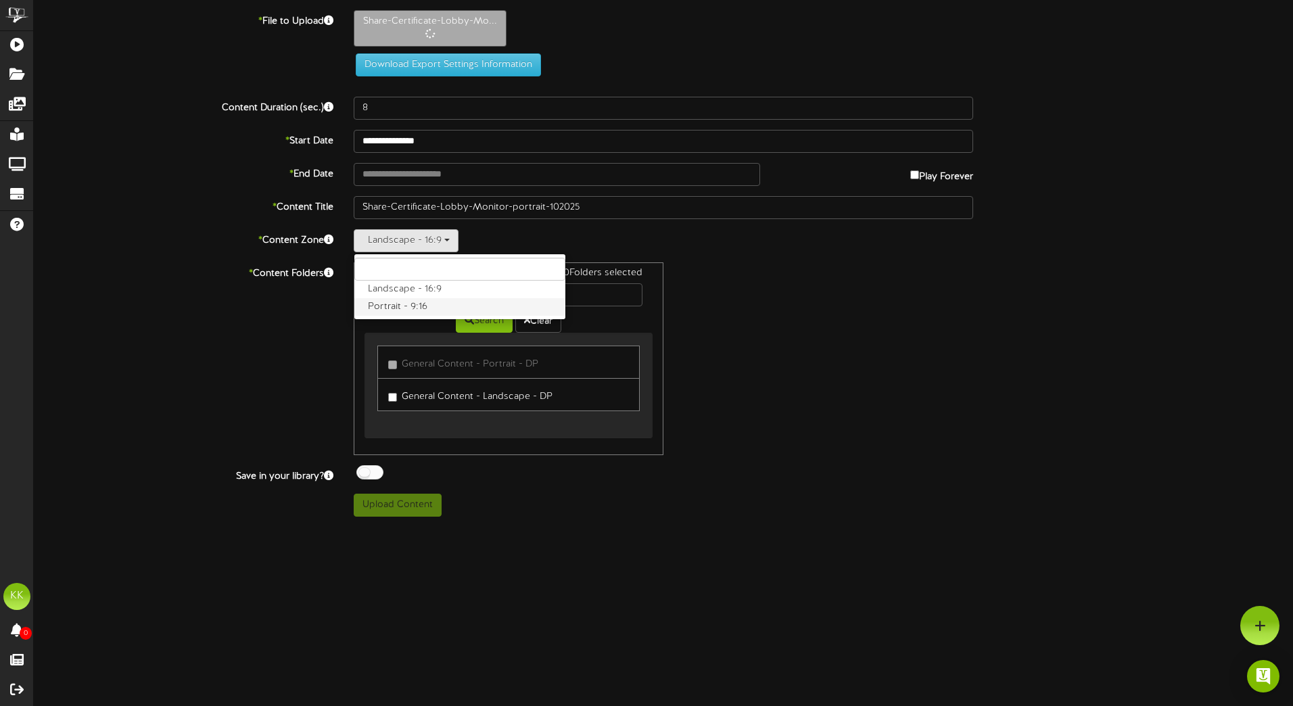
click at [394, 302] on label "Portrait - 9:16" at bounding box center [459, 307] width 211 height 18
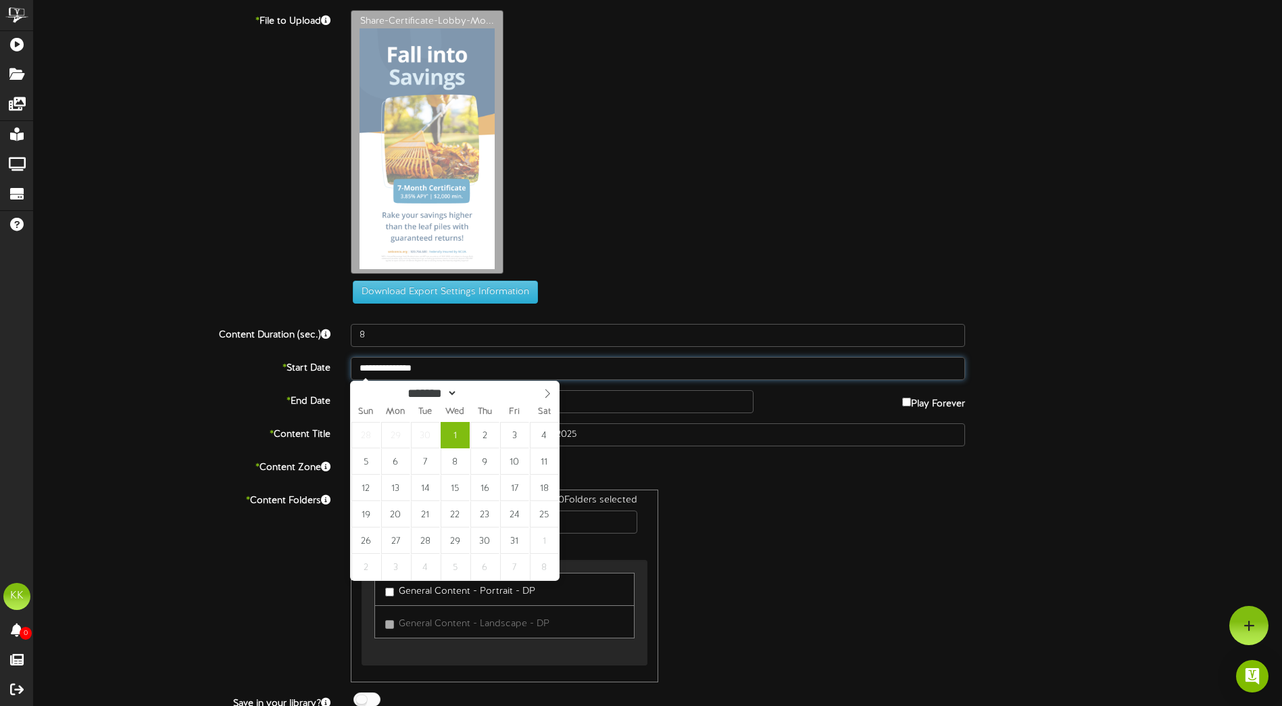
click at [393, 363] on input "**********" at bounding box center [658, 368] width 615 height 23
click at [886, 540] on div "0 Folders selected Search Clear General Content - Portrait - DP General Content…" at bounding box center [658, 585] width 635 height 193
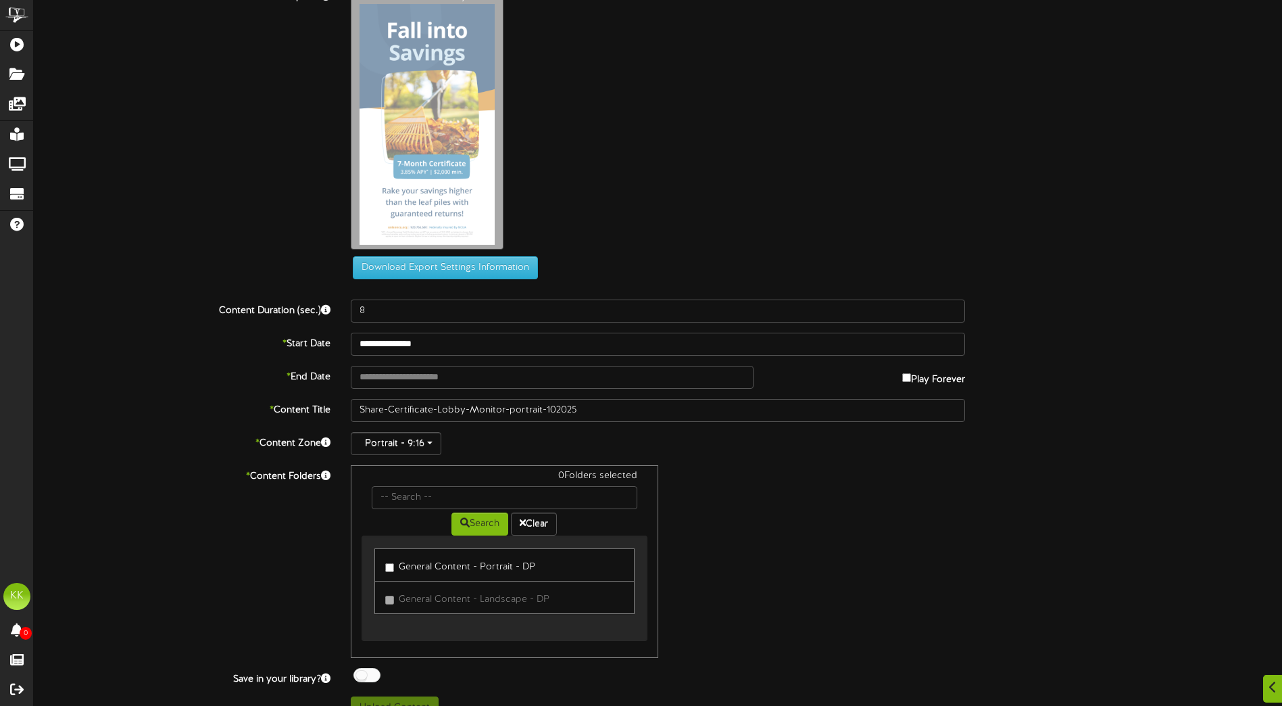
scroll to position [48, 0]
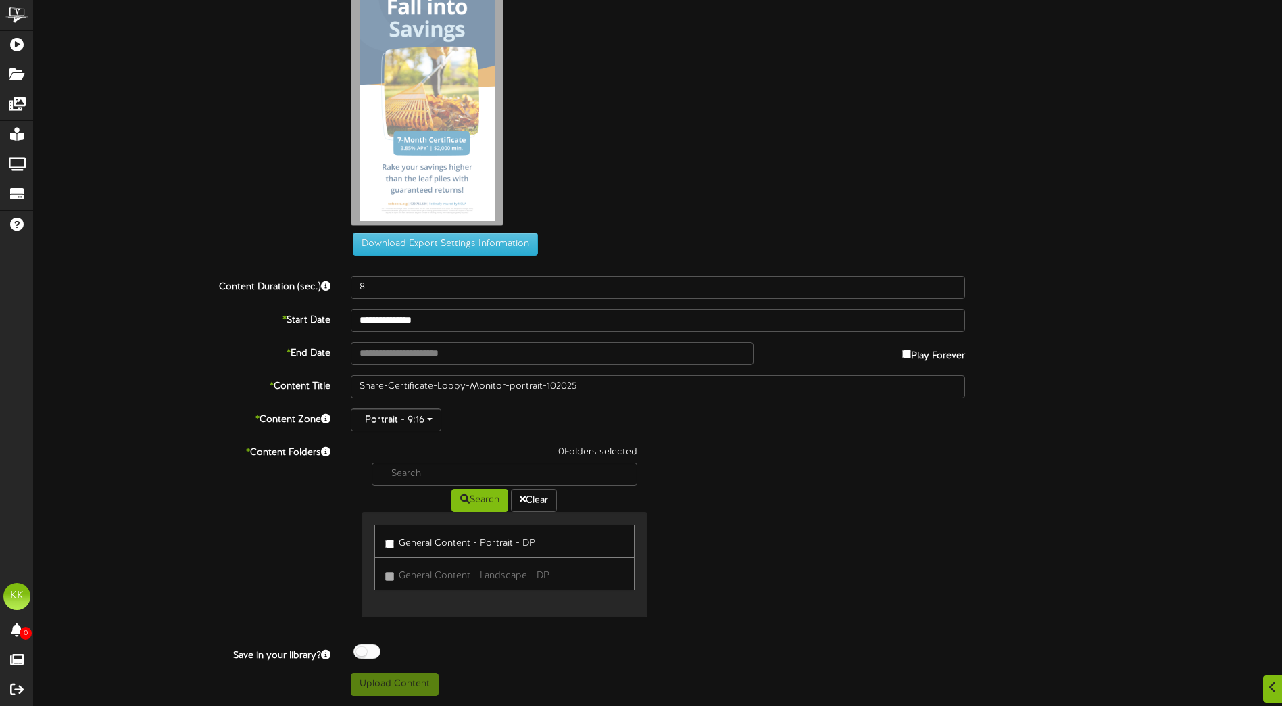
click at [380, 543] on link "General Content - Portrait - DP" at bounding box center [505, 541] width 260 height 33
click at [423, 678] on button "Upload Content" at bounding box center [395, 684] width 88 height 23
type input "**********"
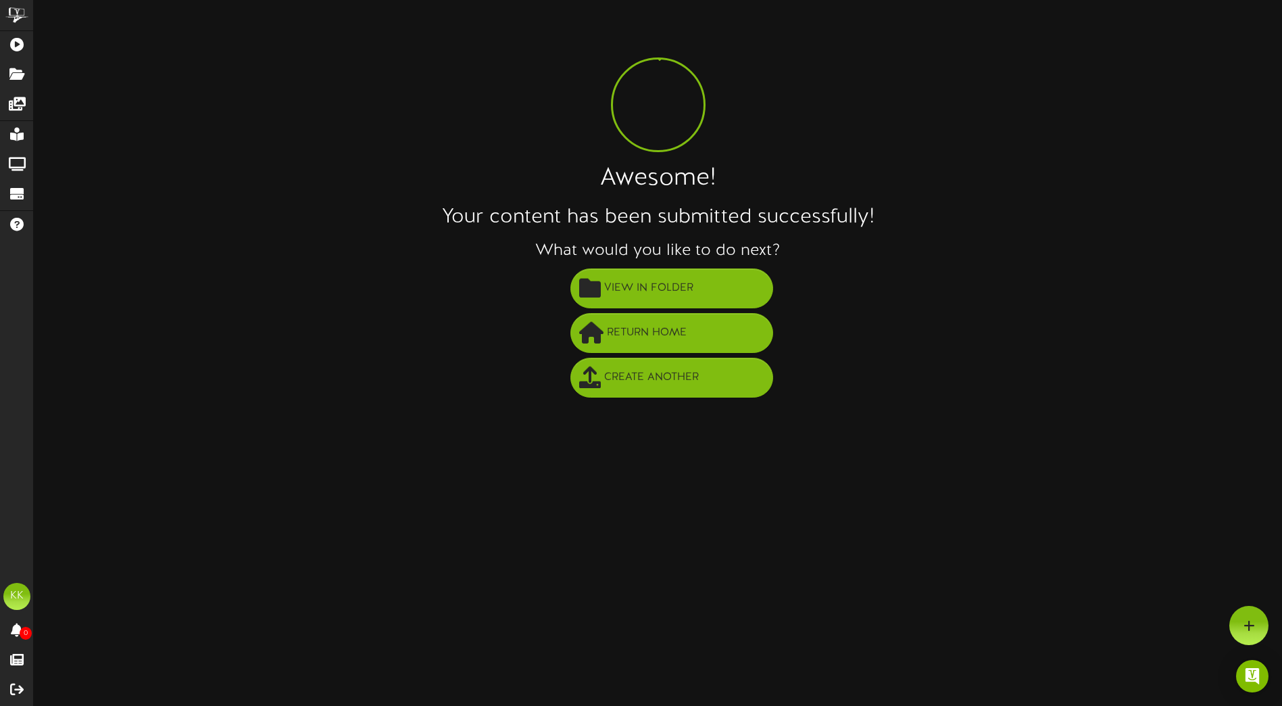
scroll to position [0, 0]
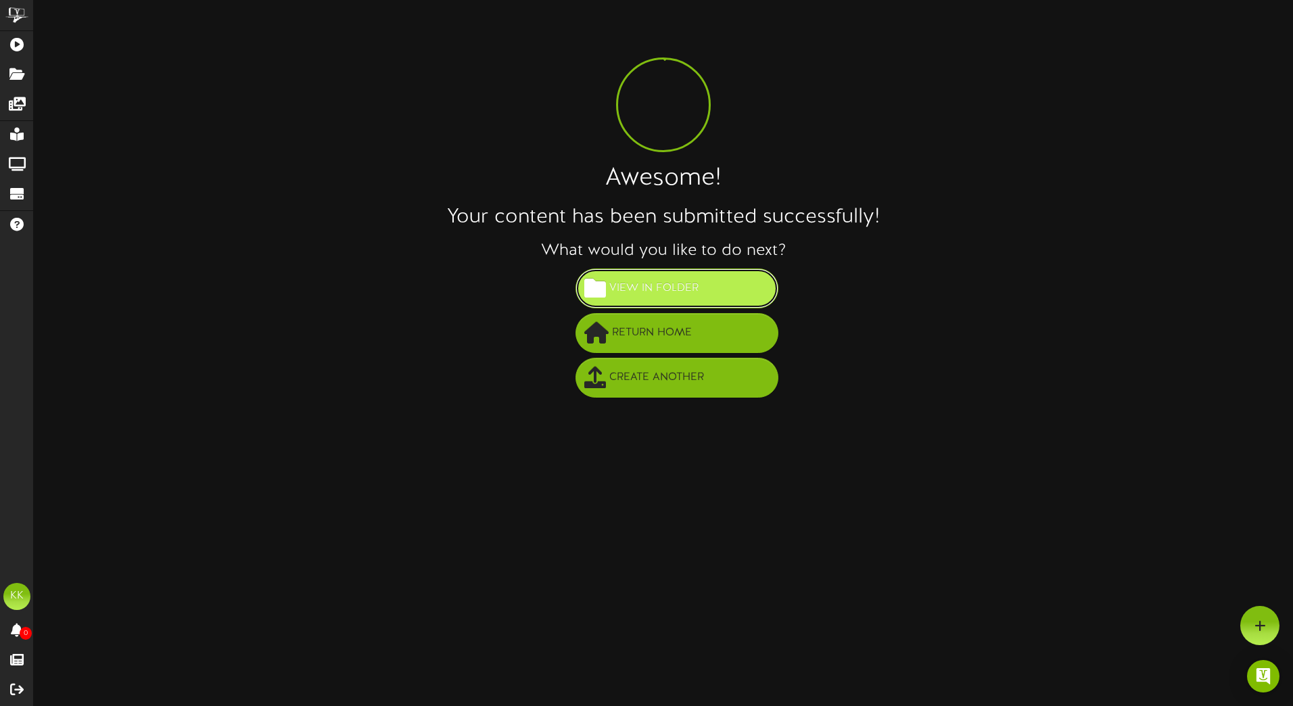
click at [662, 292] on span "View in Folder" at bounding box center [654, 288] width 96 height 22
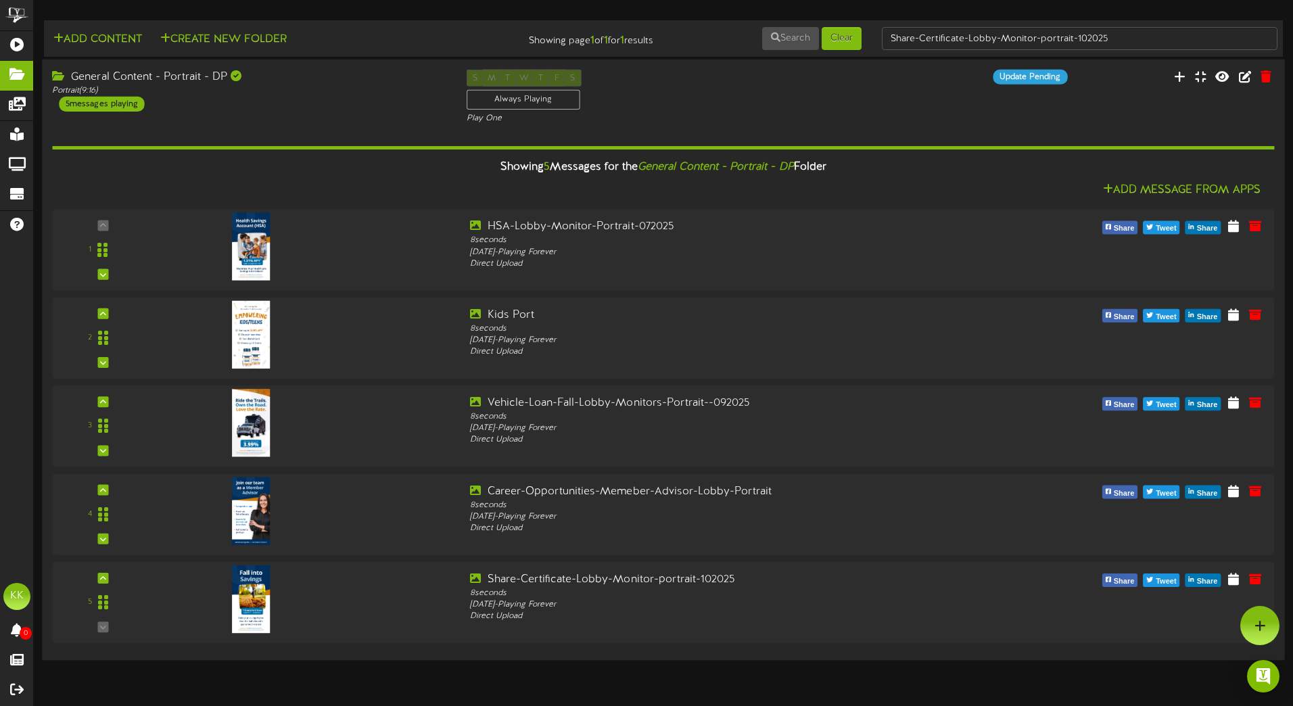
click at [65, 77] on icon at bounding box center [60, 75] width 16 height 11
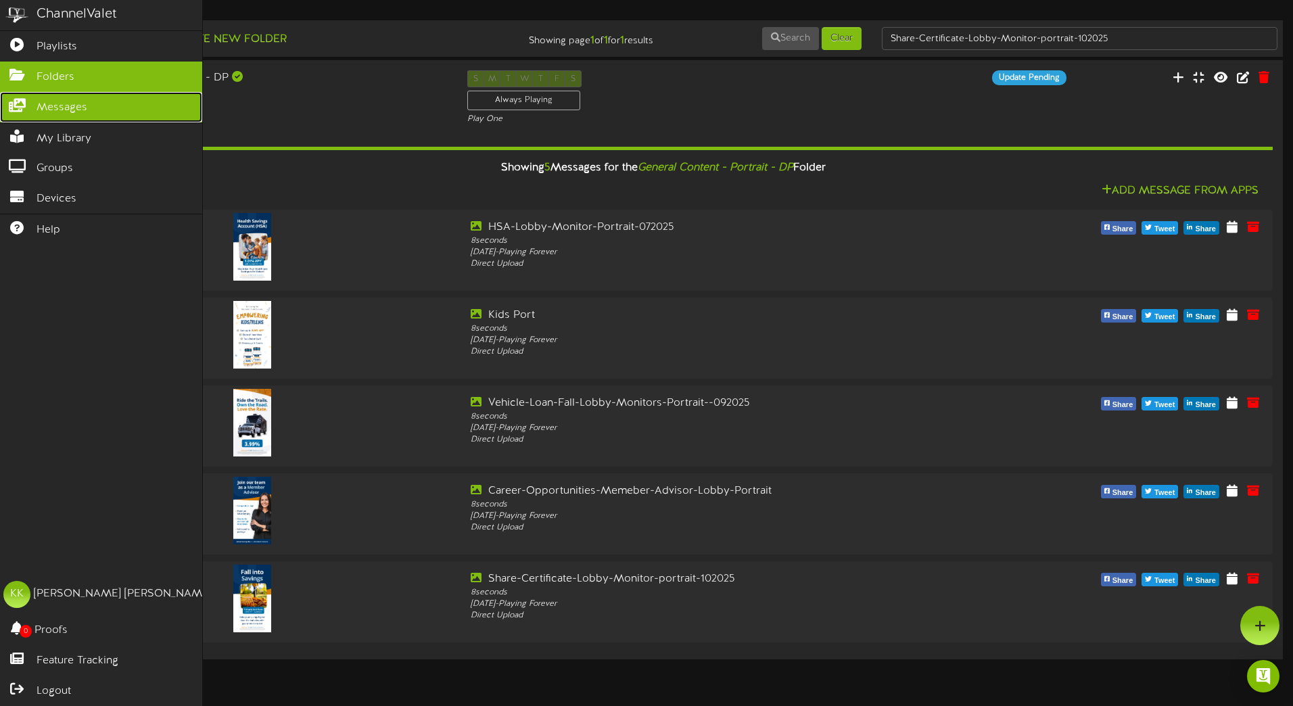
click at [19, 95] on link "Messages" at bounding box center [101, 107] width 202 height 30
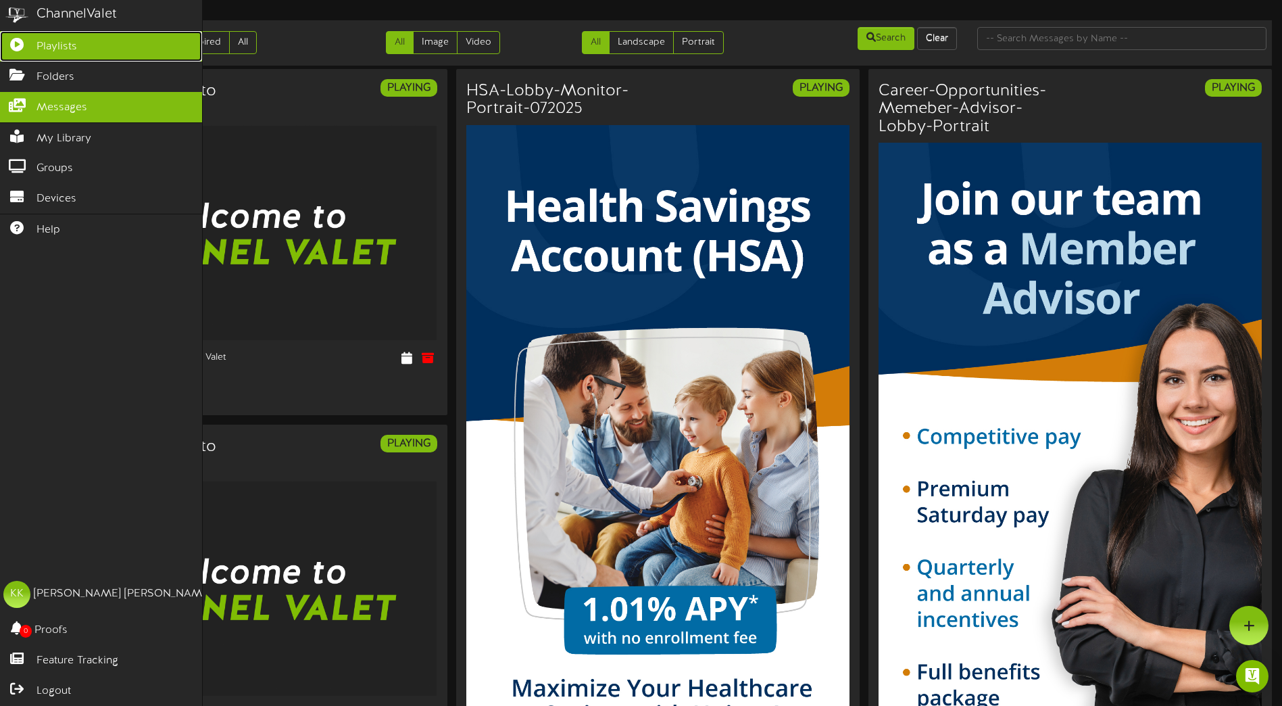
click at [15, 42] on icon at bounding box center [17, 43] width 34 height 10
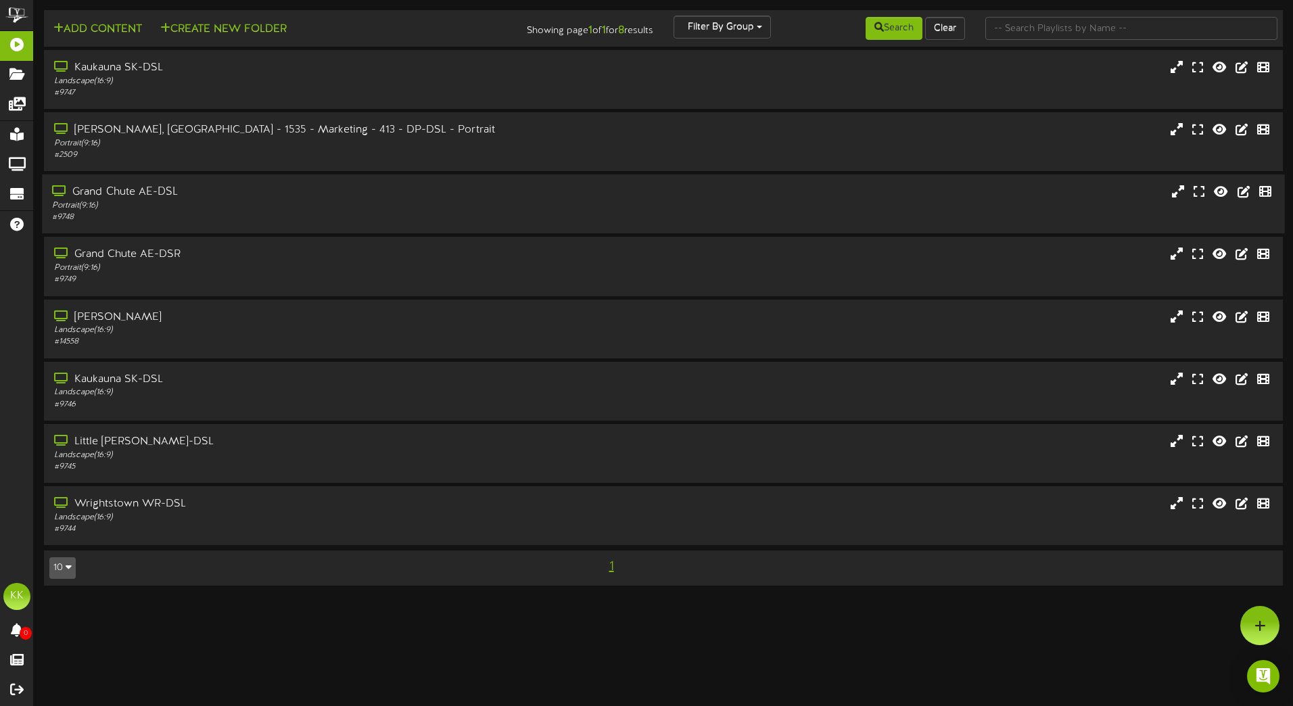
click at [316, 224] on div "Grand Chute AE-DSL Portrait ( 9:16 ) # 9748" at bounding box center [663, 203] width 1242 height 59
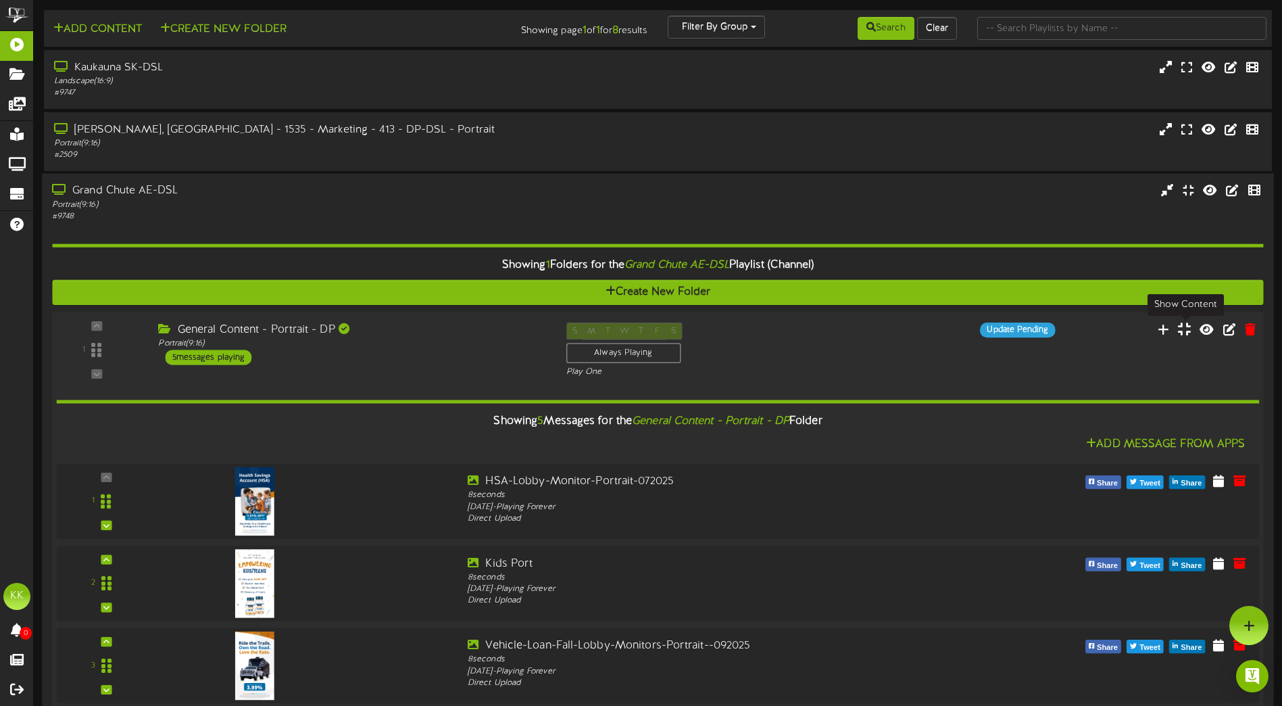
click at [1178, 327] on button at bounding box center [1185, 330] width 22 height 21
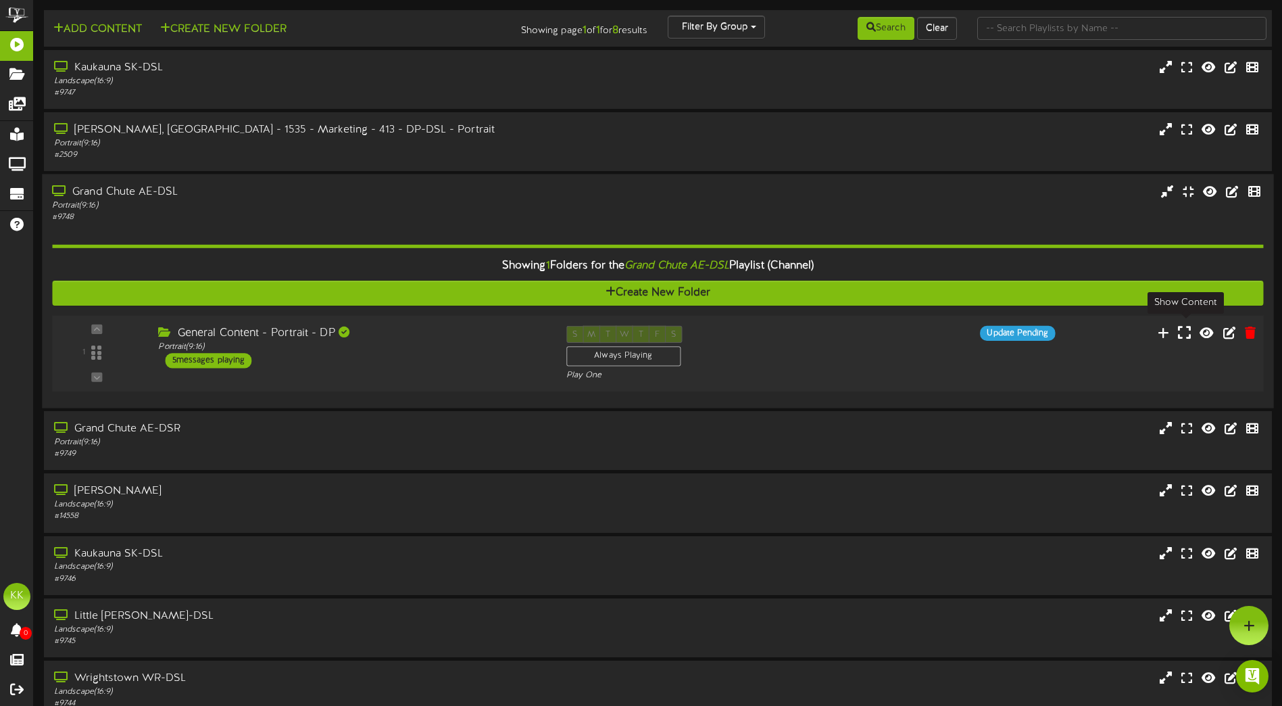
click at [1178, 327] on button at bounding box center [1185, 334] width 22 height 21
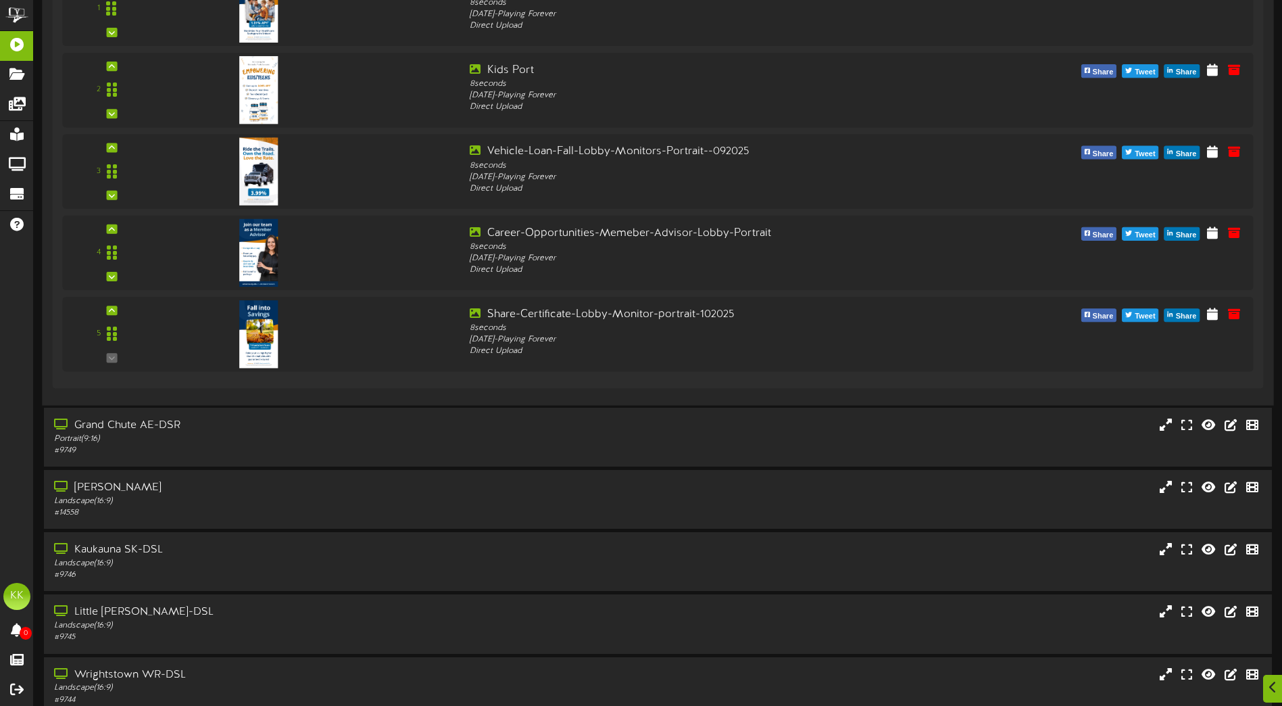
scroll to position [558, 0]
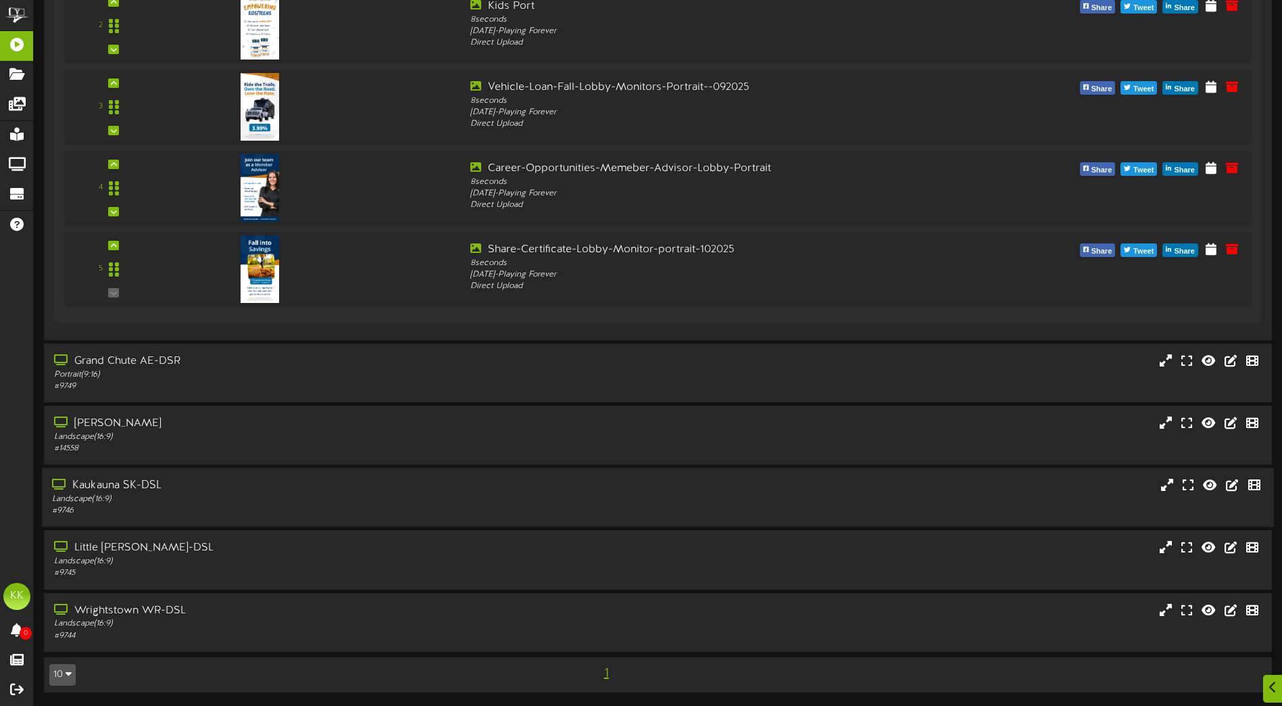
click at [1145, 487] on div at bounding box center [1172, 487] width 206 height 18
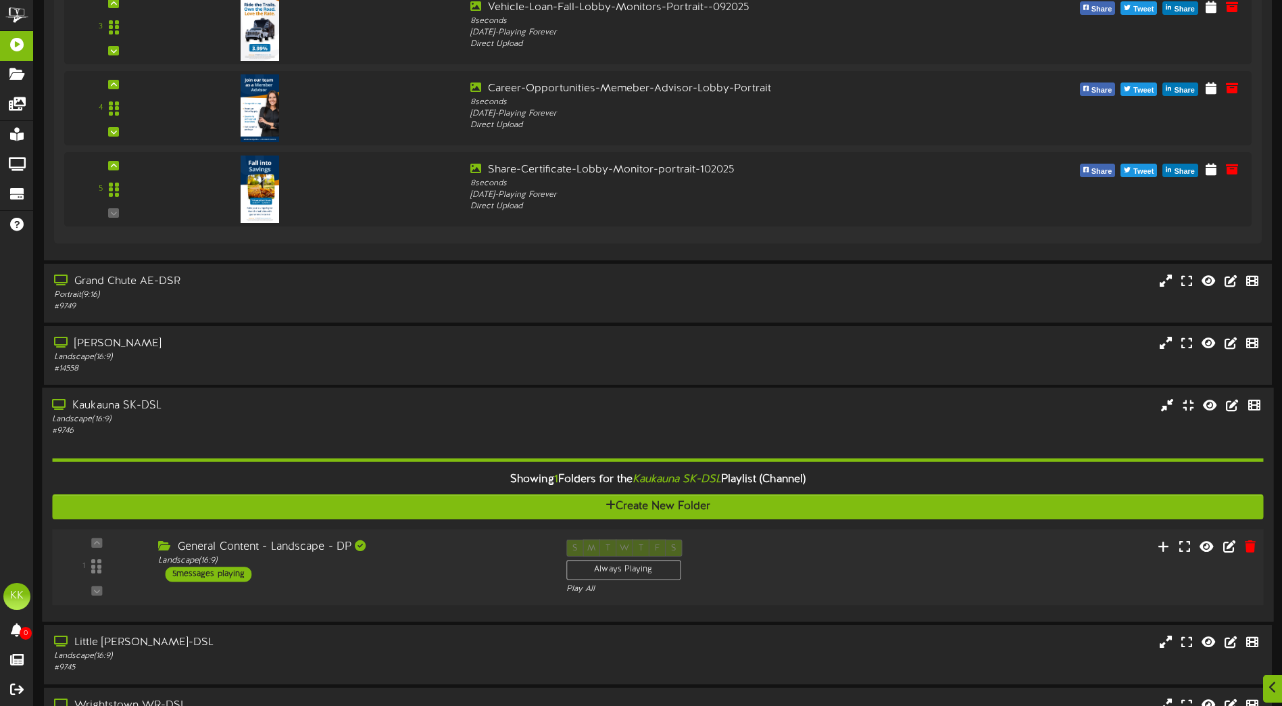
scroll to position [732, 0]
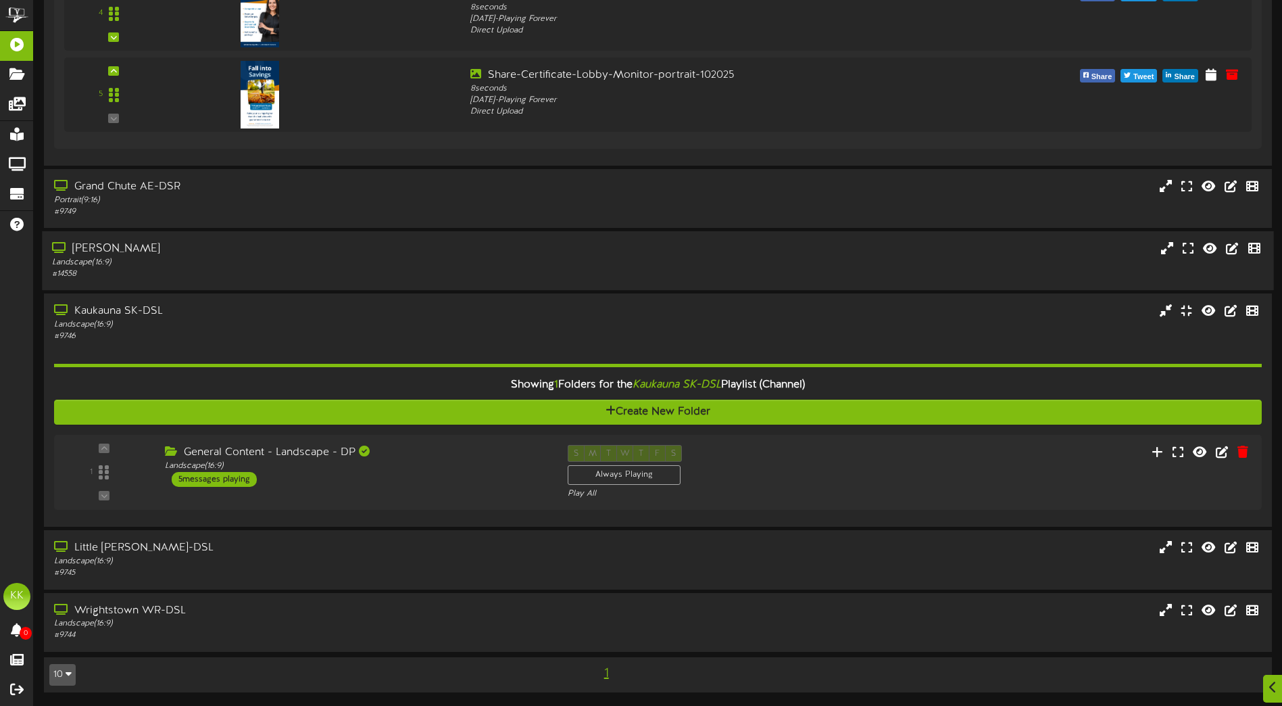
click at [284, 252] on div "[PERSON_NAME]" at bounding box center [298, 249] width 493 height 16
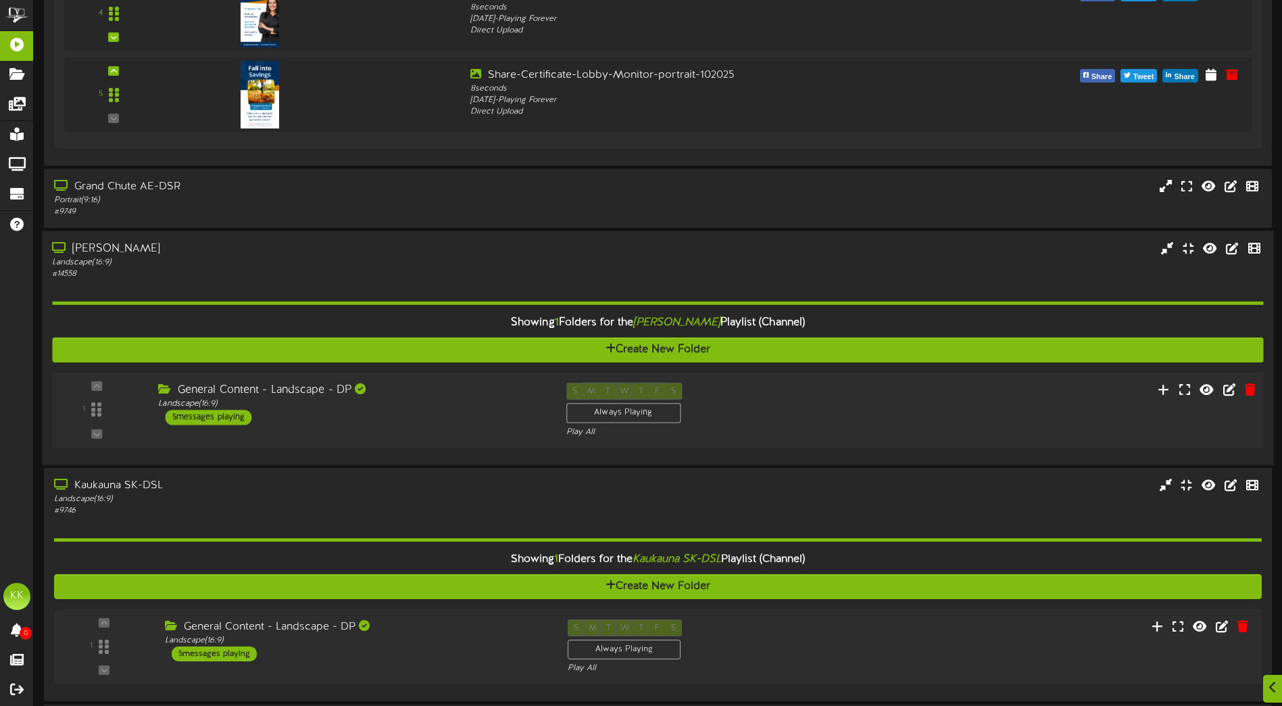
click at [1188, 400] on div "1 ( 16:9" at bounding box center [658, 410] width 1224 height 55
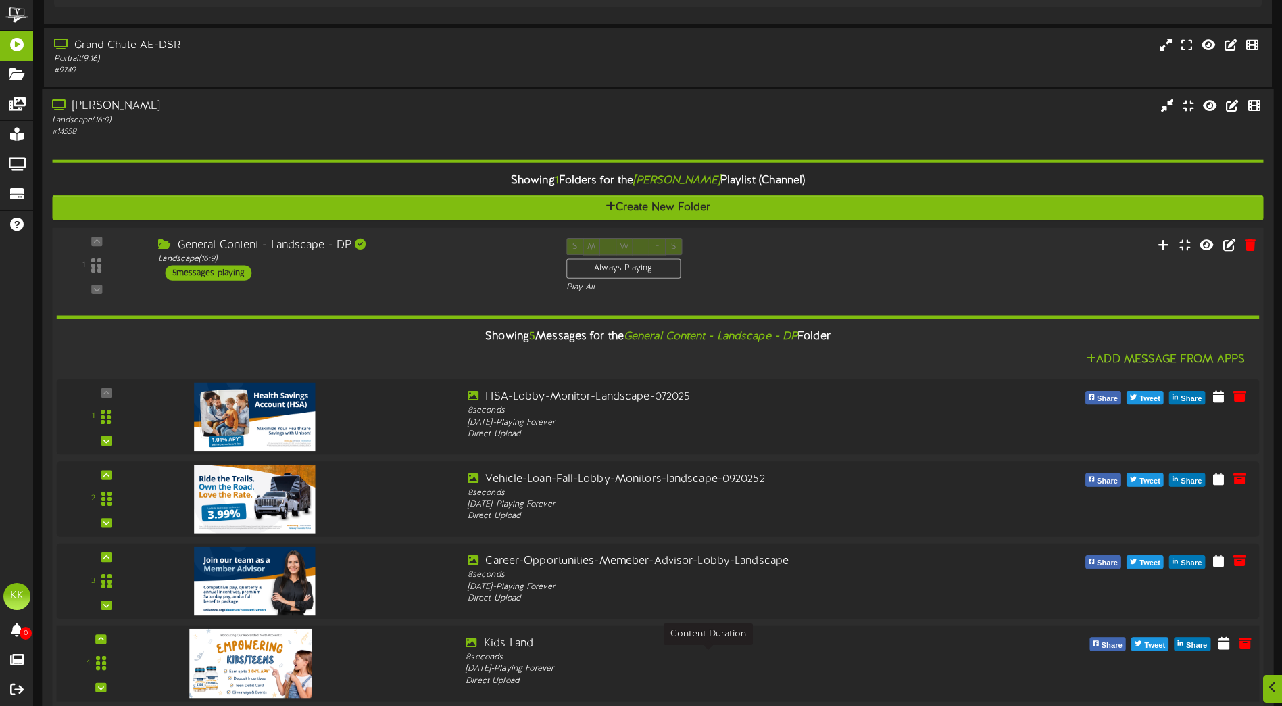
scroll to position [1003, 0]
